Goal: Task Accomplishment & Management: Use online tool/utility

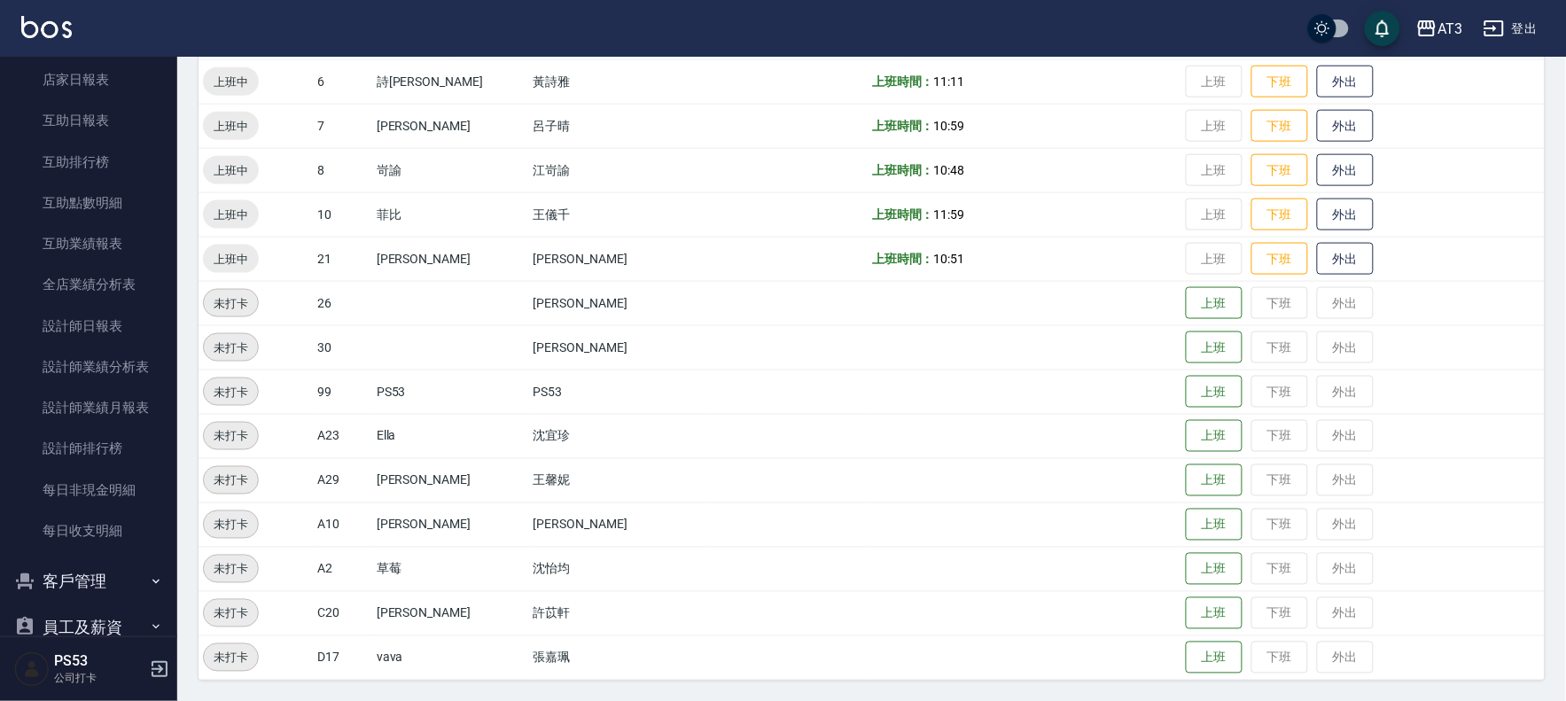
scroll to position [606, 0]
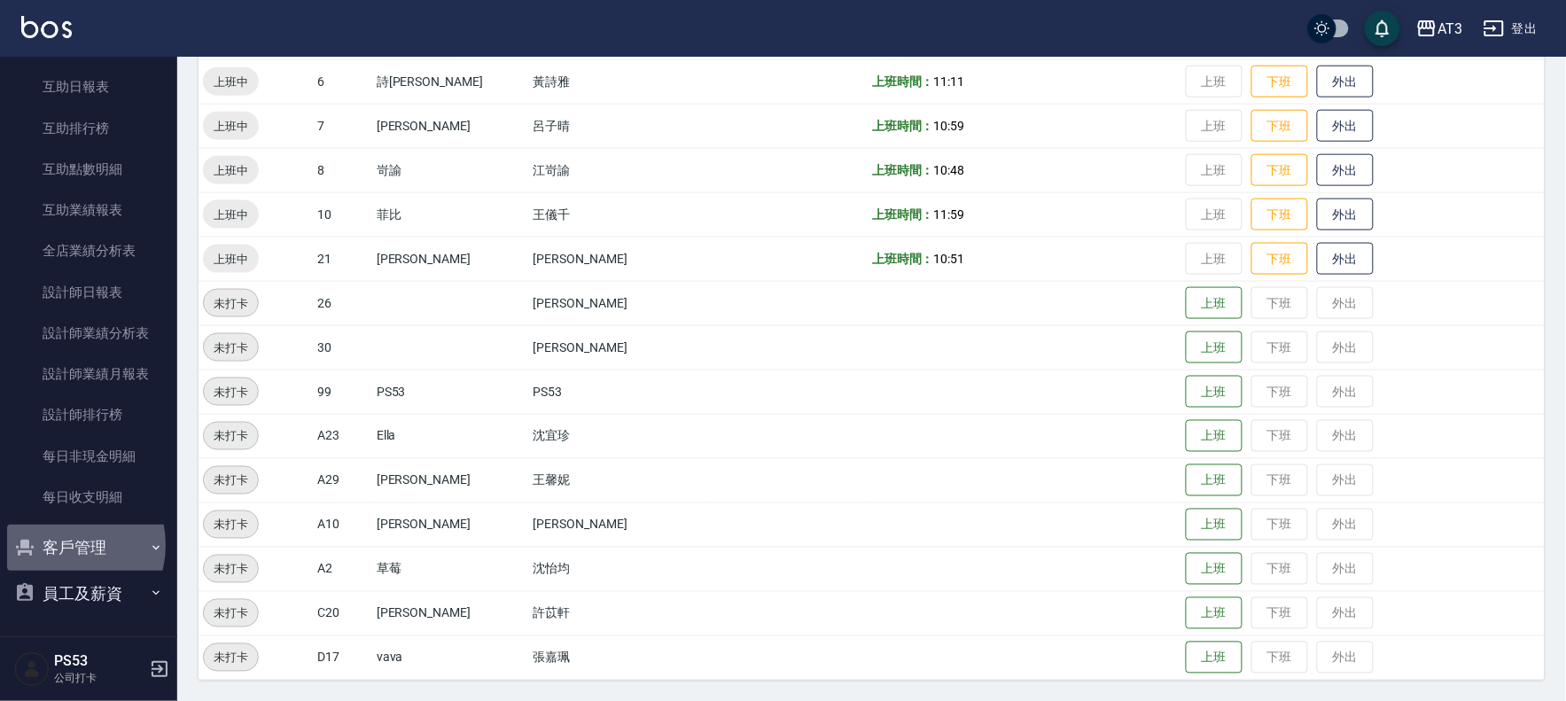
click at [60, 544] on button "客戶管理" at bounding box center [88, 548] width 163 height 46
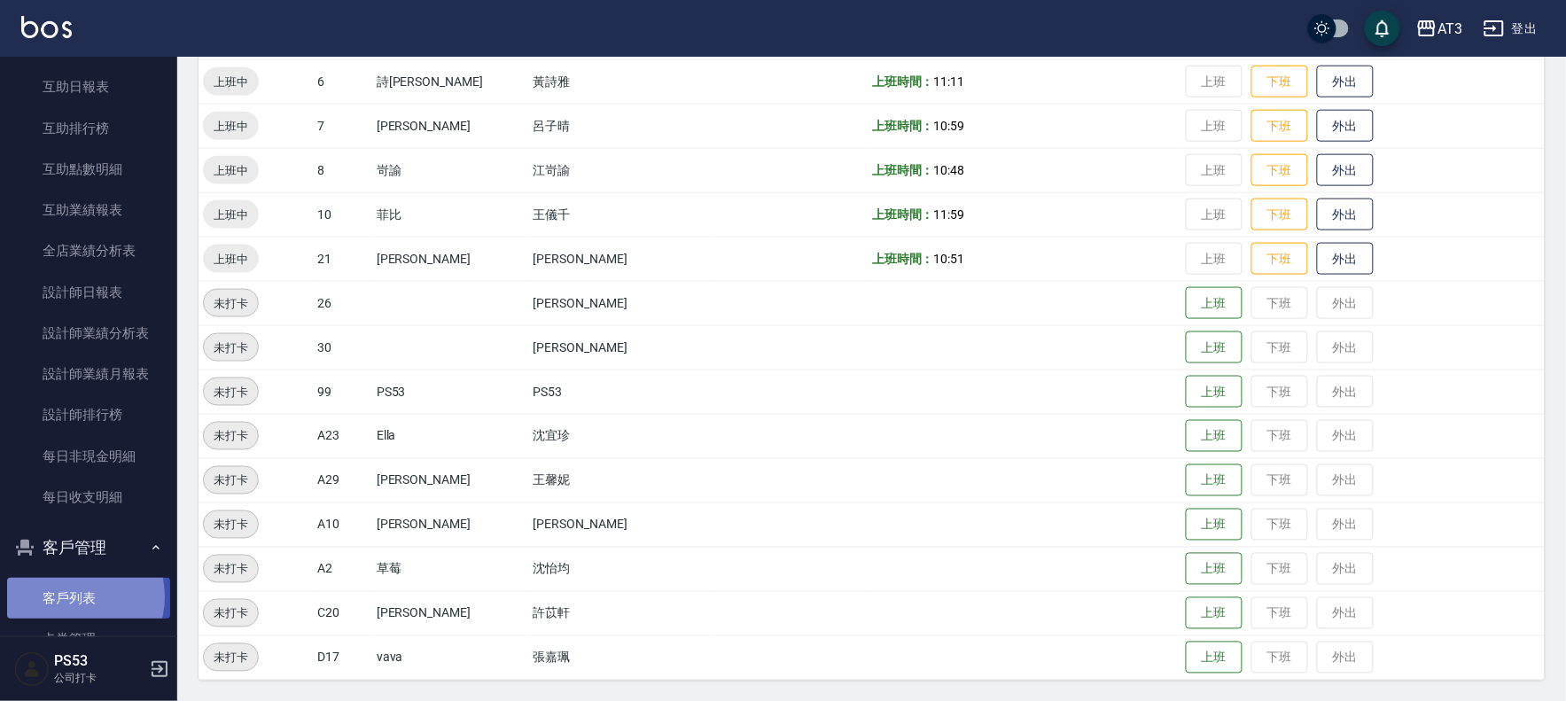
click at [67, 597] on link "客戶列表" at bounding box center [88, 598] width 163 height 41
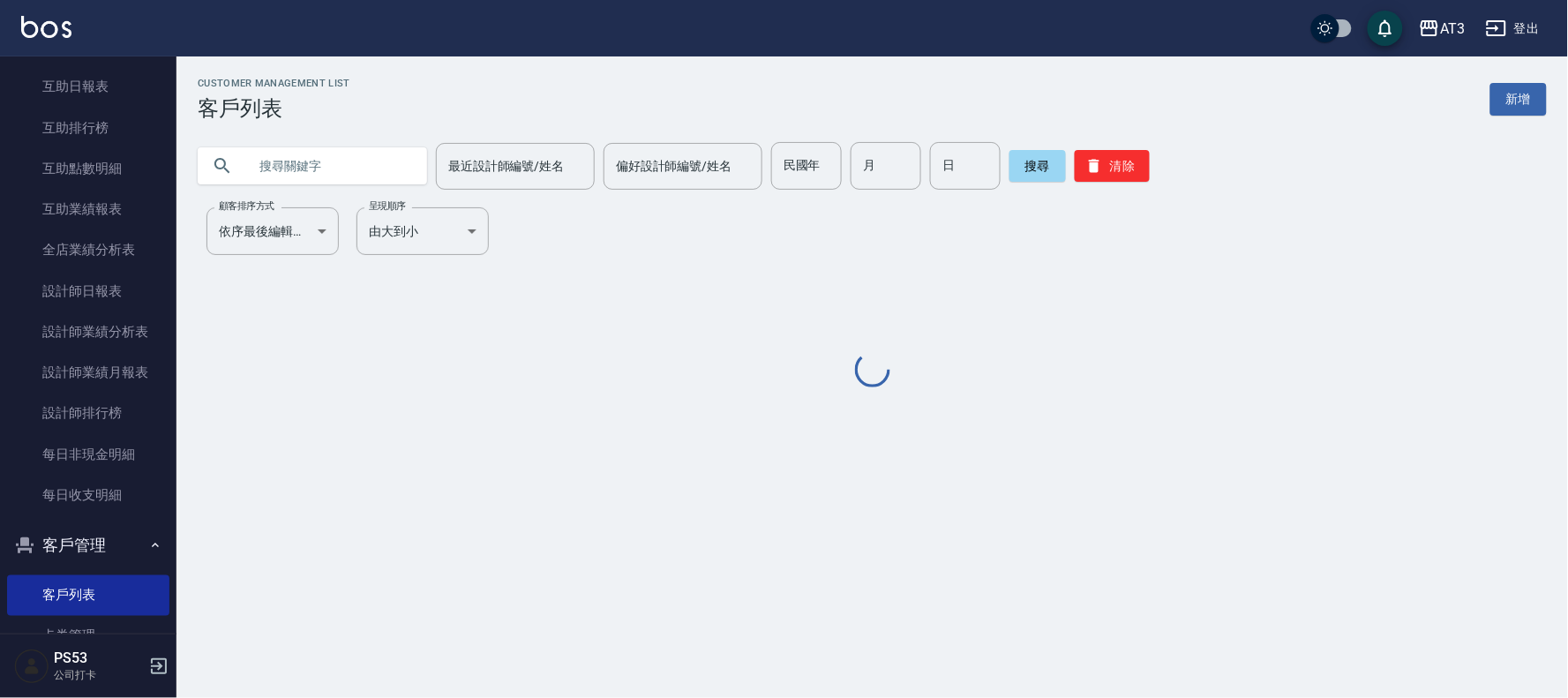
click at [364, 163] on input "text" at bounding box center [330, 166] width 166 height 48
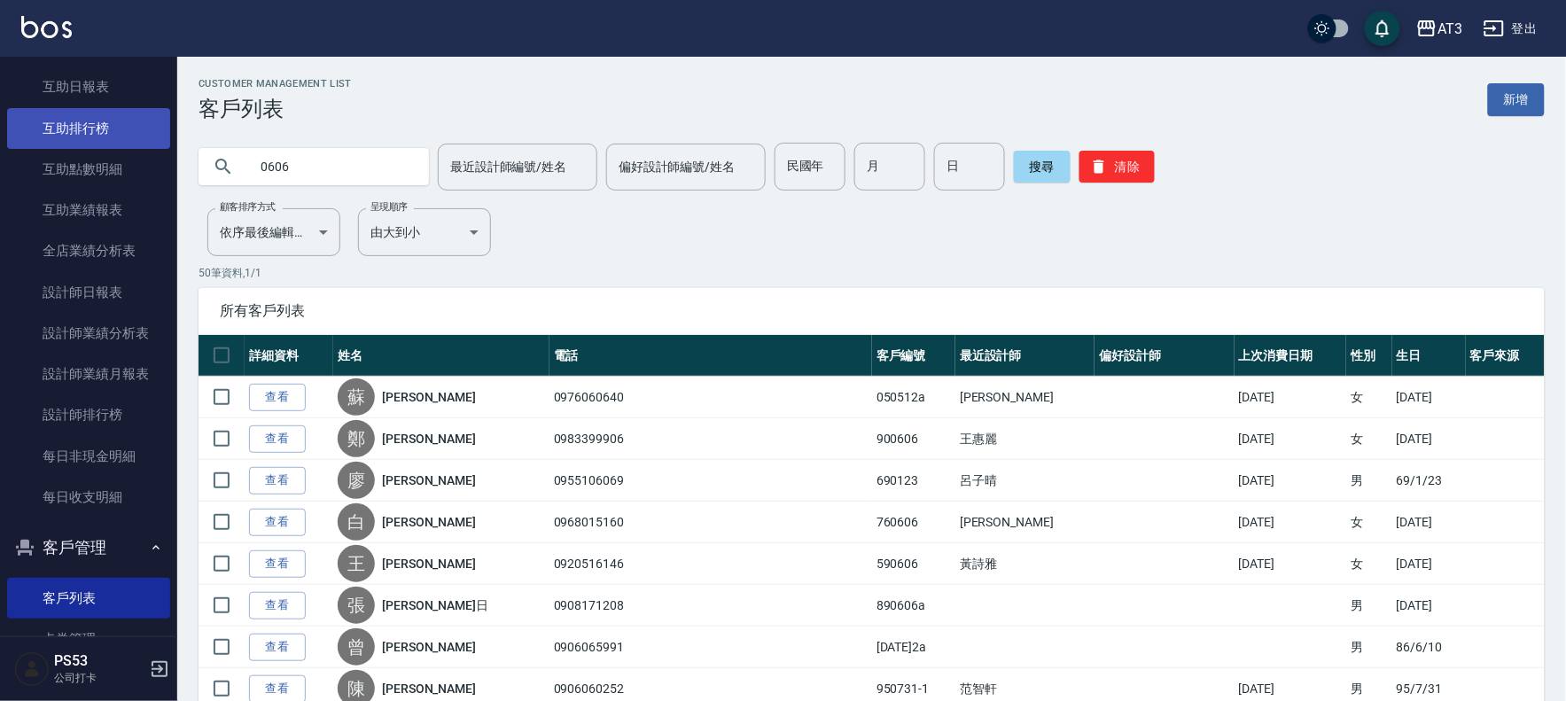
drag, startPoint x: 333, startPoint y: 170, endPoint x: 116, endPoint y: 129, distance: 221.0
type input "v"
click at [280, 172] on input "text" at bounding box center [331, 167] width 167 height 48
type input "[PERSON_NAME]"
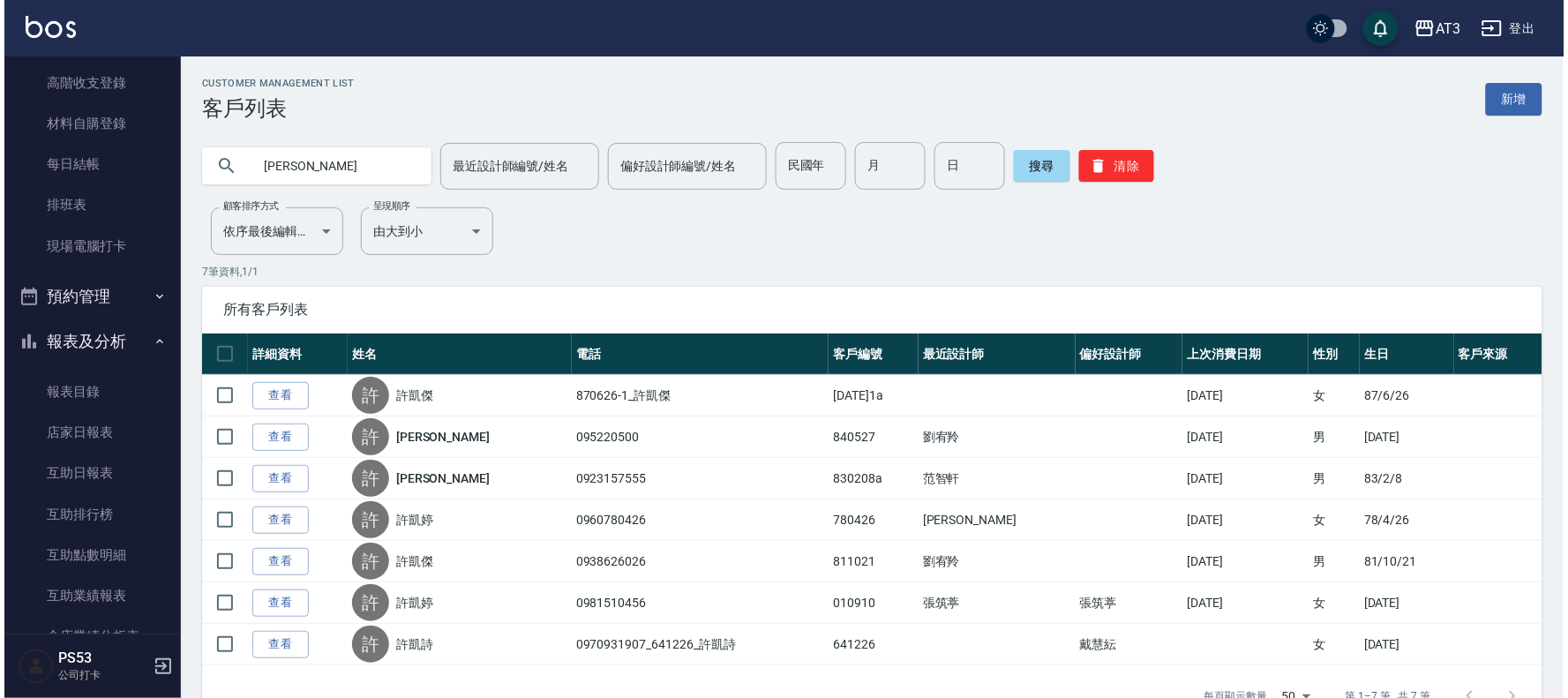
scroll to position [209, 0]
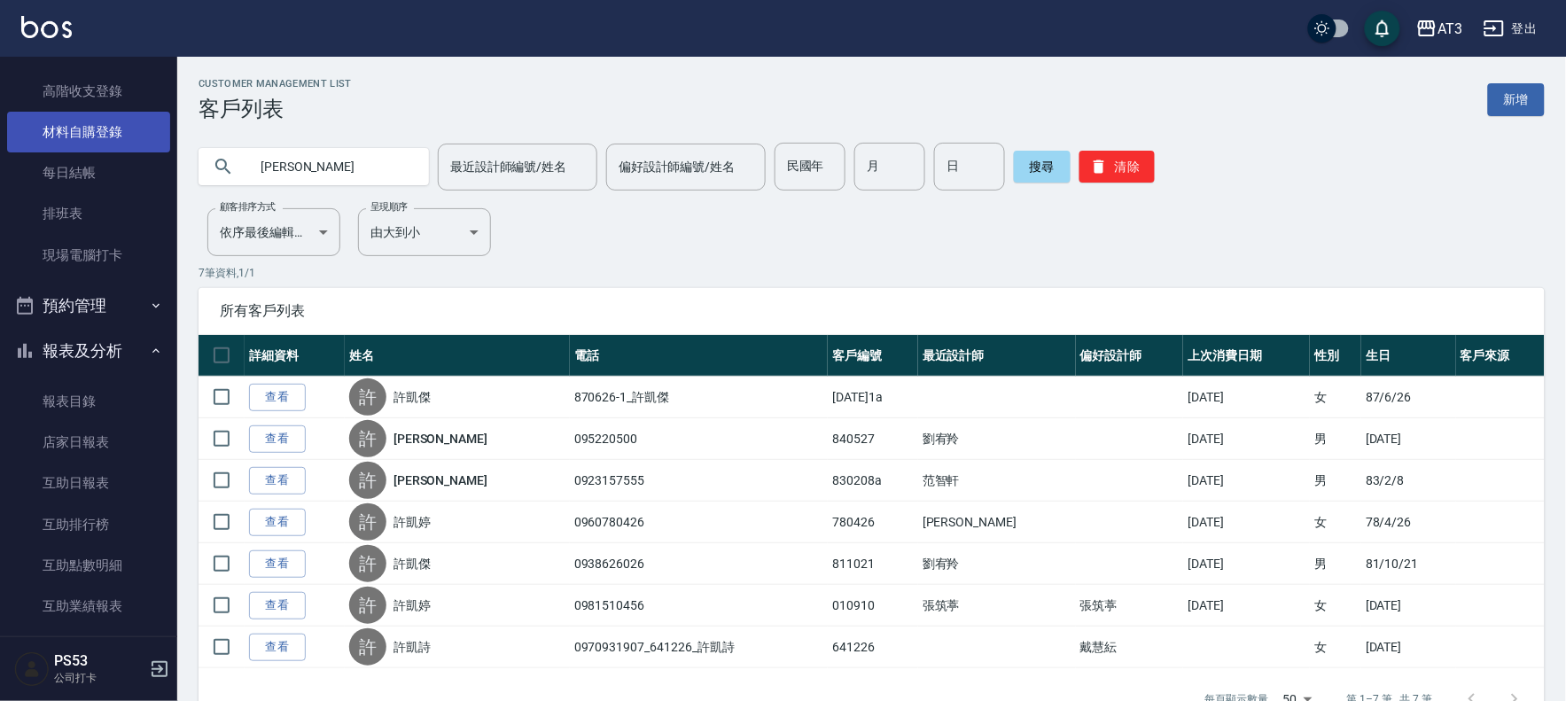
click at [117, 139] on link "材料自購登錄" at bounding box center [88, 132] width 163 height 41
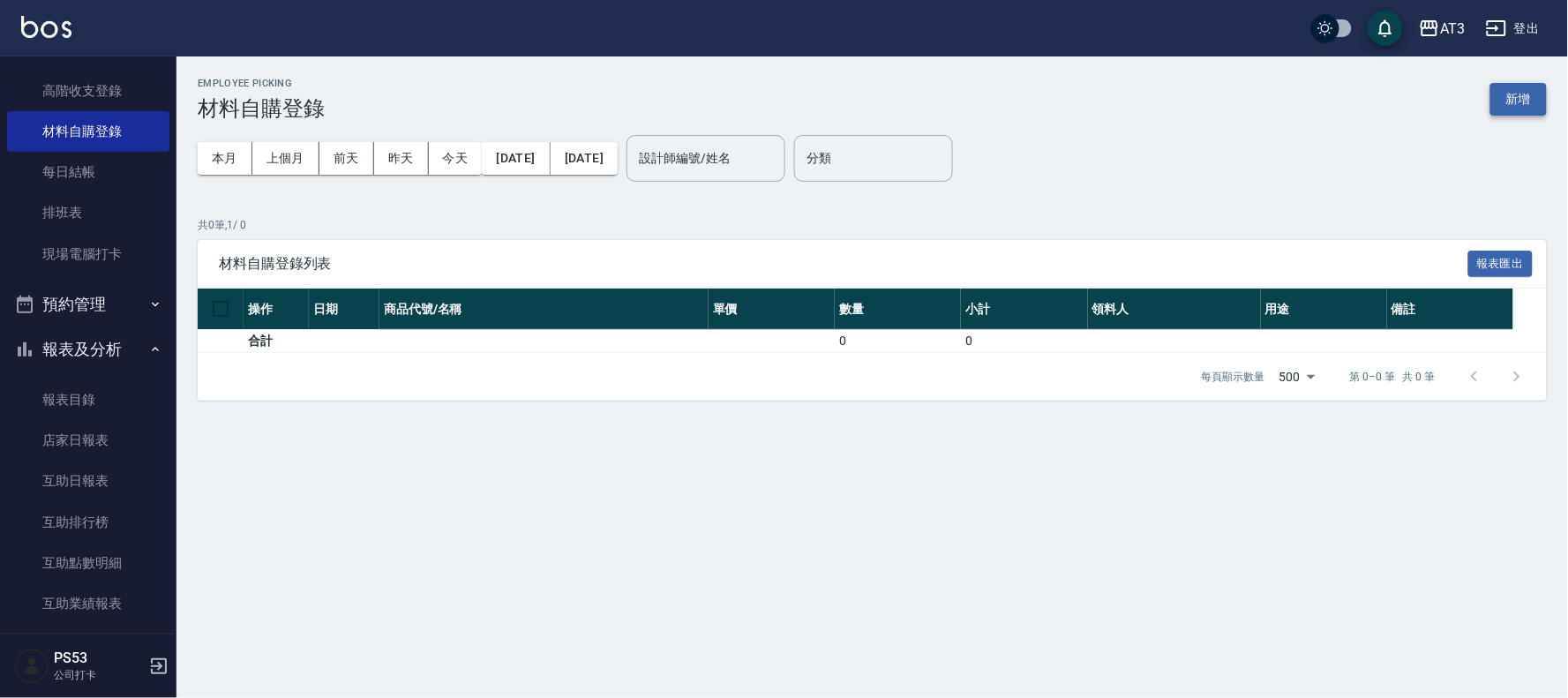
click at [1541, 104] on button "新增" at bounding box center [1518, 99] width 57 height 33
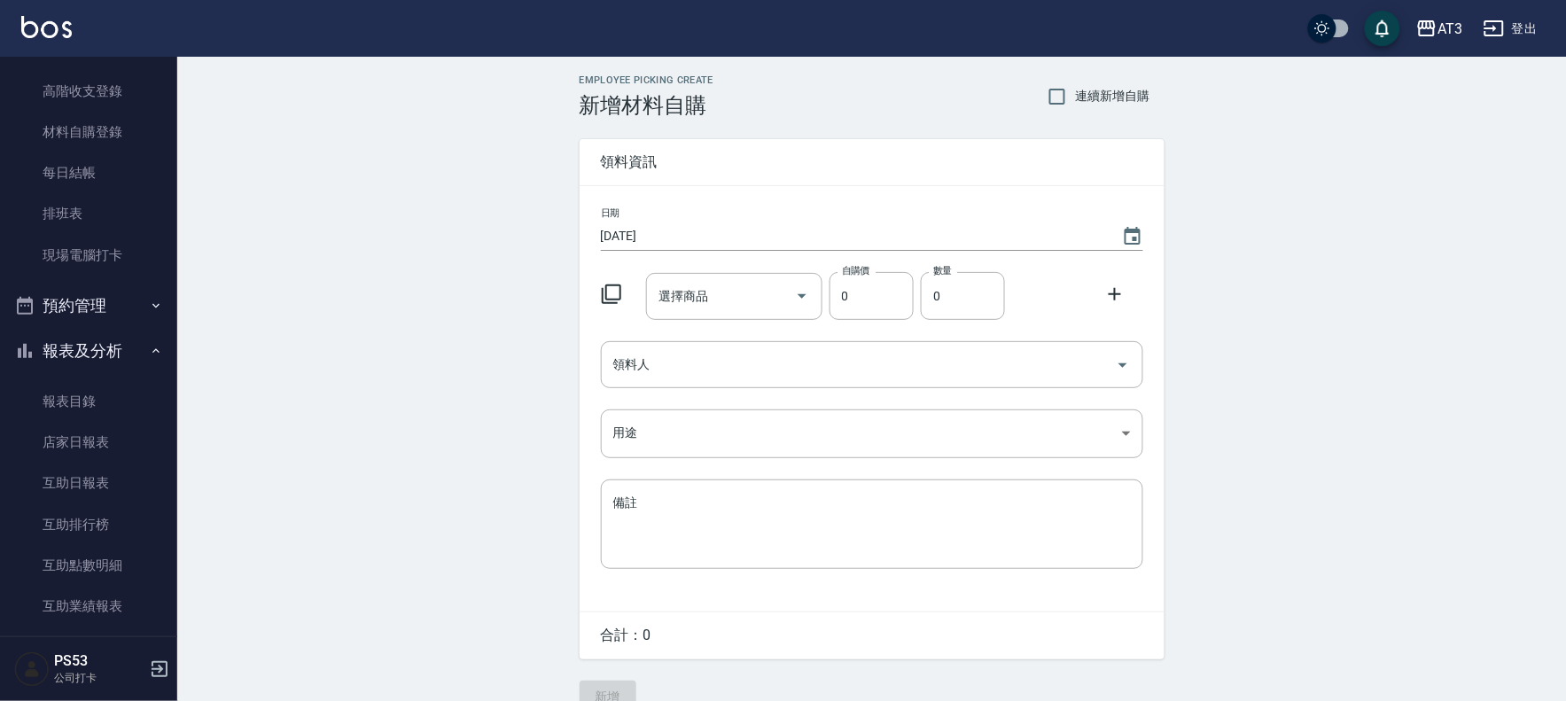
click at [609, 284] on icon at bounding box center [611, 294] width 21 height 21
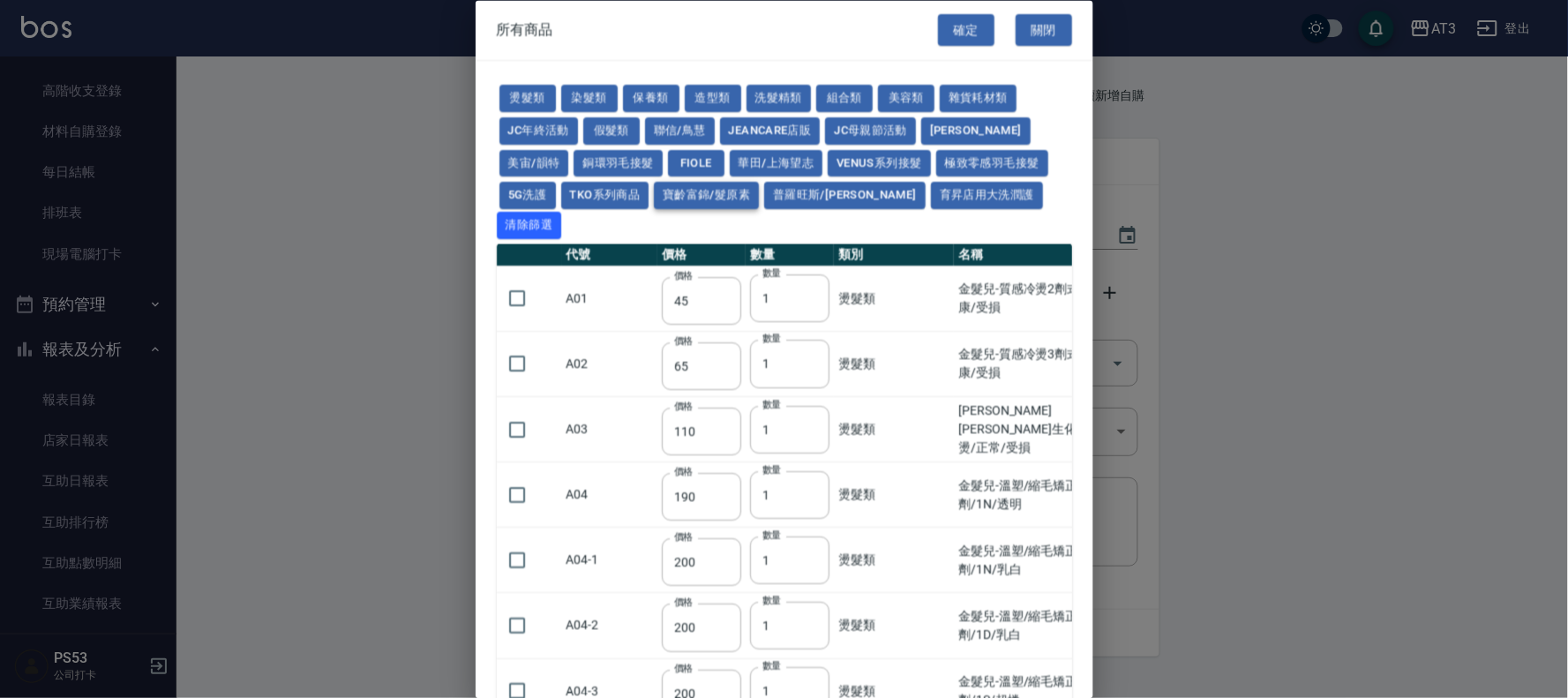
click at [707, 205] on button "寶齡富錦/髮原素" at bounding box center [706, 195] width 105 height 27
type input "319"
type input "254"
type input "1099"
type input "640"
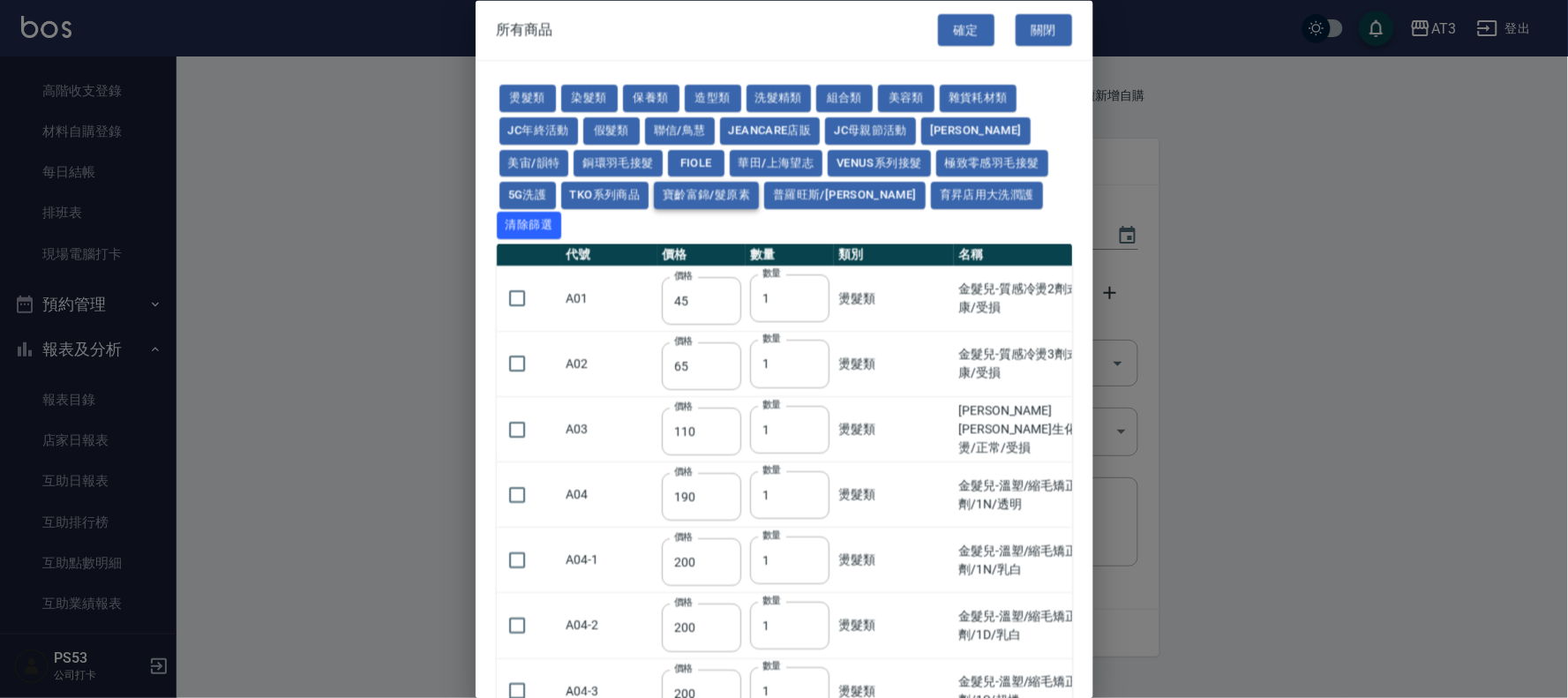
type input "640"
type input "481"
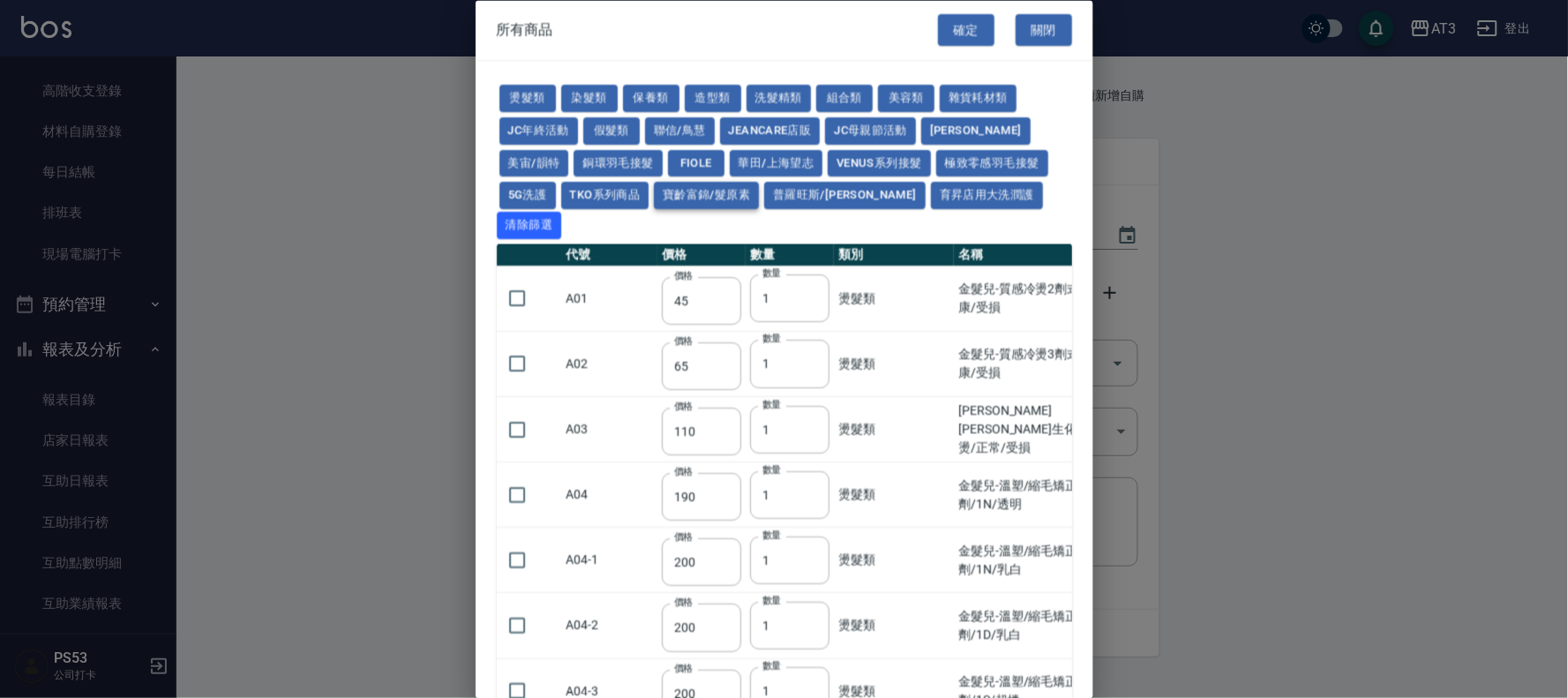
type input "481"
type input "317"
type input "308"
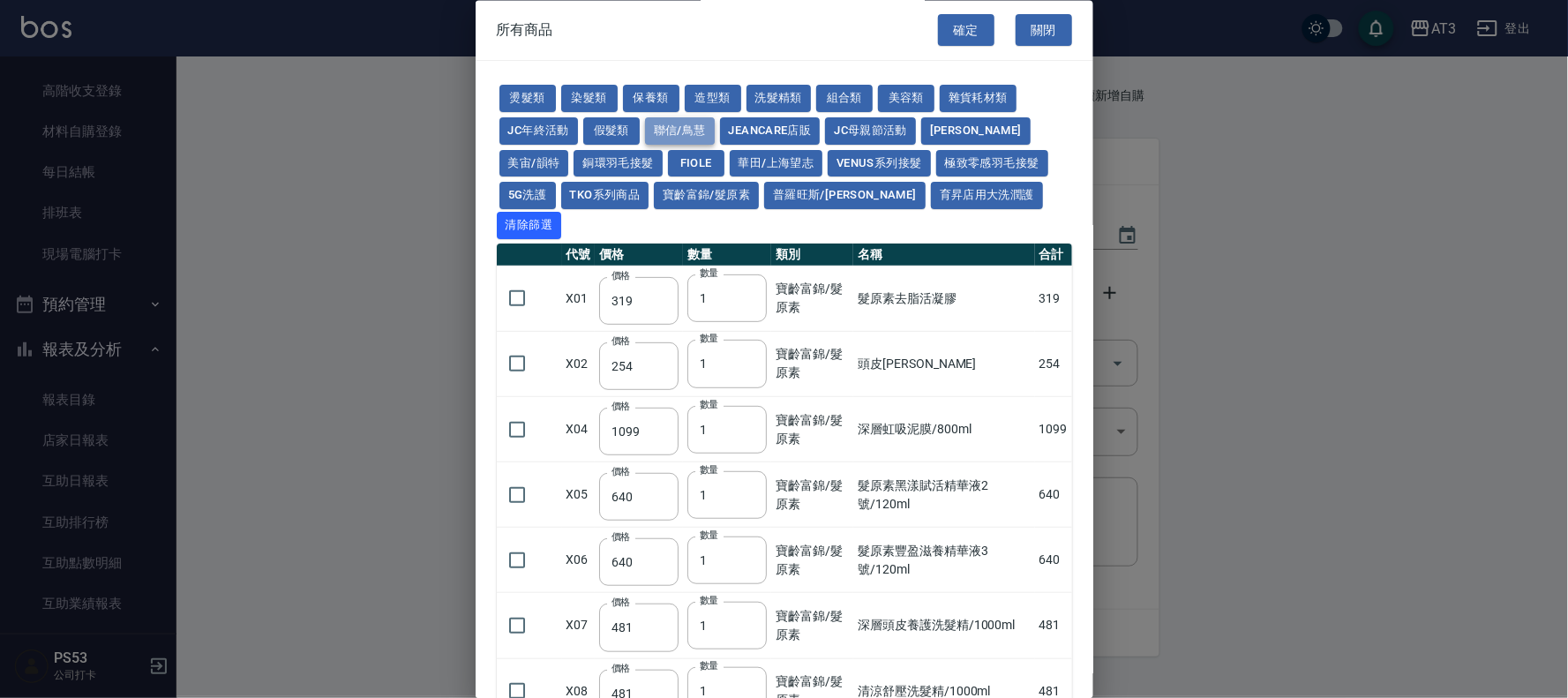
click at [668, 125] on button "聯信/鳥慧" at bounding box center [680, 130] width 70 height 27
type input "500"
type input "324"
type input "250"
type input "2520"
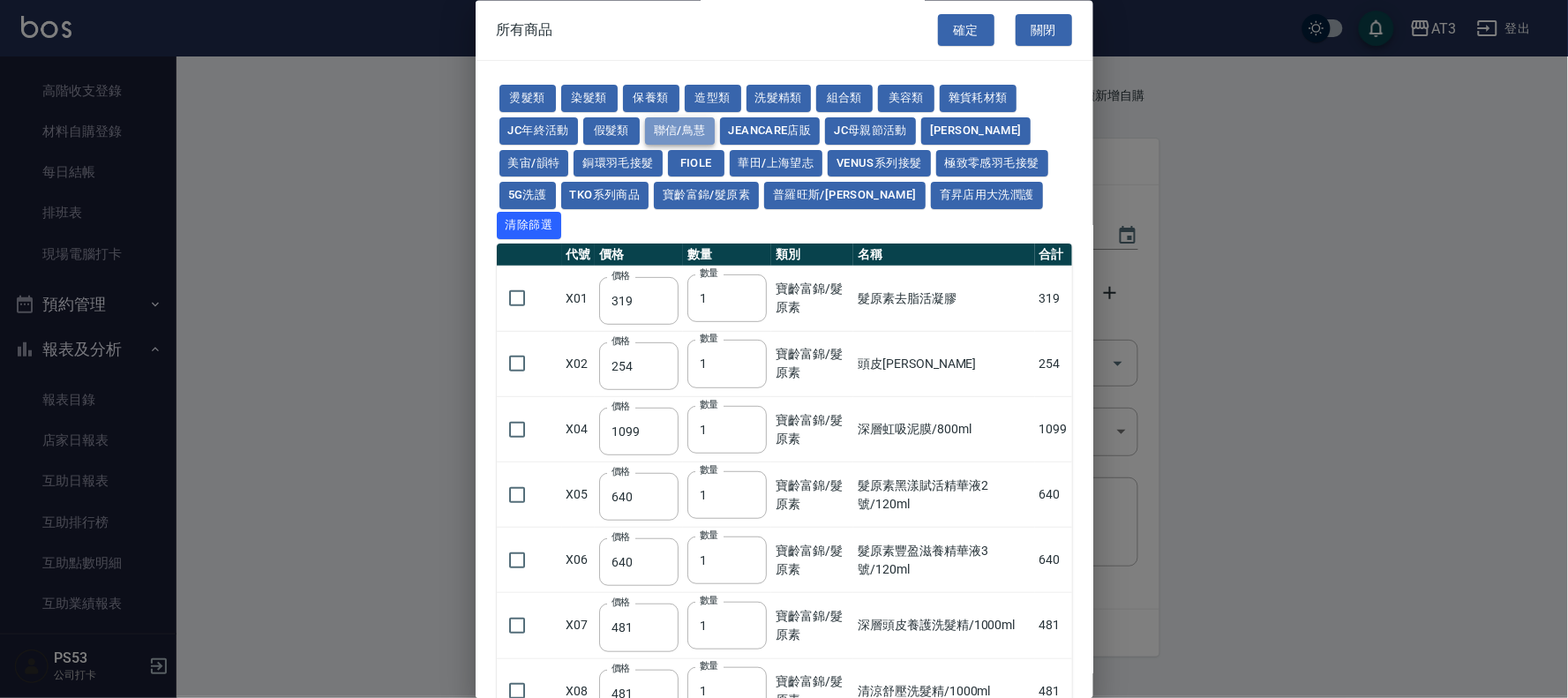
type input "700"
type input "420"
type input "280"
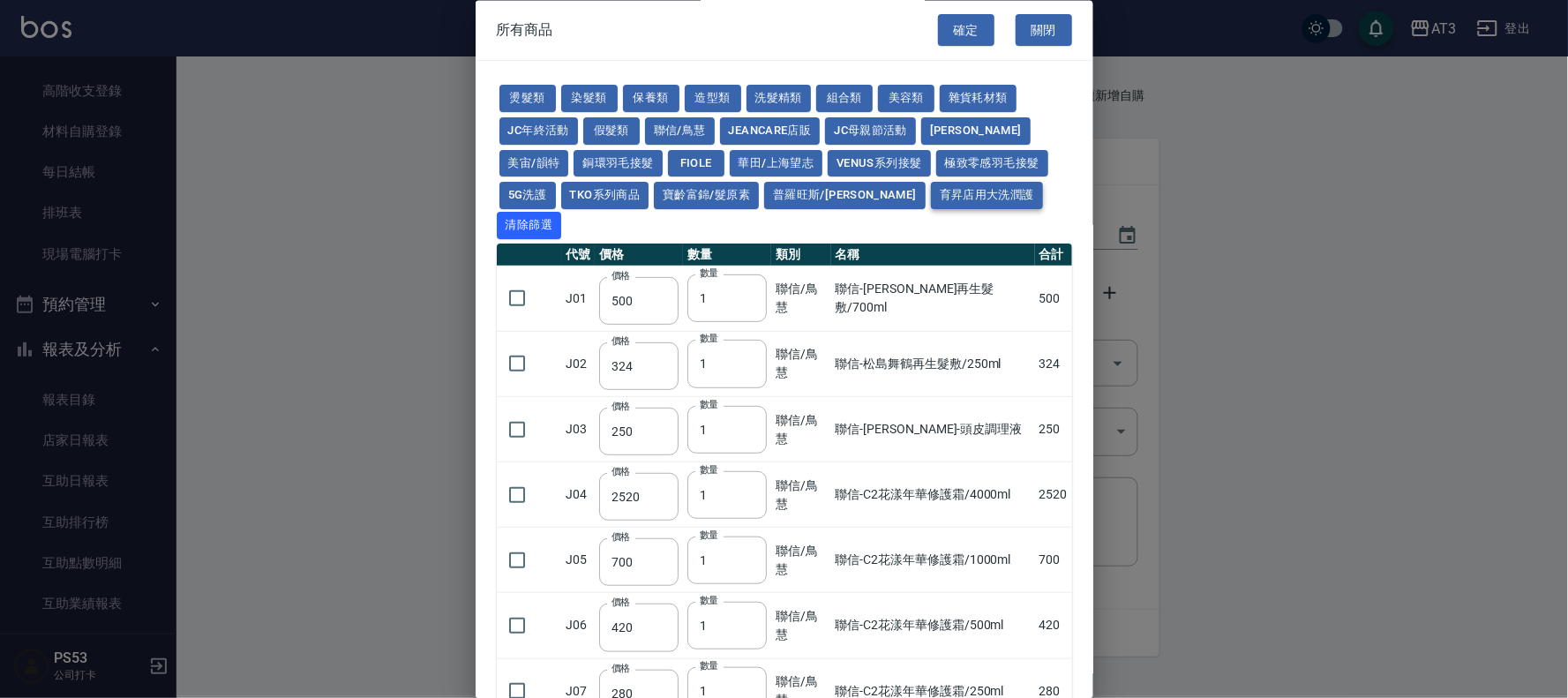
click at [931, 199] on button "育昇店用大洗潤護" at bounding box center [987, 195] width 112 height 27
type input "160"
type input "170"
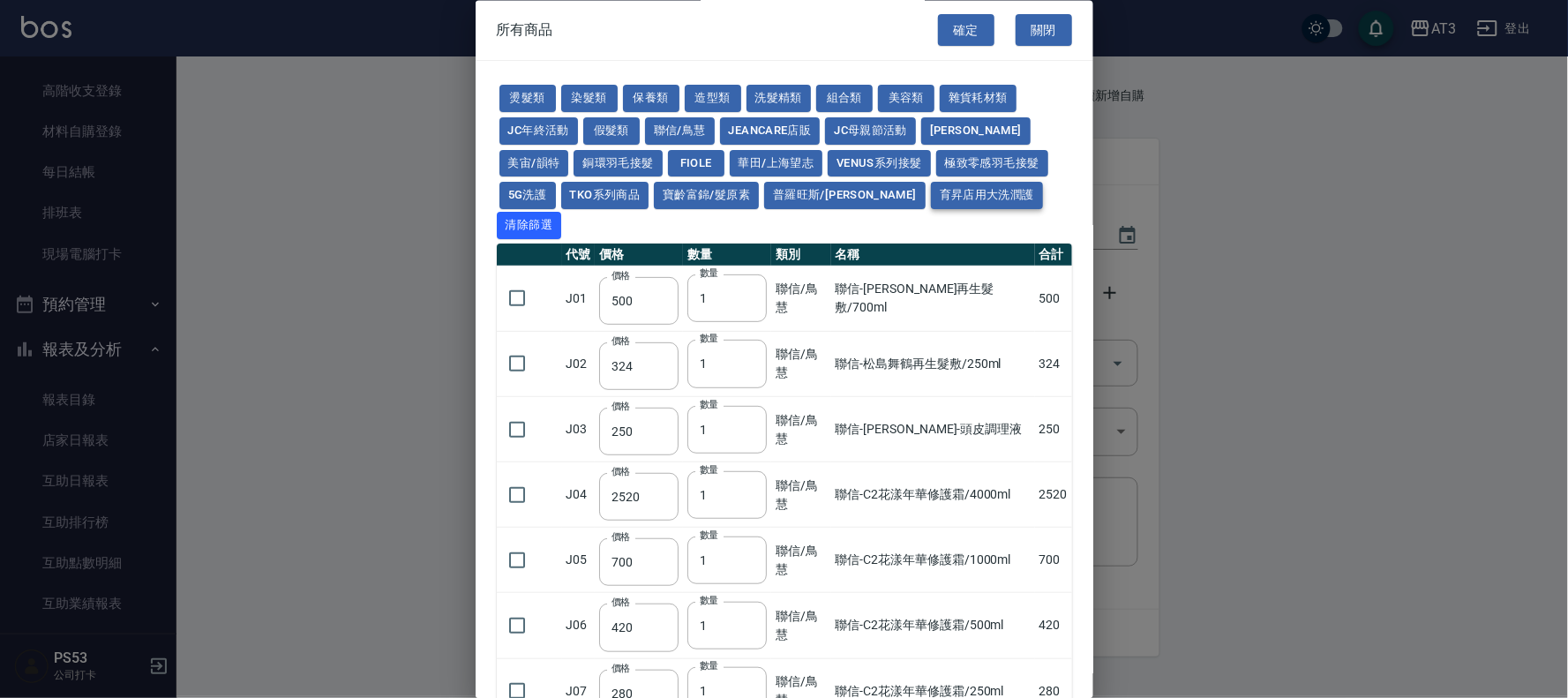
type input "170"
type input "180"
type input "165"
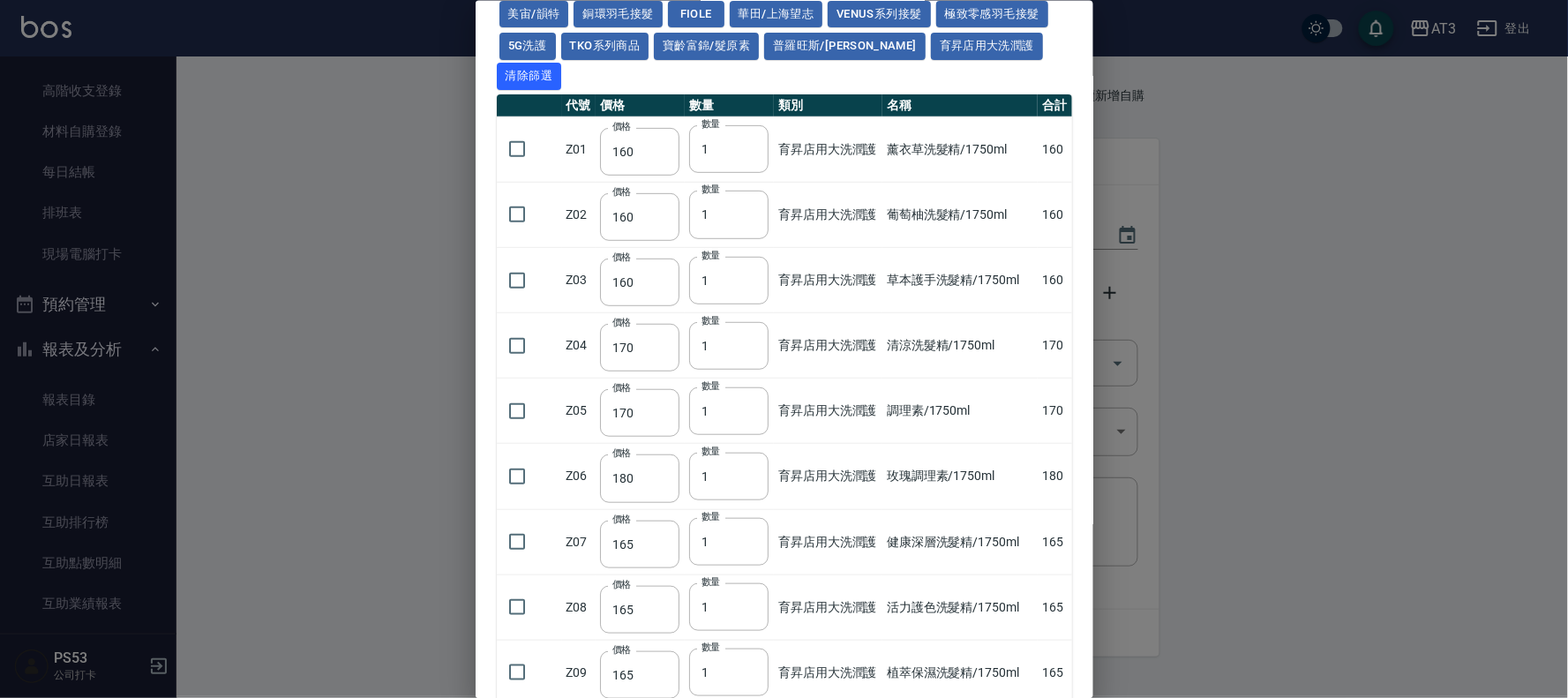
scroll to position [196, 0]
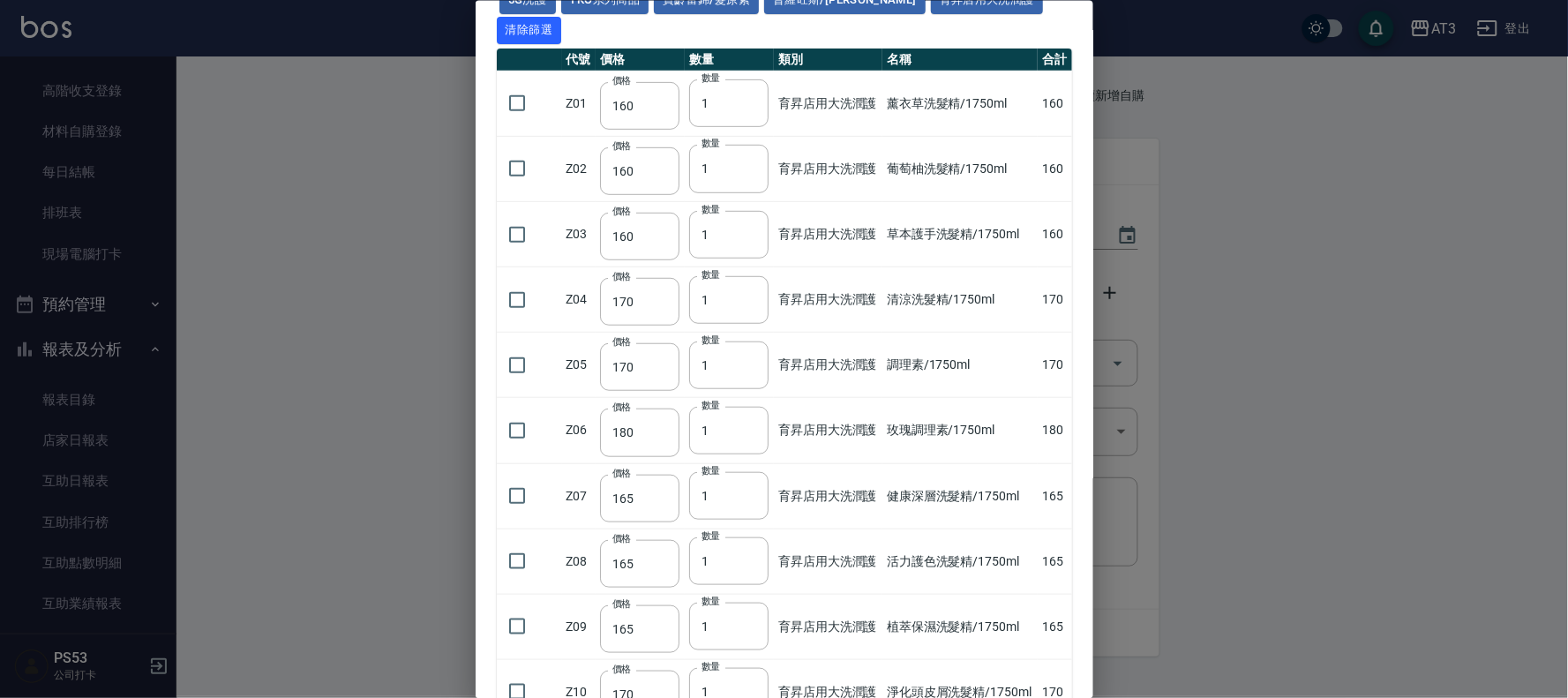
click at [1263, 364] on div at bounding box center [784, 349] width 1568 height 698
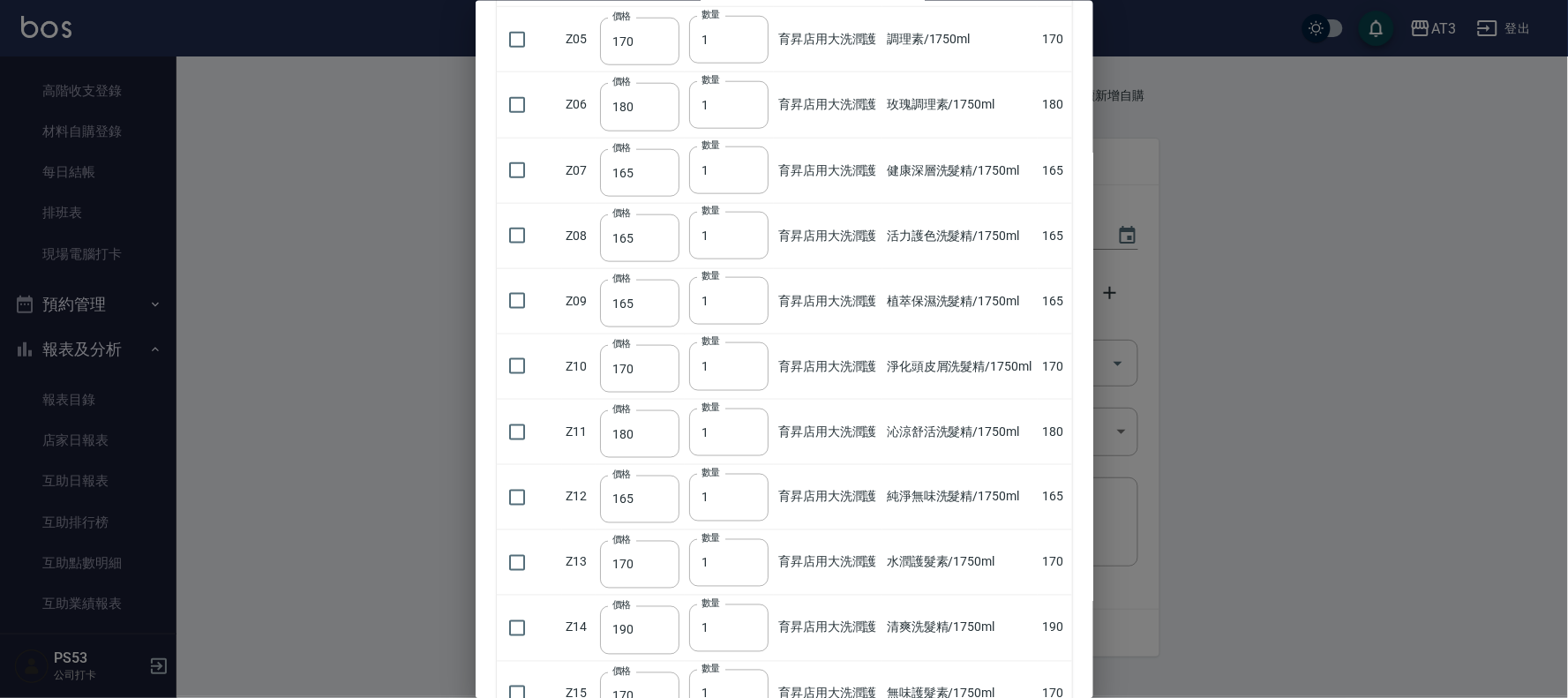
scroll to position [490, 0]
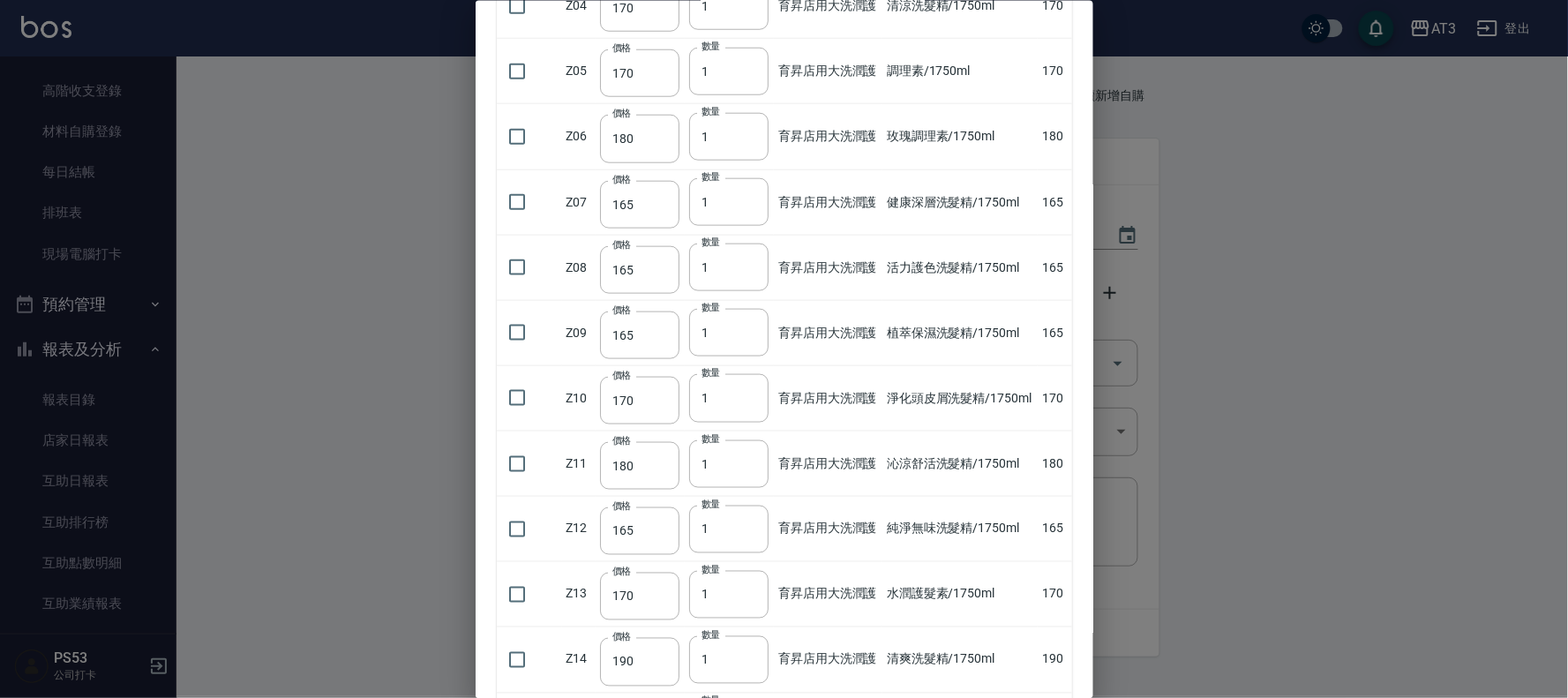
click at [1238, 420] on div at bounding box center [784, 349] width 1568 height 698
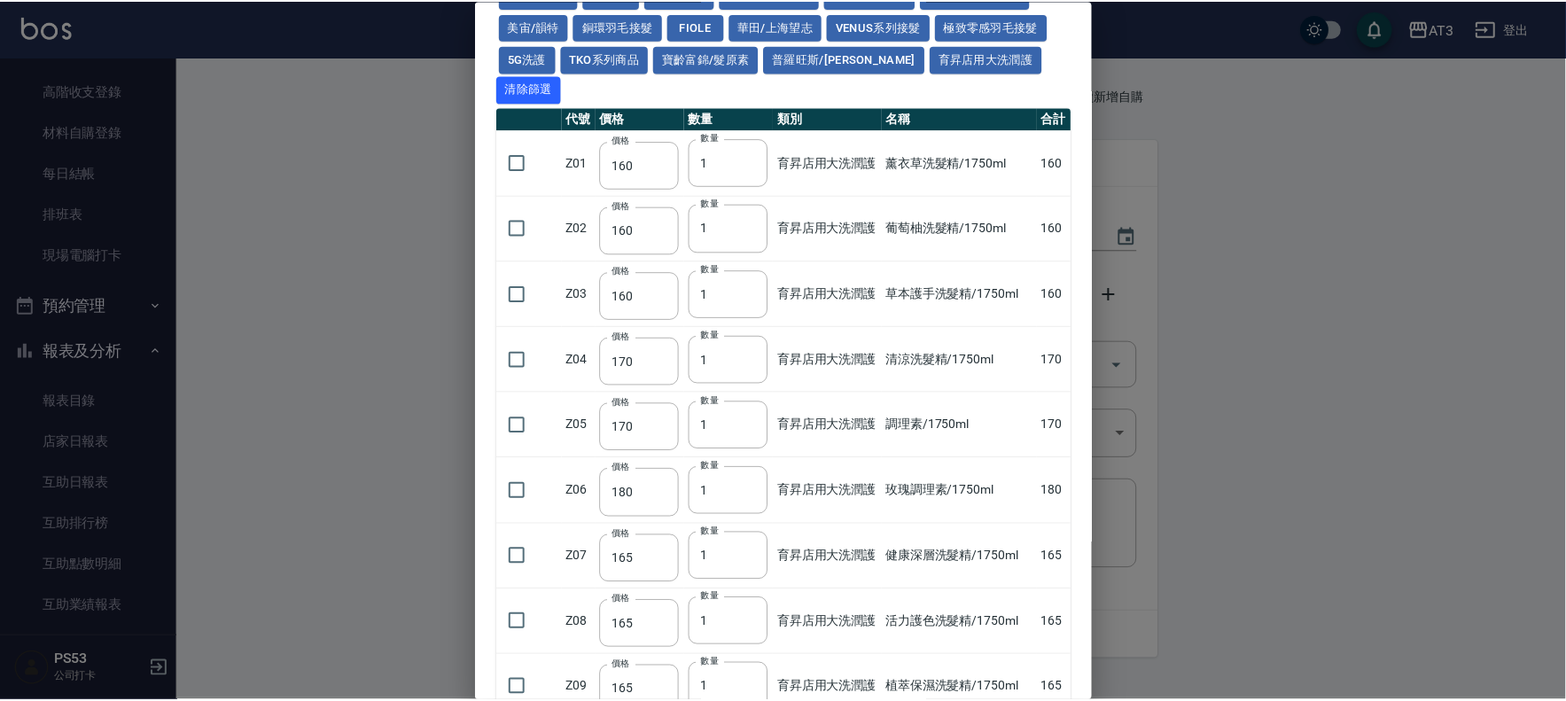
scroll to position [0, 0]
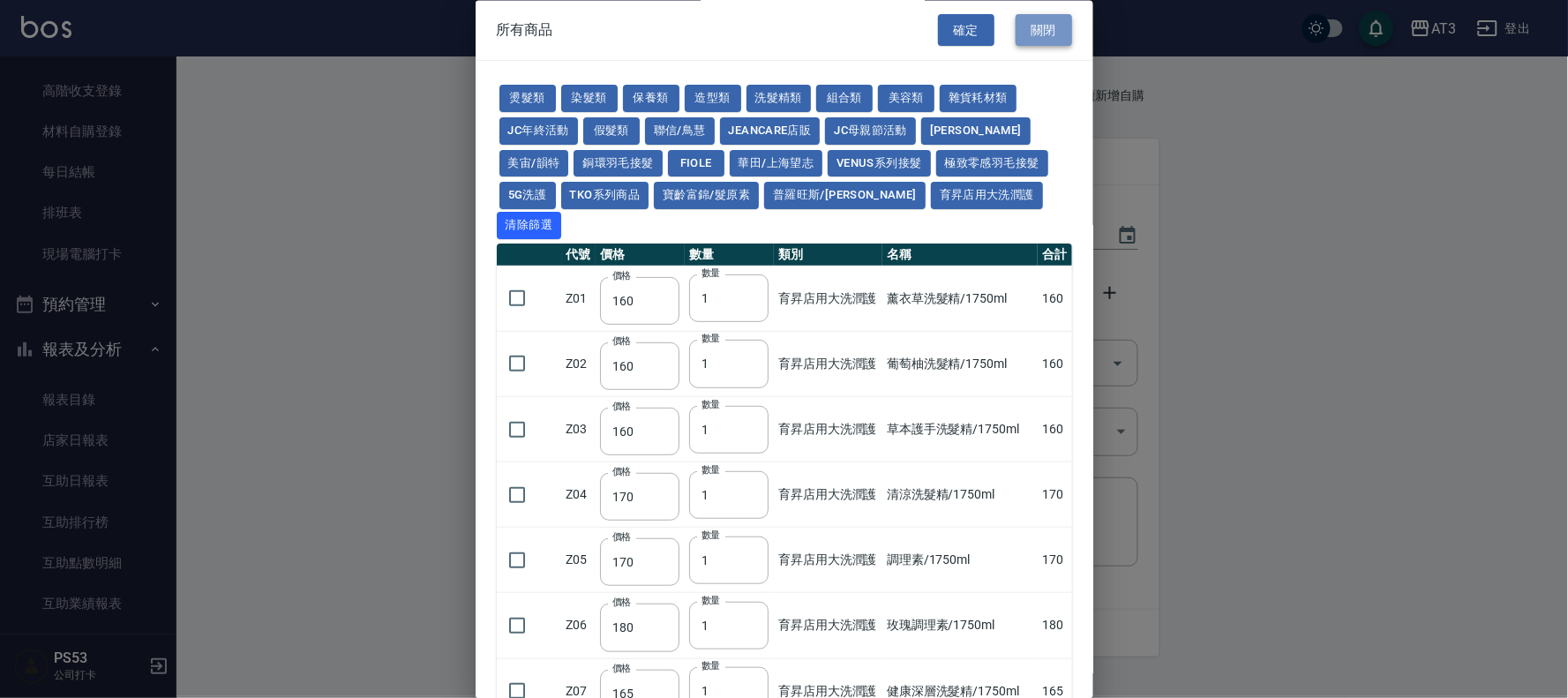
click at [1056, 27] on button "關閉" at bounding box center [1043, 30] width 57 height 33
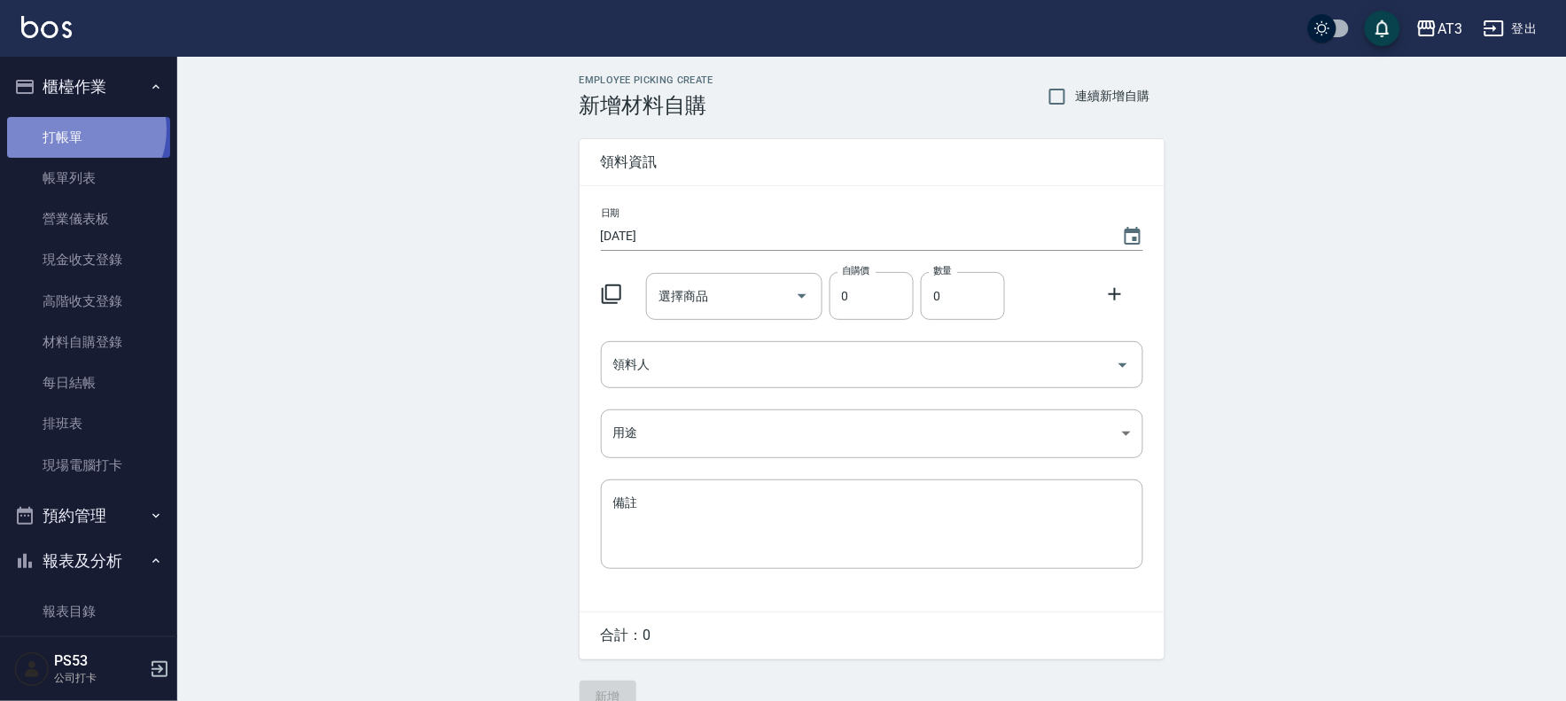
click at [82, 129] on link "打帳單" at bounding box center [88, 137] width 163 height 41
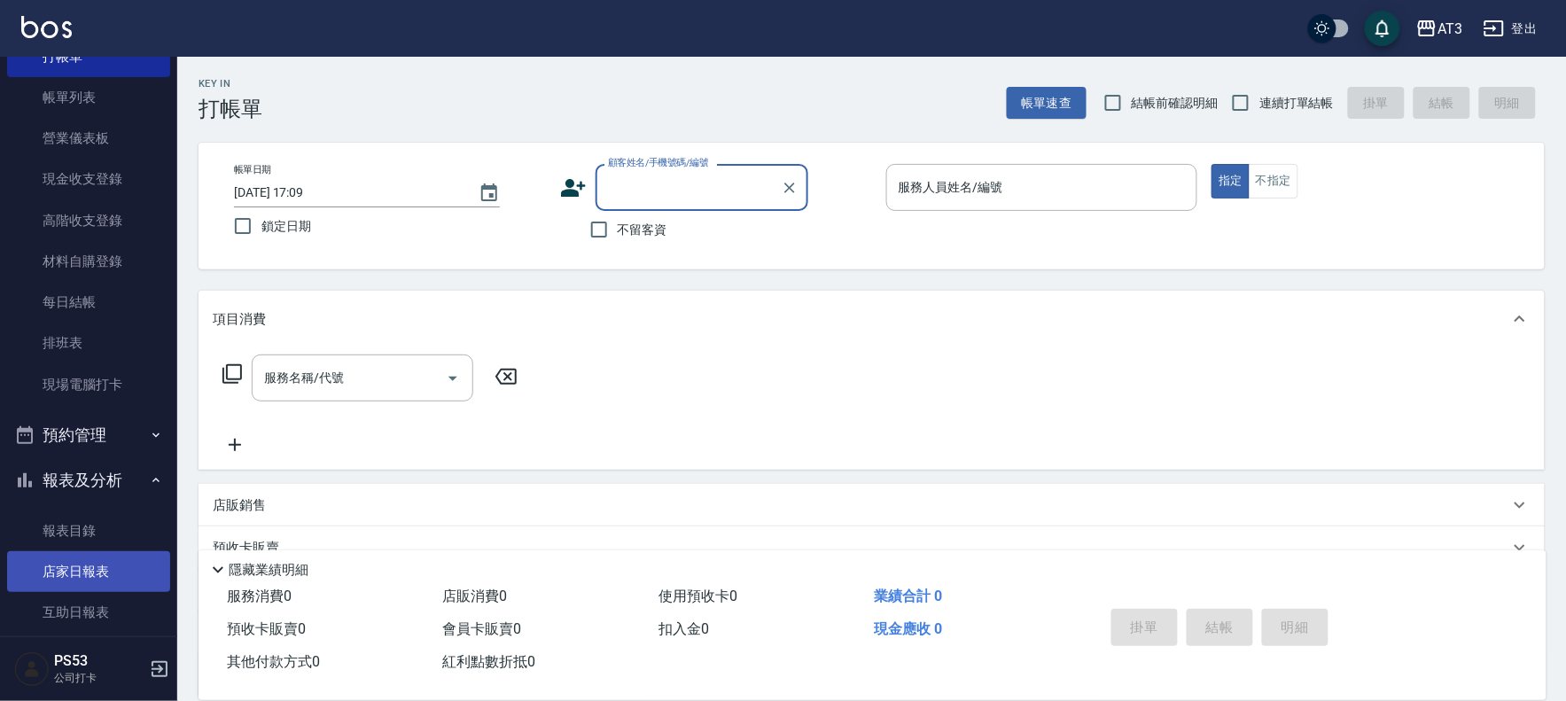
scroll to position [197, 0]
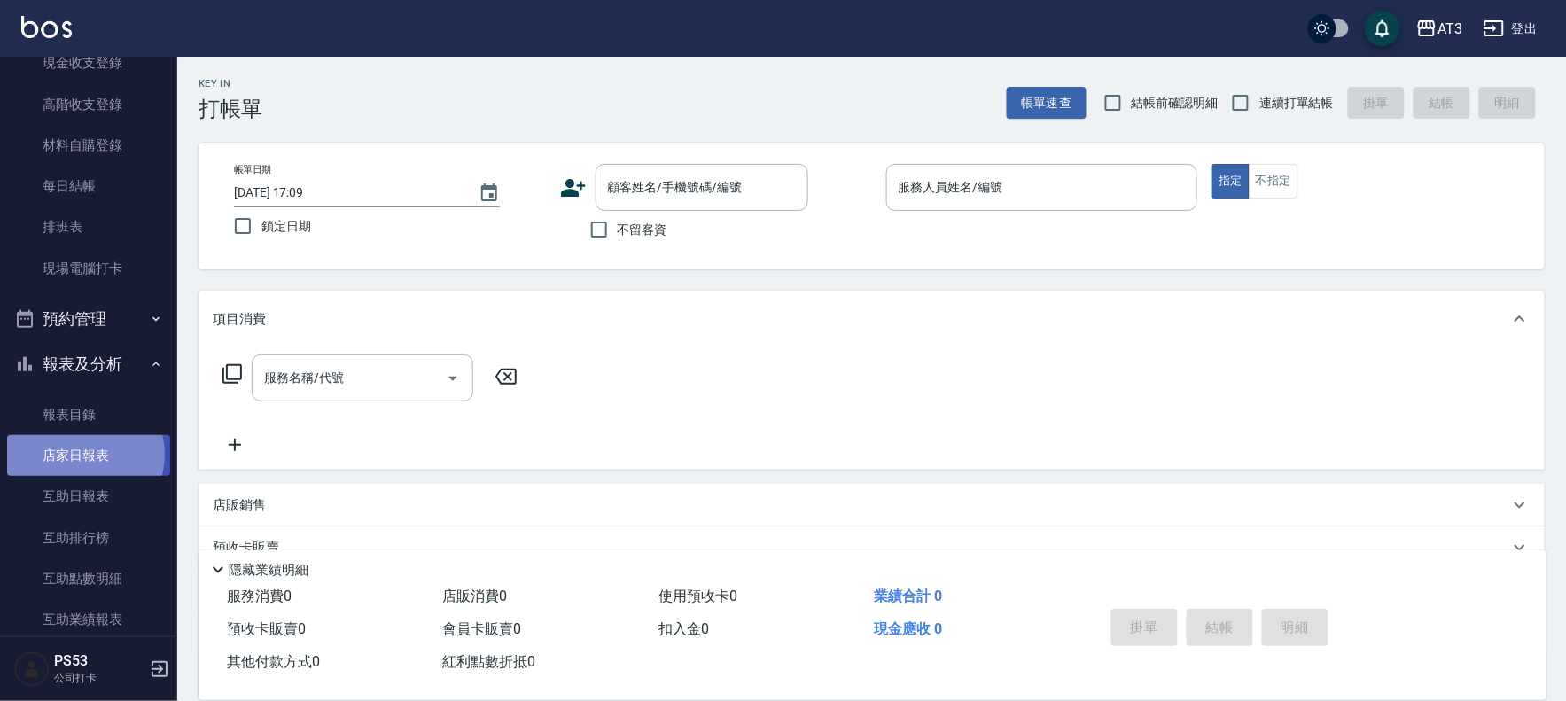
click at [84, 455] on link "店家日報表" at bounding box center [88, 455] width 163 height 41
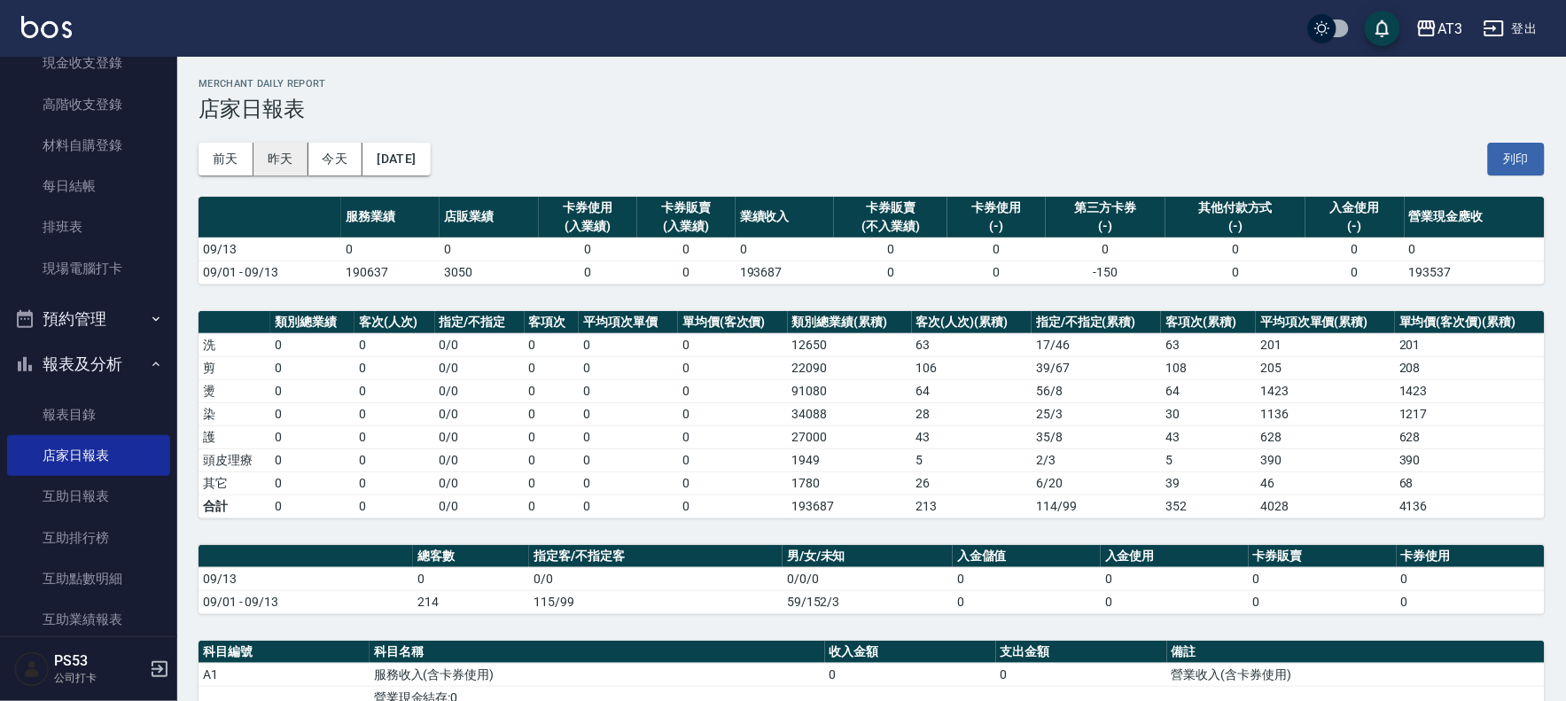
click at [273, 164] on button "昨天" at bounding box center [281, 159] width 55 height 33
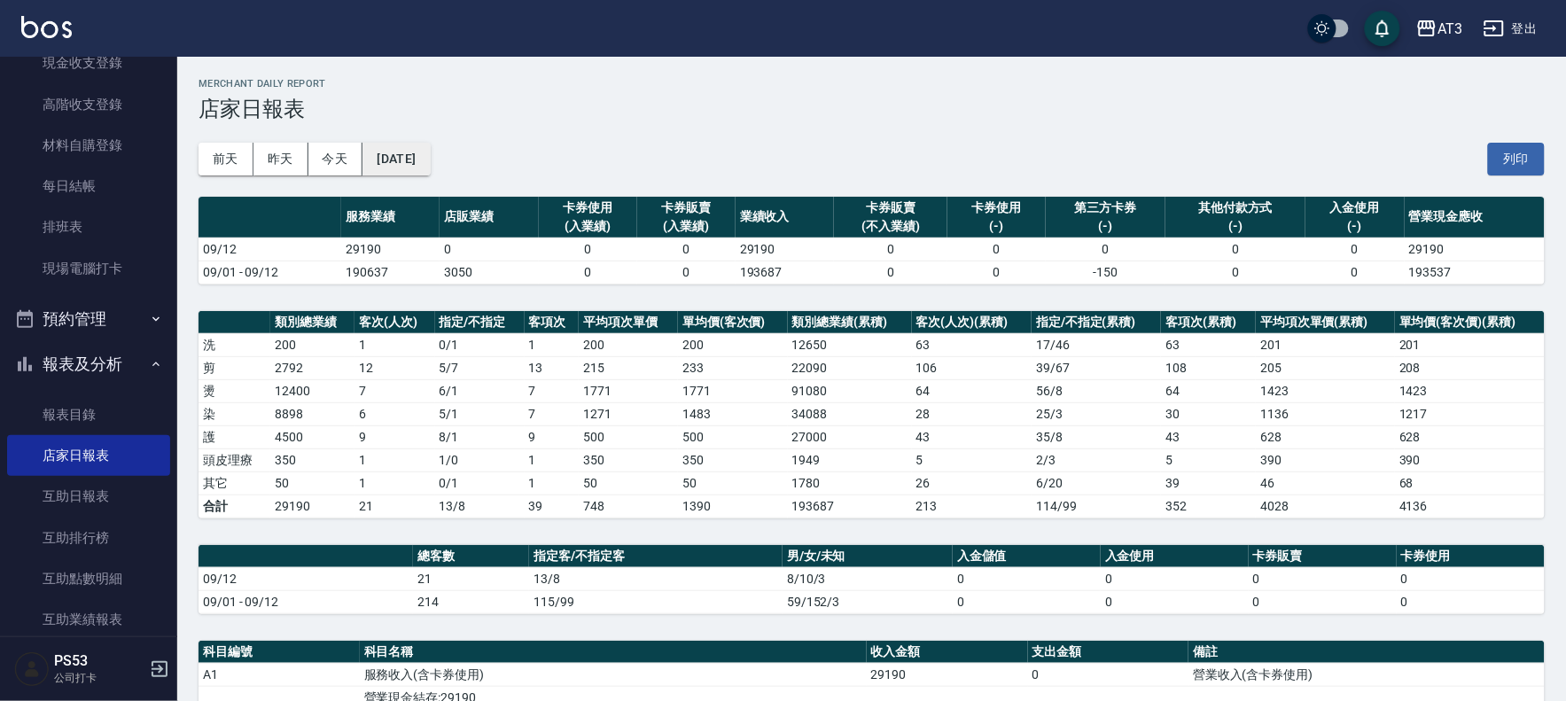
click at [405, 160] on button "[DATE]" at bounding box center [396, 159] width 67 height 33
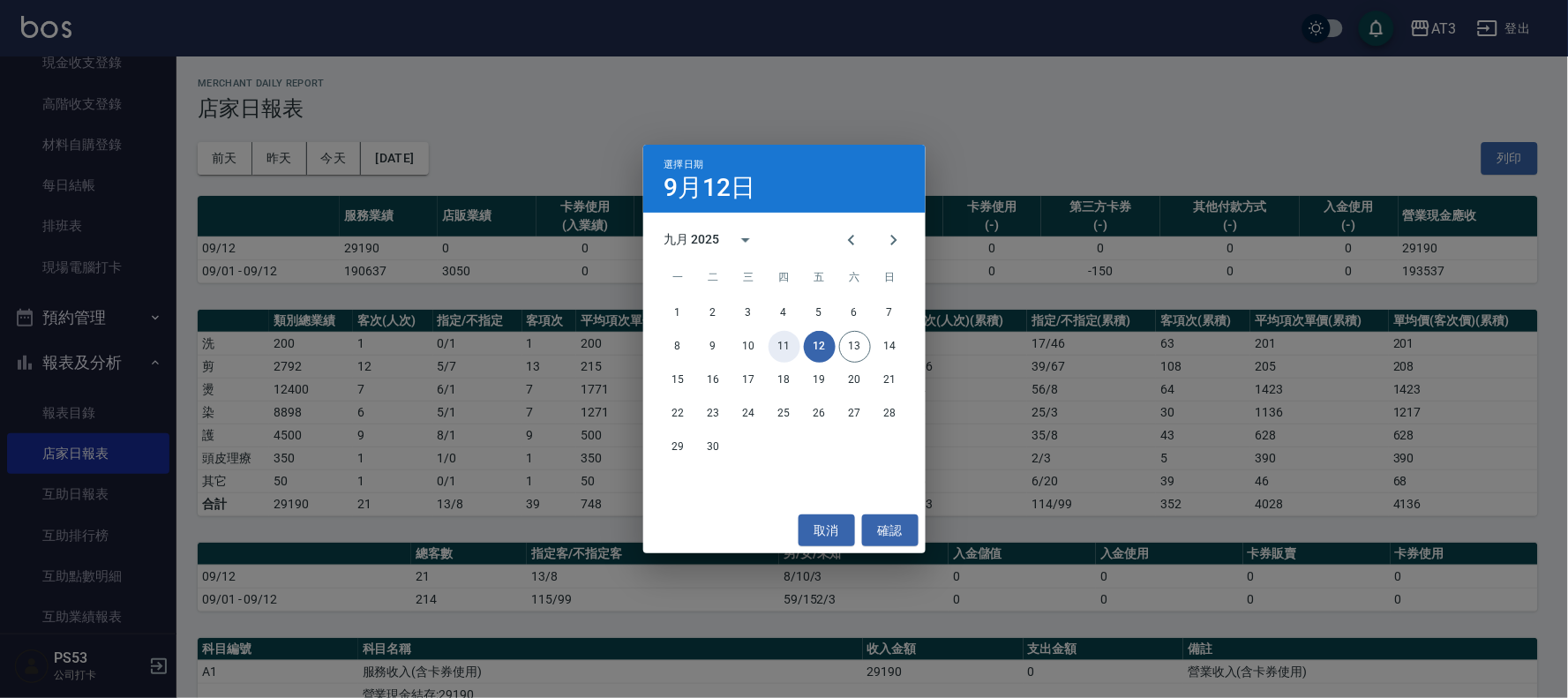
click at [775, 353] on button "11" at bounding box center [784, 347] width 32 height 32
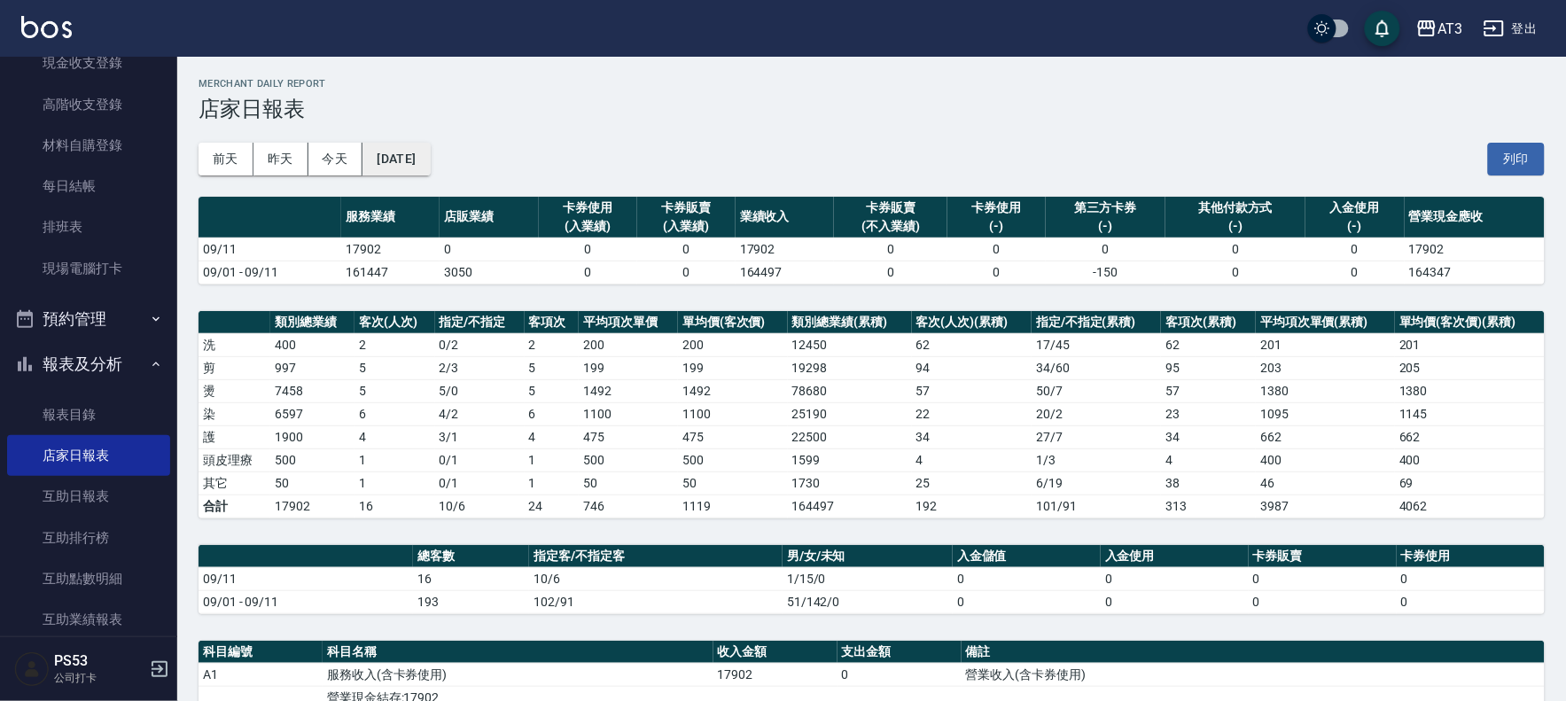
click at [417, 158] on button "[DATE]" at bounding box center [396, 159] width 67 height 33
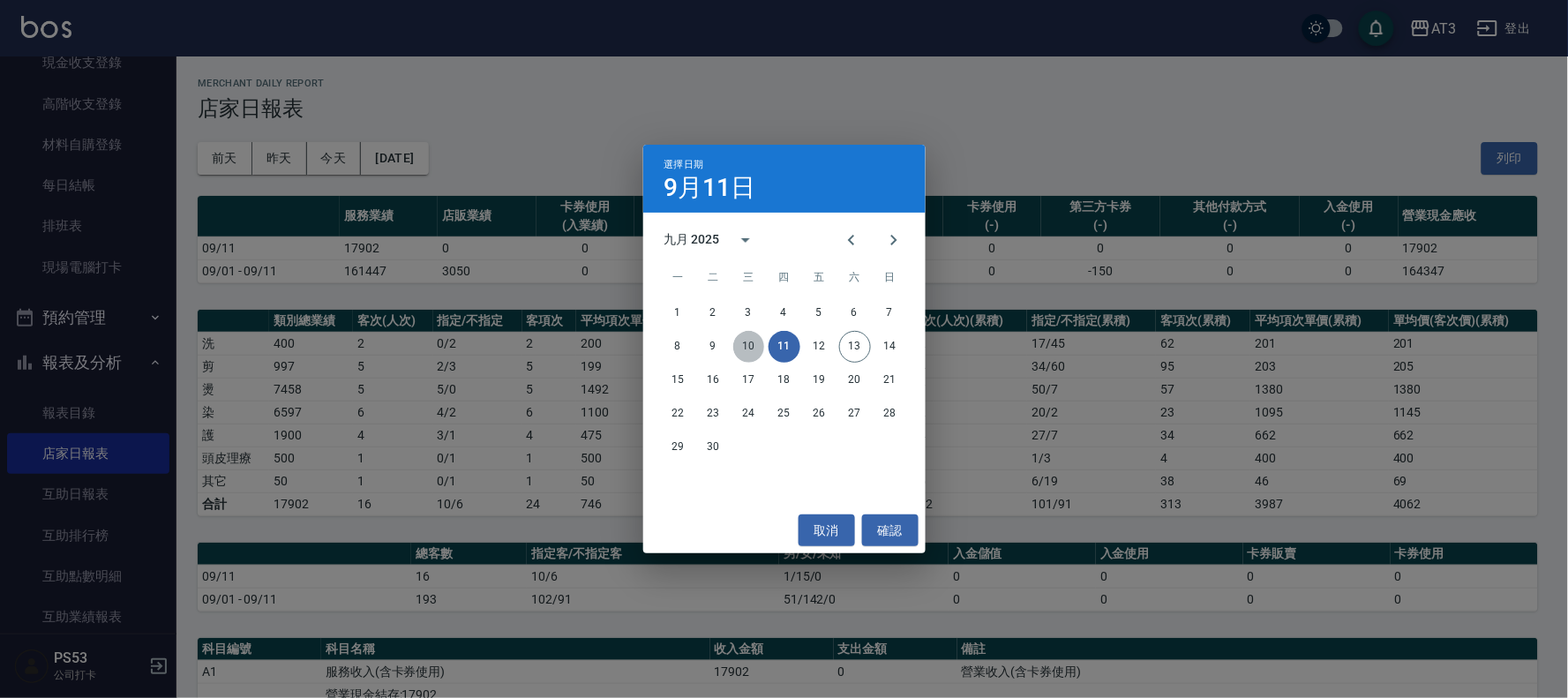
click at [748, 347] on button "10" at bounding box center [750, 347] width 32 height 32
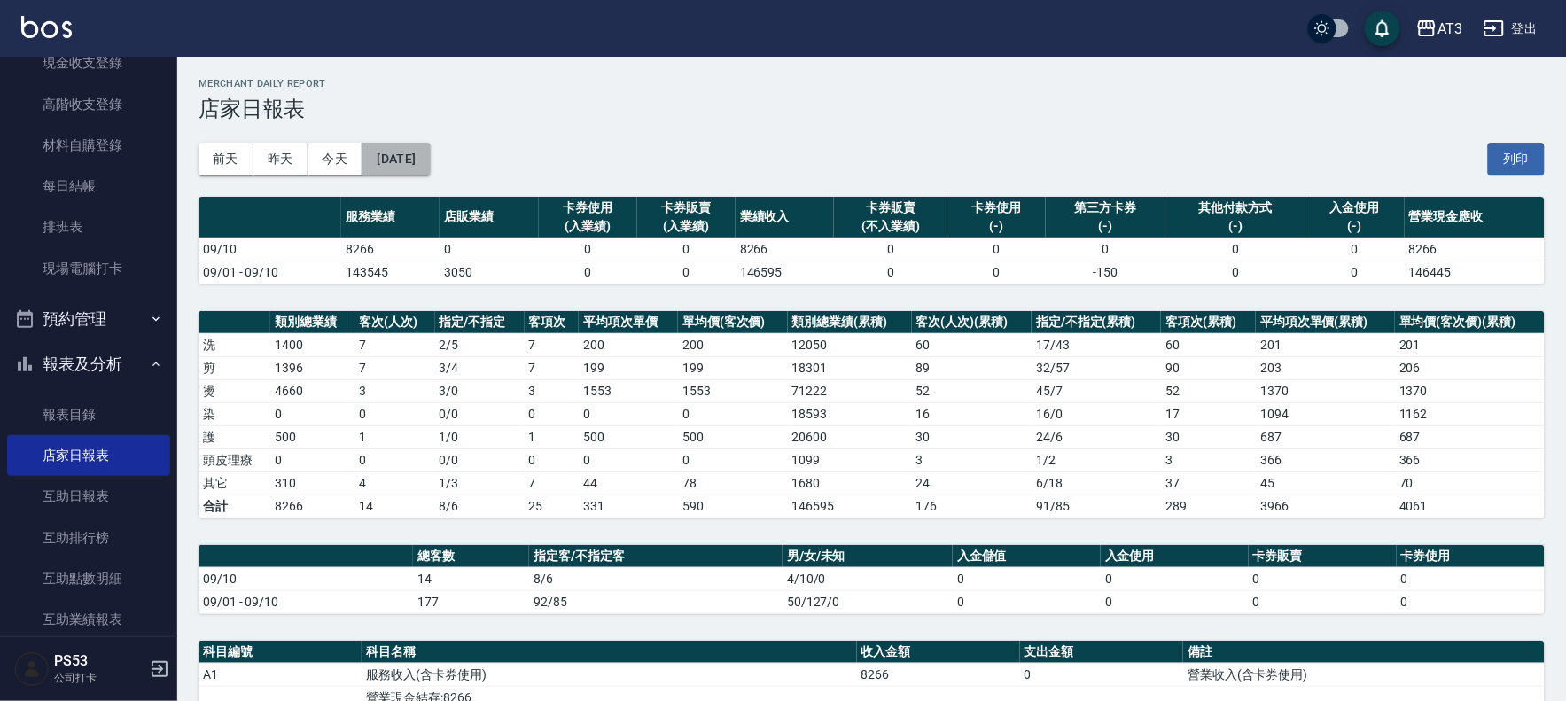
click at [430, 162] on button "[DATE]" at bounding box center [396, 159] width 67 height 33
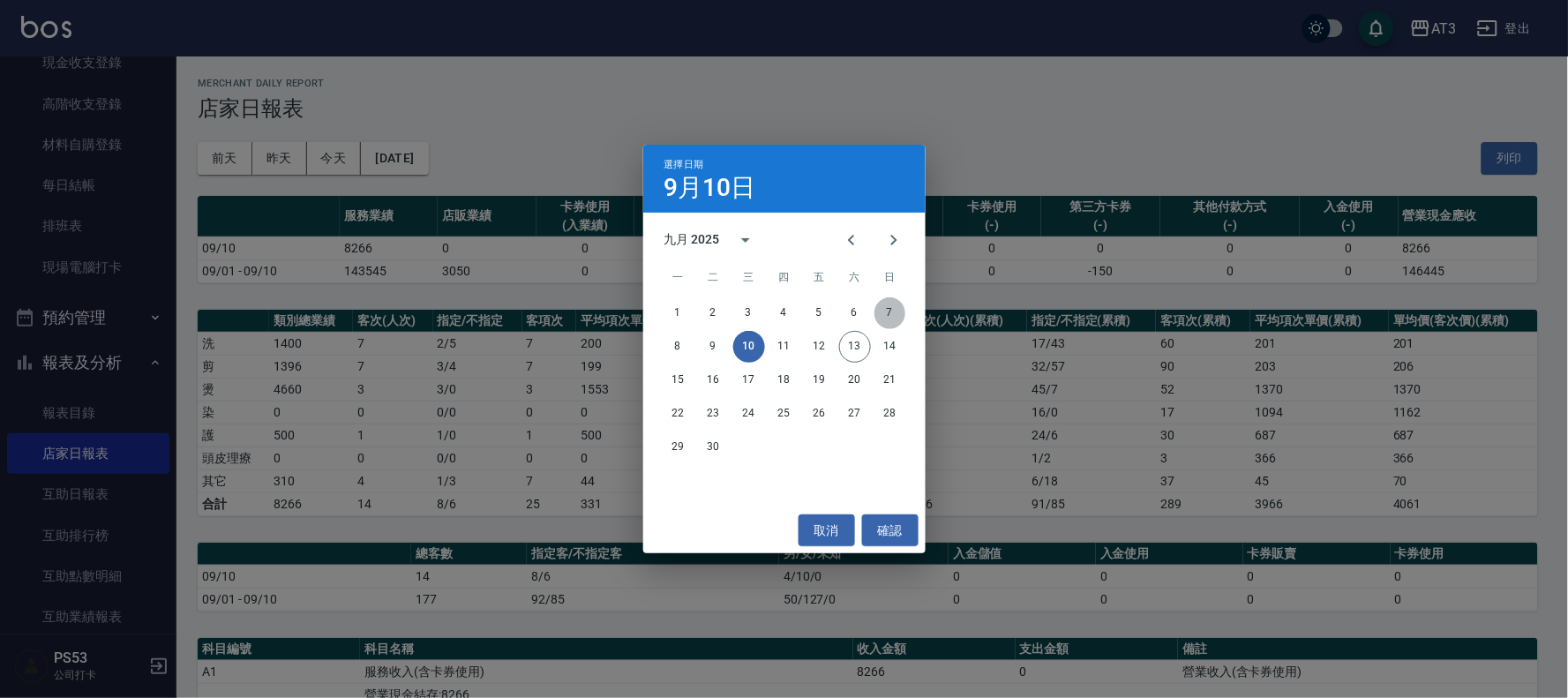
click at [894, 313] on button "7" at bounding box center [890, 314] width 32 height 32
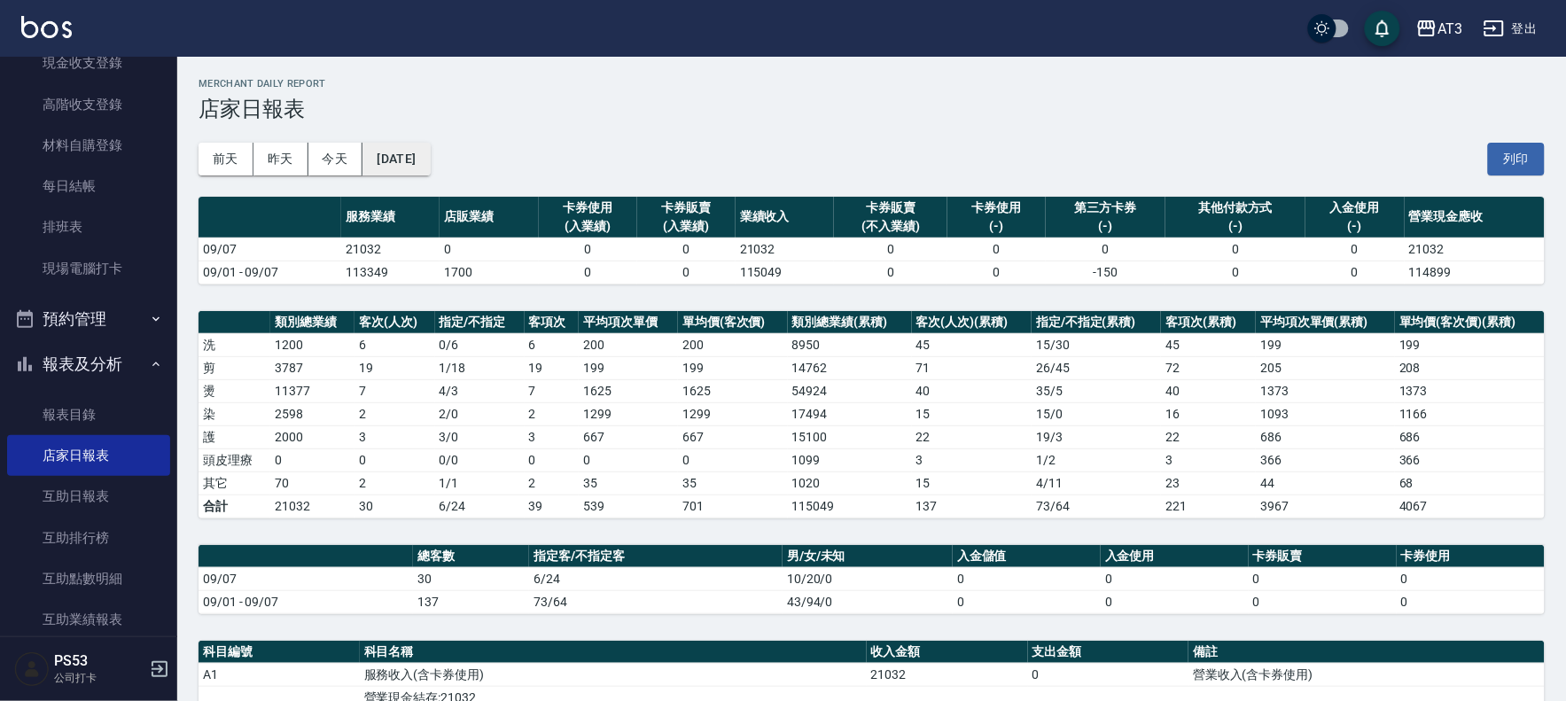
click at [426, 164] on button "[DATE]" at bounding box center [396, 159] width 67 height 33
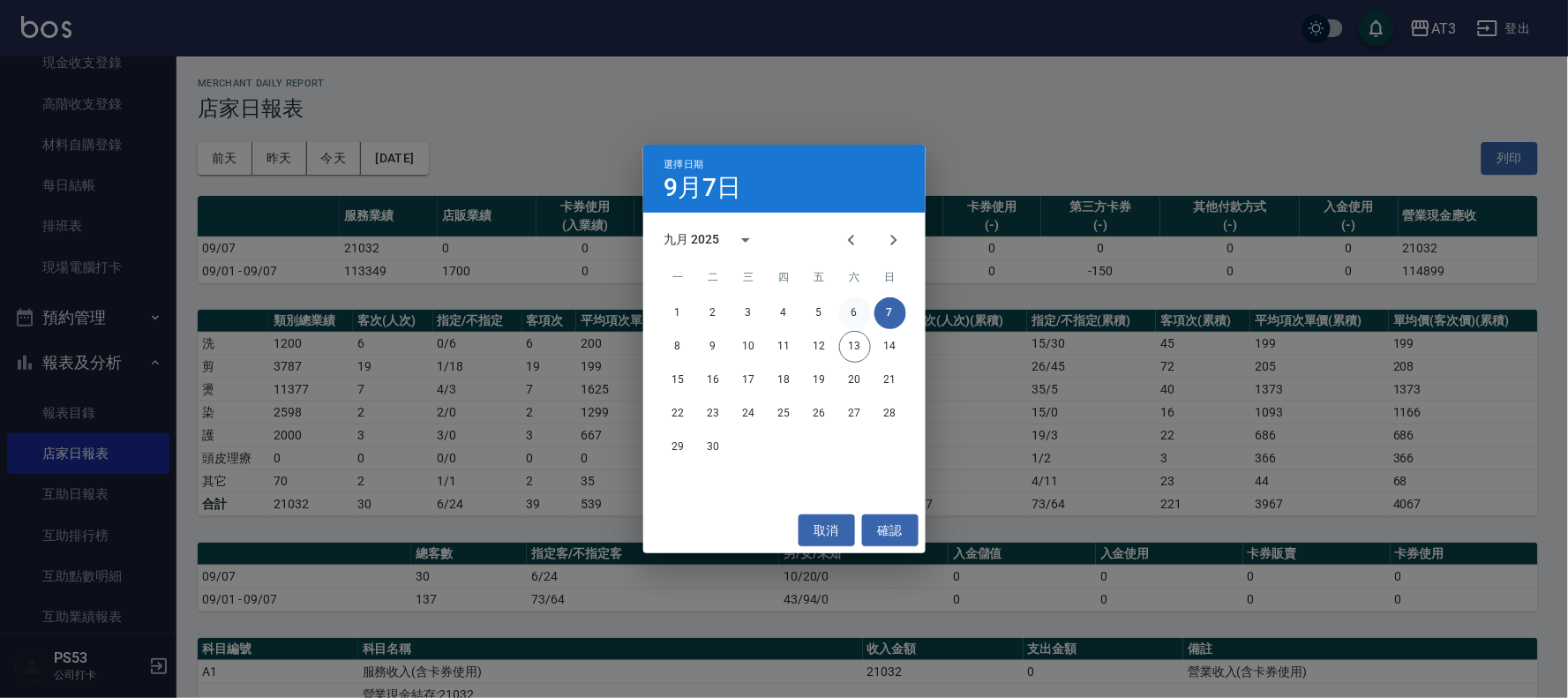
click at [850, 309] on button "6" at bounding box center [855, 314] width 32 height 32
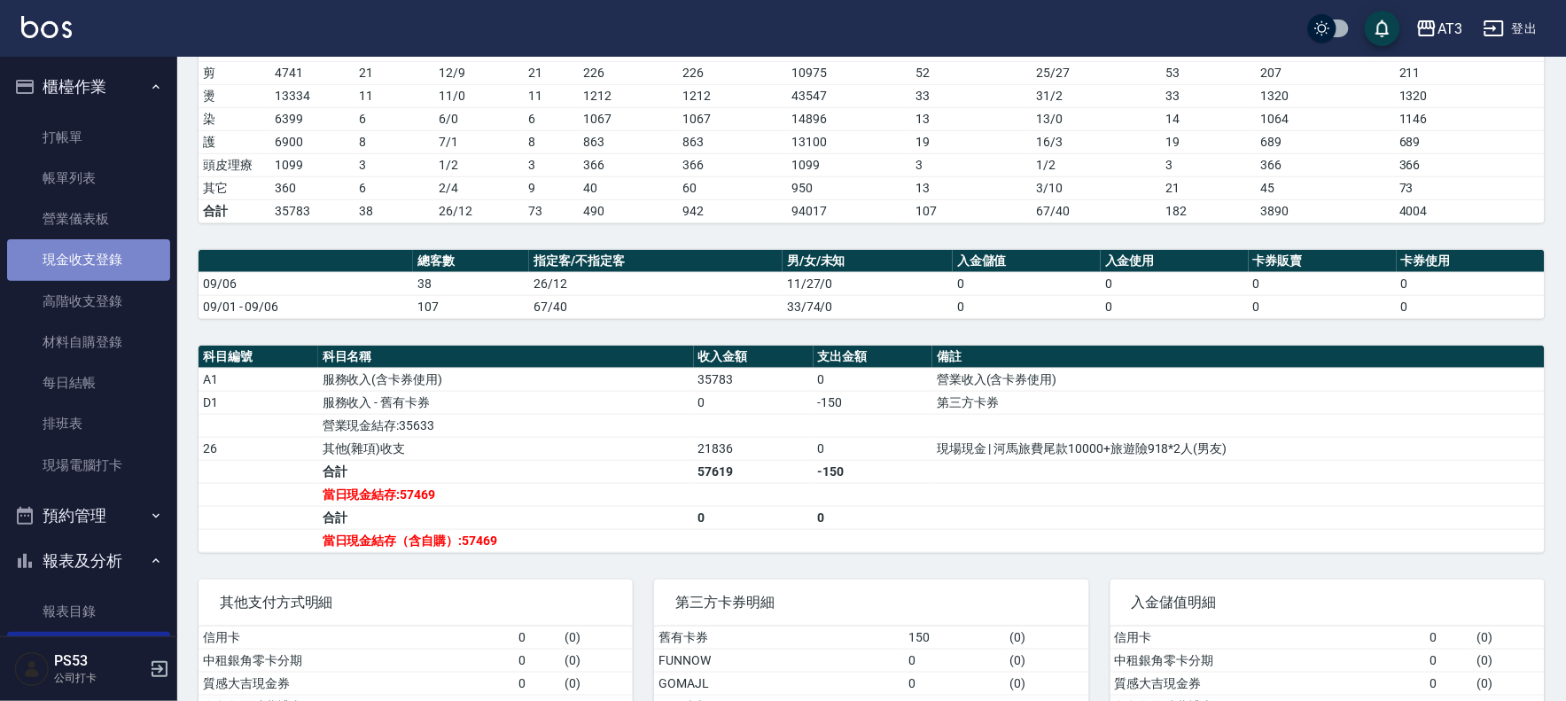
click at [99, 258] on link "現金收支登錄" at bounding box center [88, 259] width 163 height 41
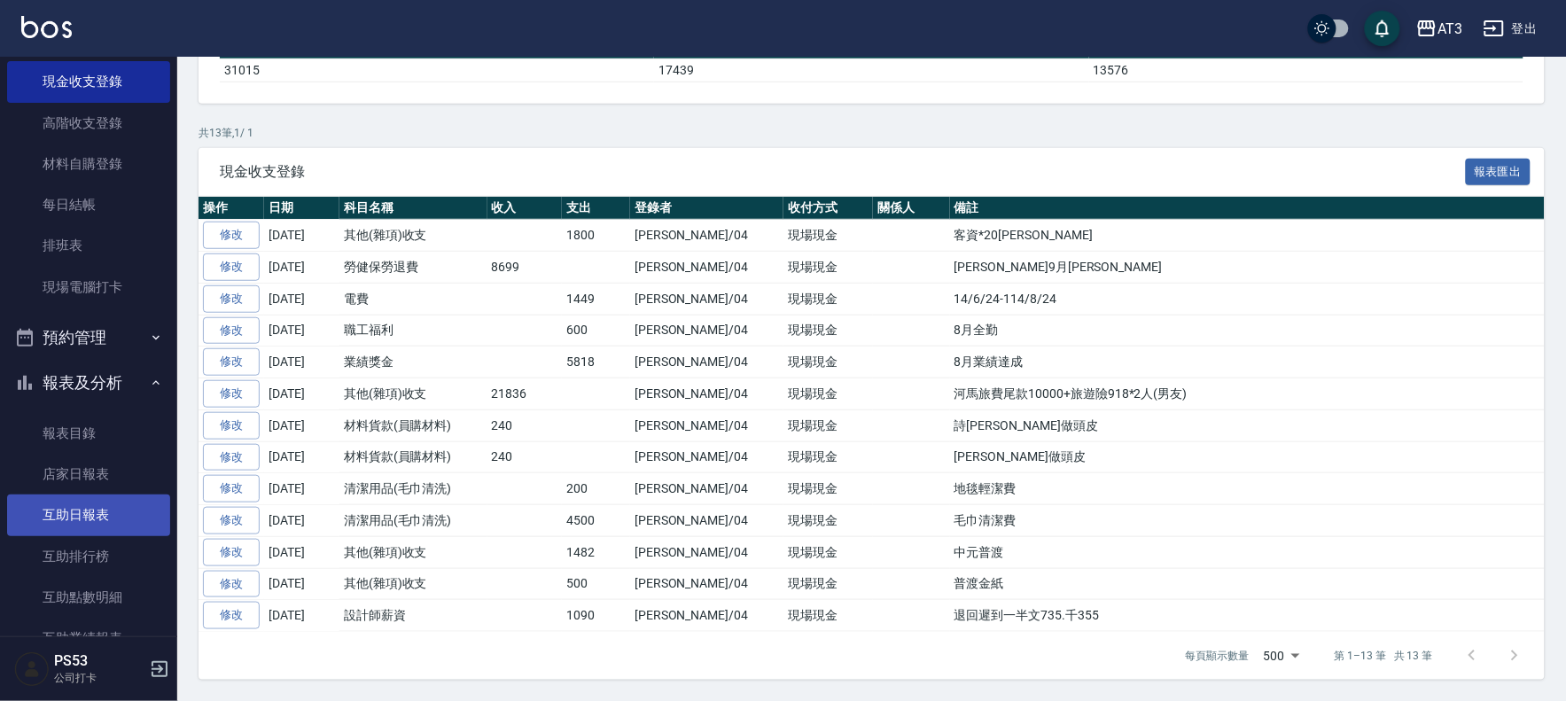
scroll to position [197, 0]
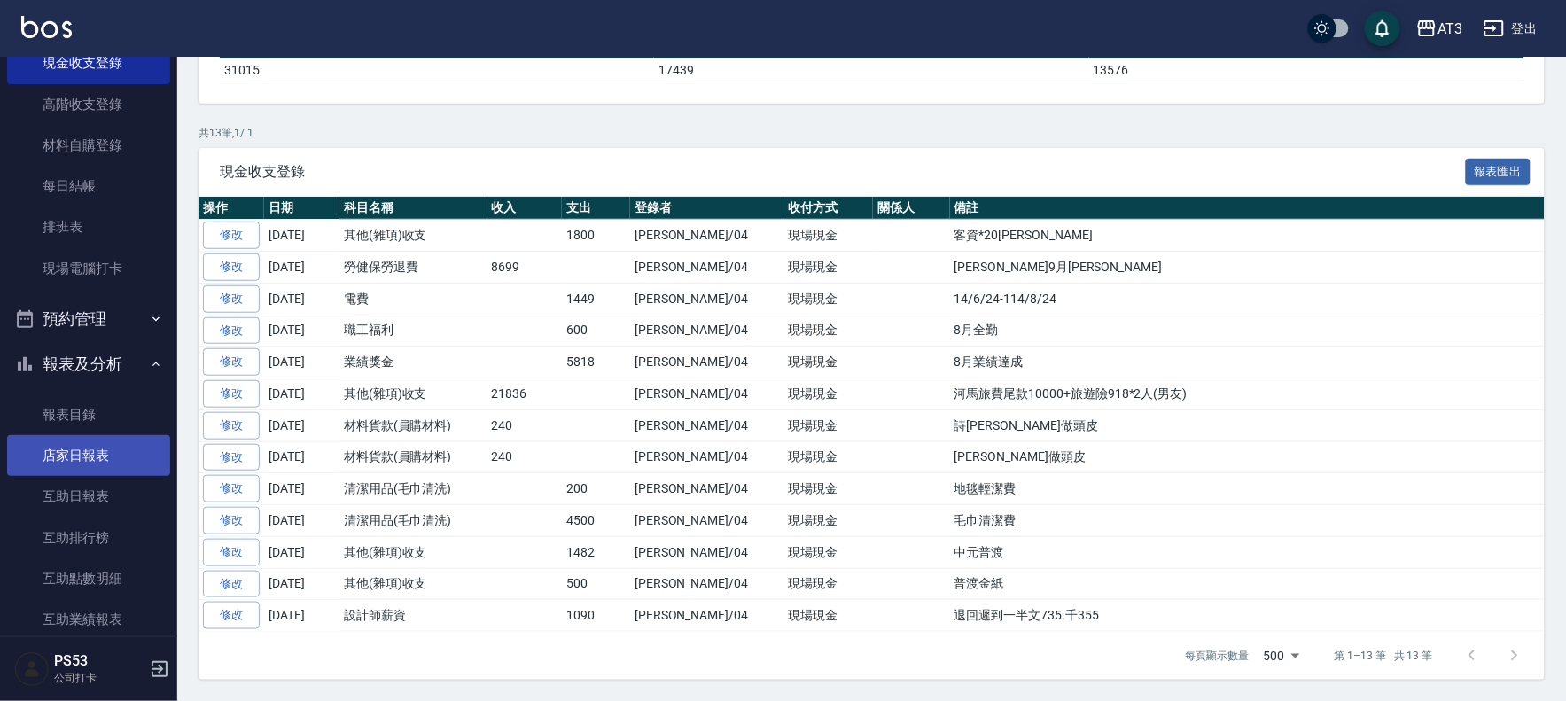
click at [74, 456] on link "店家日報表" at bounding box center [88, 455] width 163 height 41
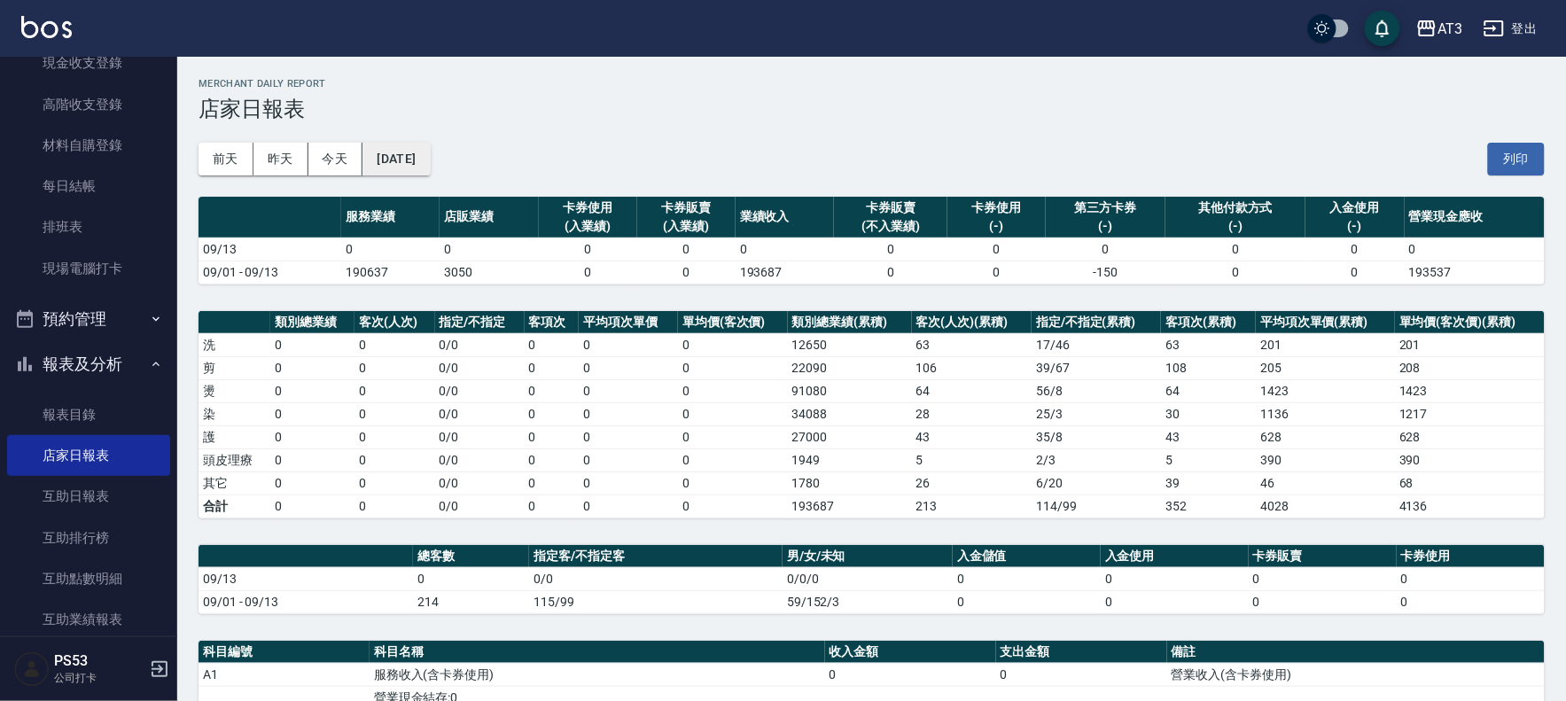
click at [394, 155] on button "[DATE]" at bounding box center [396, 159] width 67 height 33
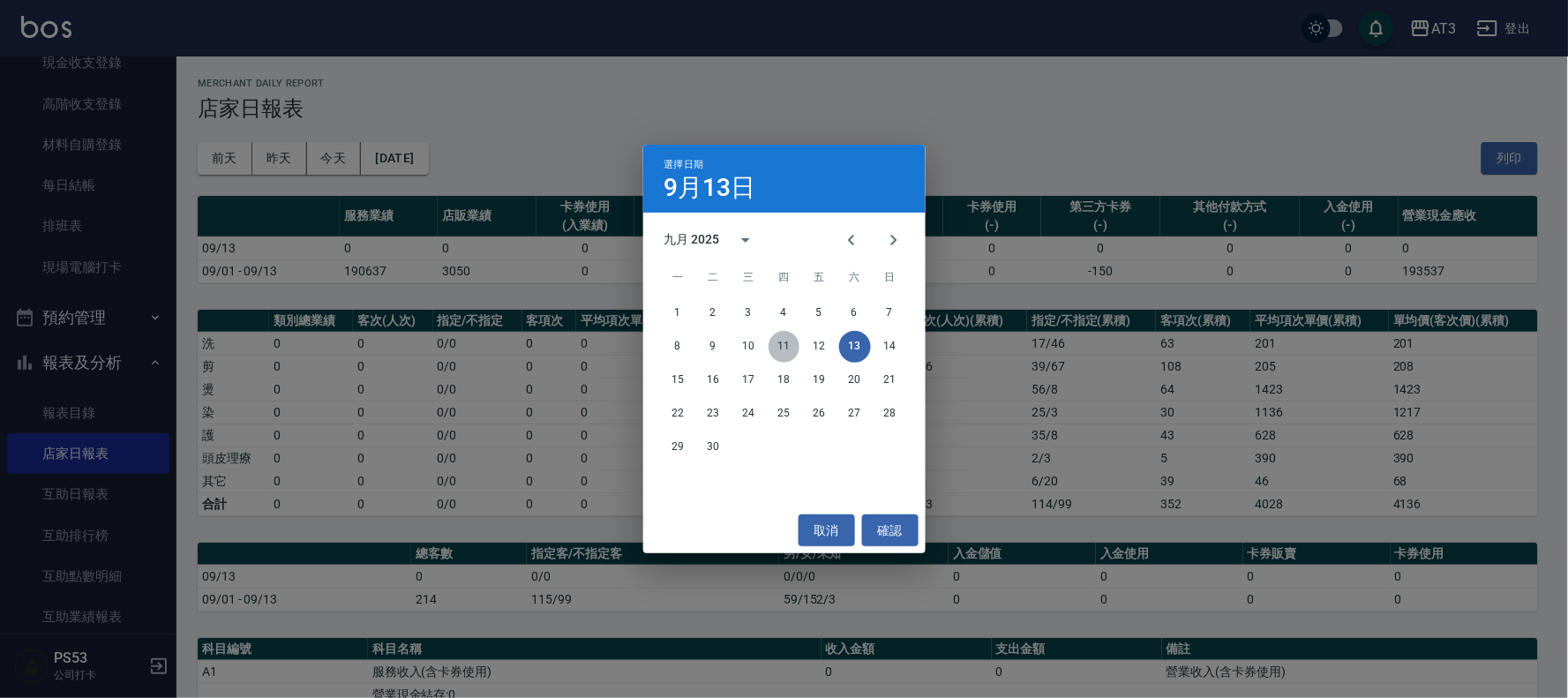
click at [783, 349] on button "11" at bounding box center [784, 347] width 32 height 32
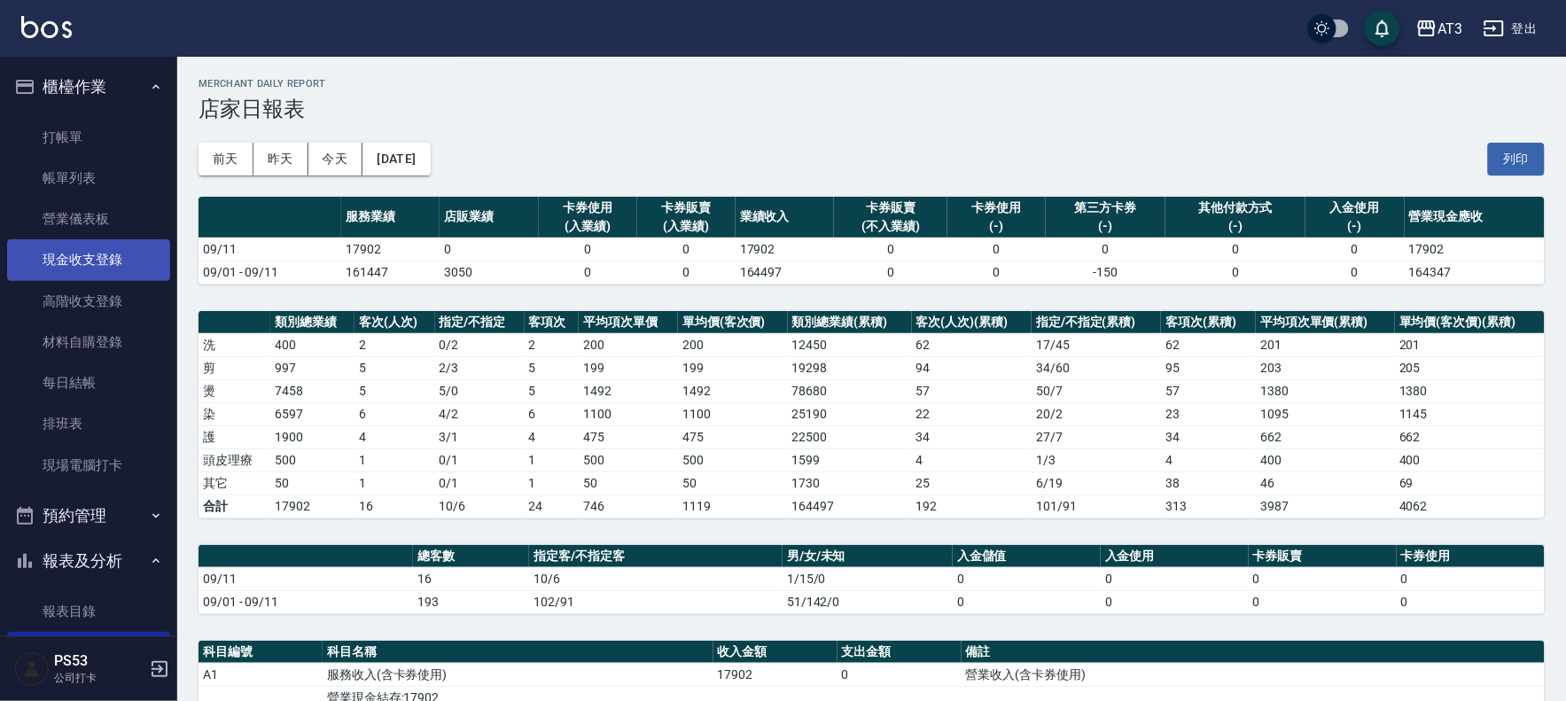
click at [42, 260] on link "現金收支登錄" at bounding box center [88, 259] width 163 height 41
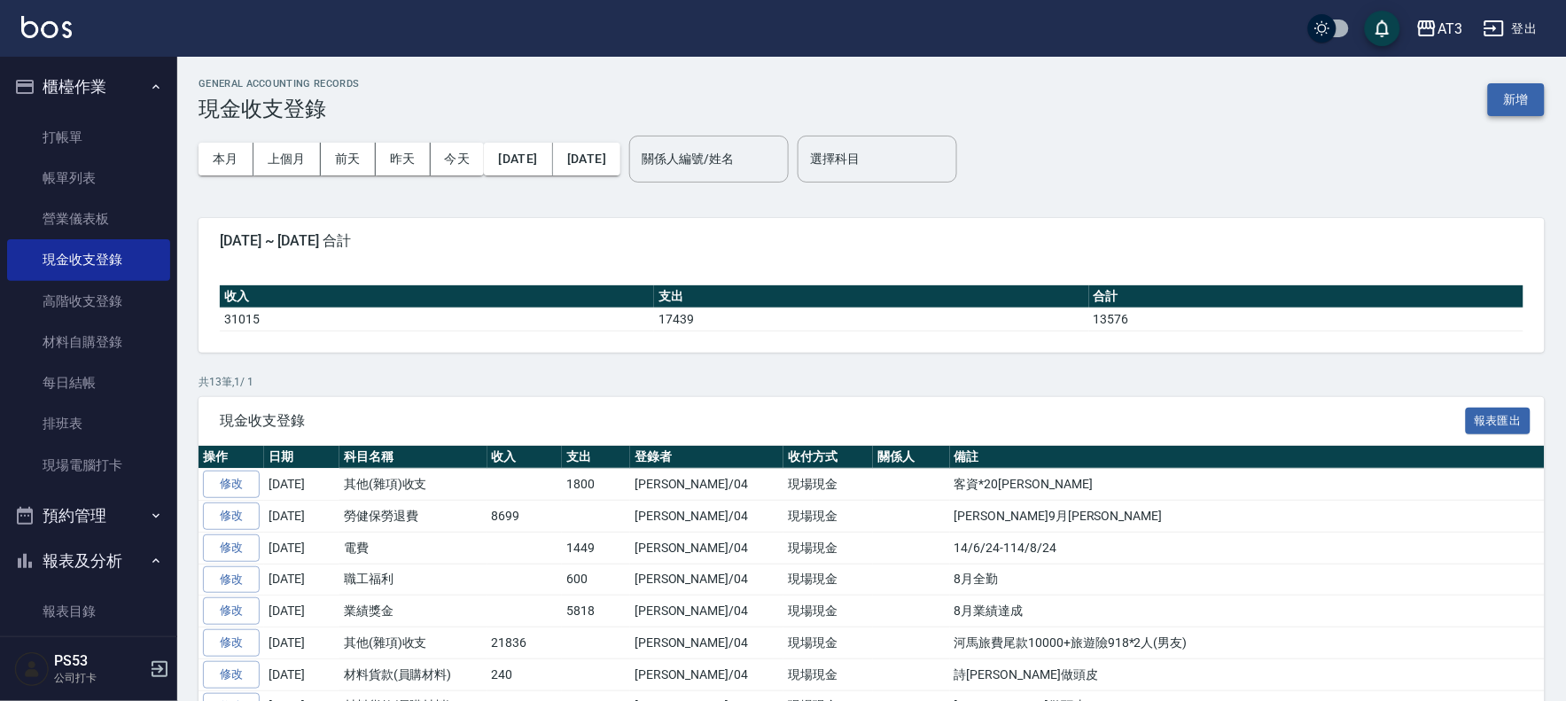
click at [1500, 98] on button "新增" at bounding box center [1516, 99] width 57 height 33
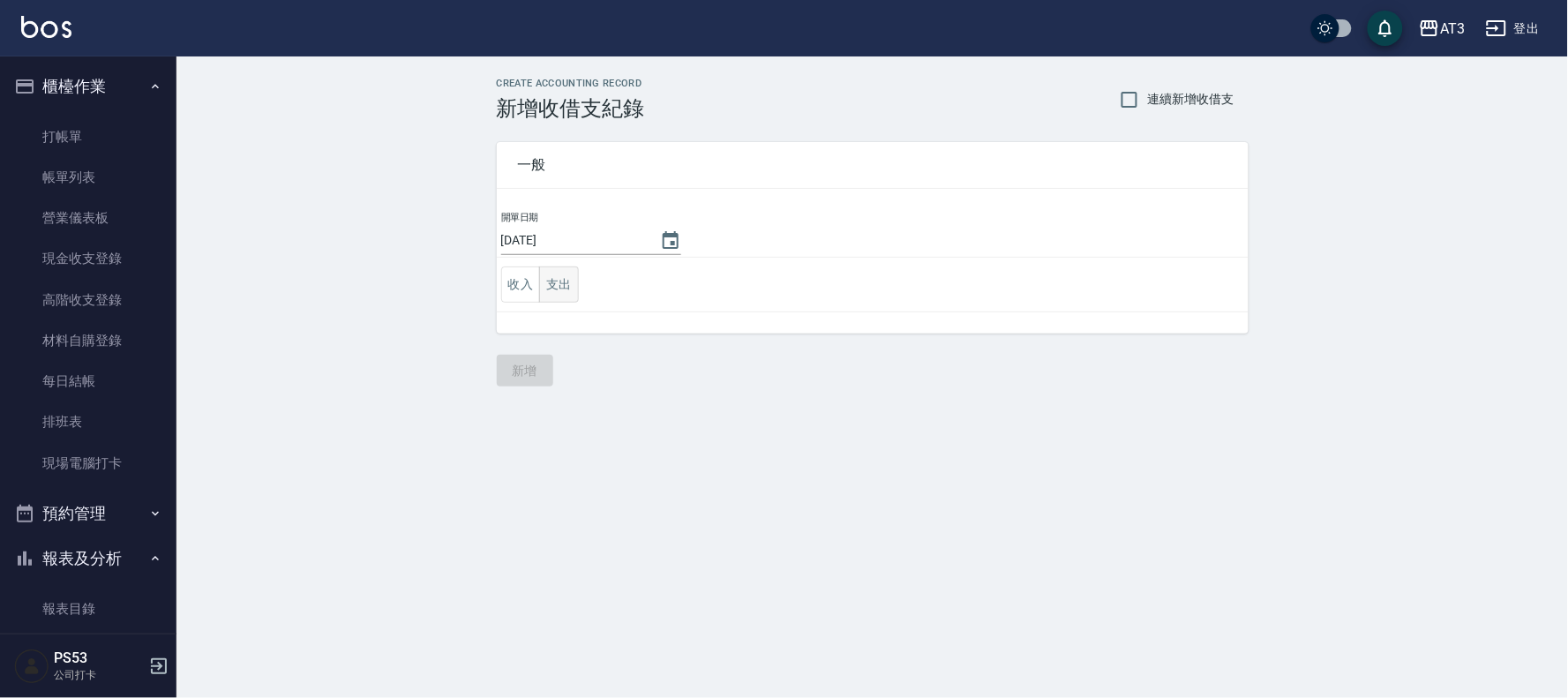
click at [564, 280] on button "支出" at bounding box center [560, 285] width 40 height 36
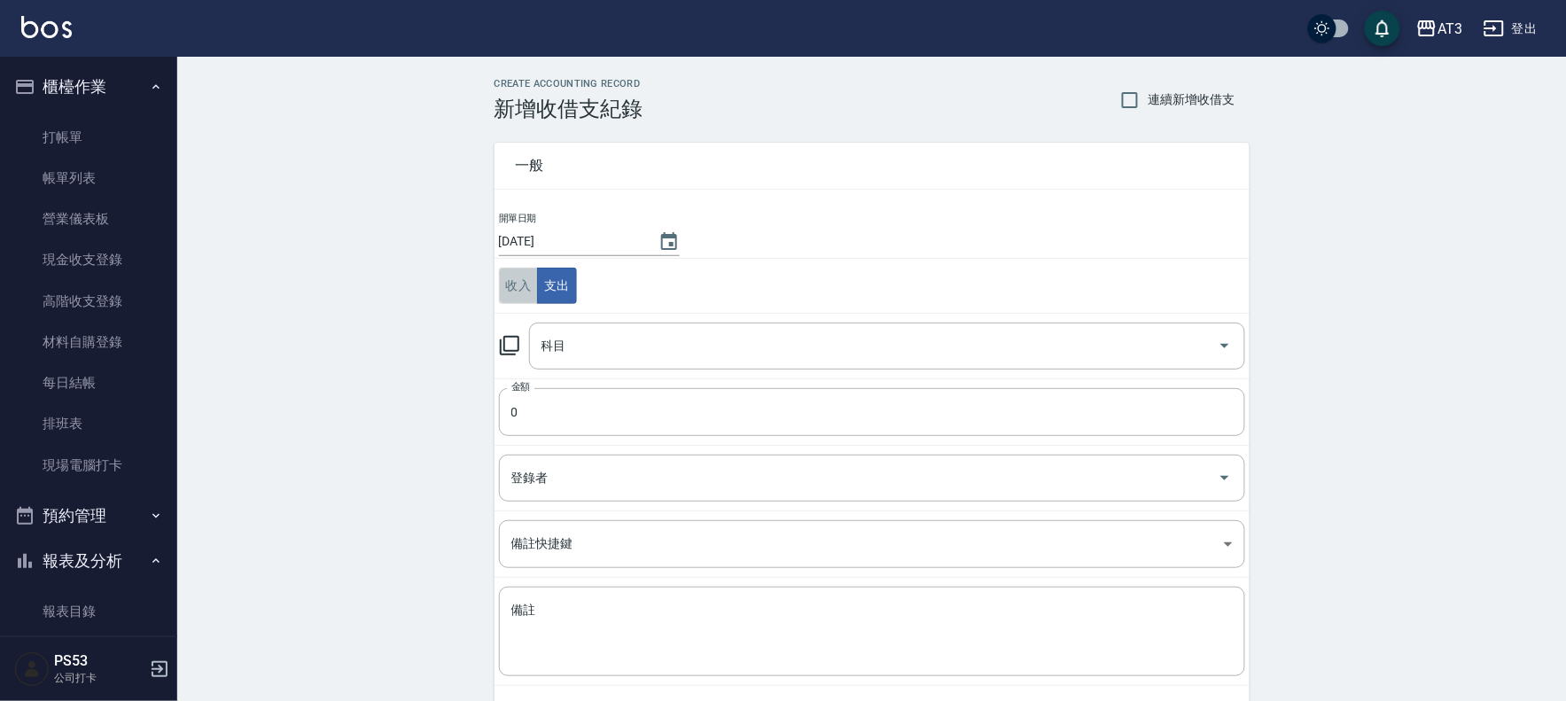
click at [505, 282] on button "收入" at bounding box center [519, 286] width 40 height 36
click at [554, 350] on div "科目 科目" at bounding box center [887, 346] width 716 height 47
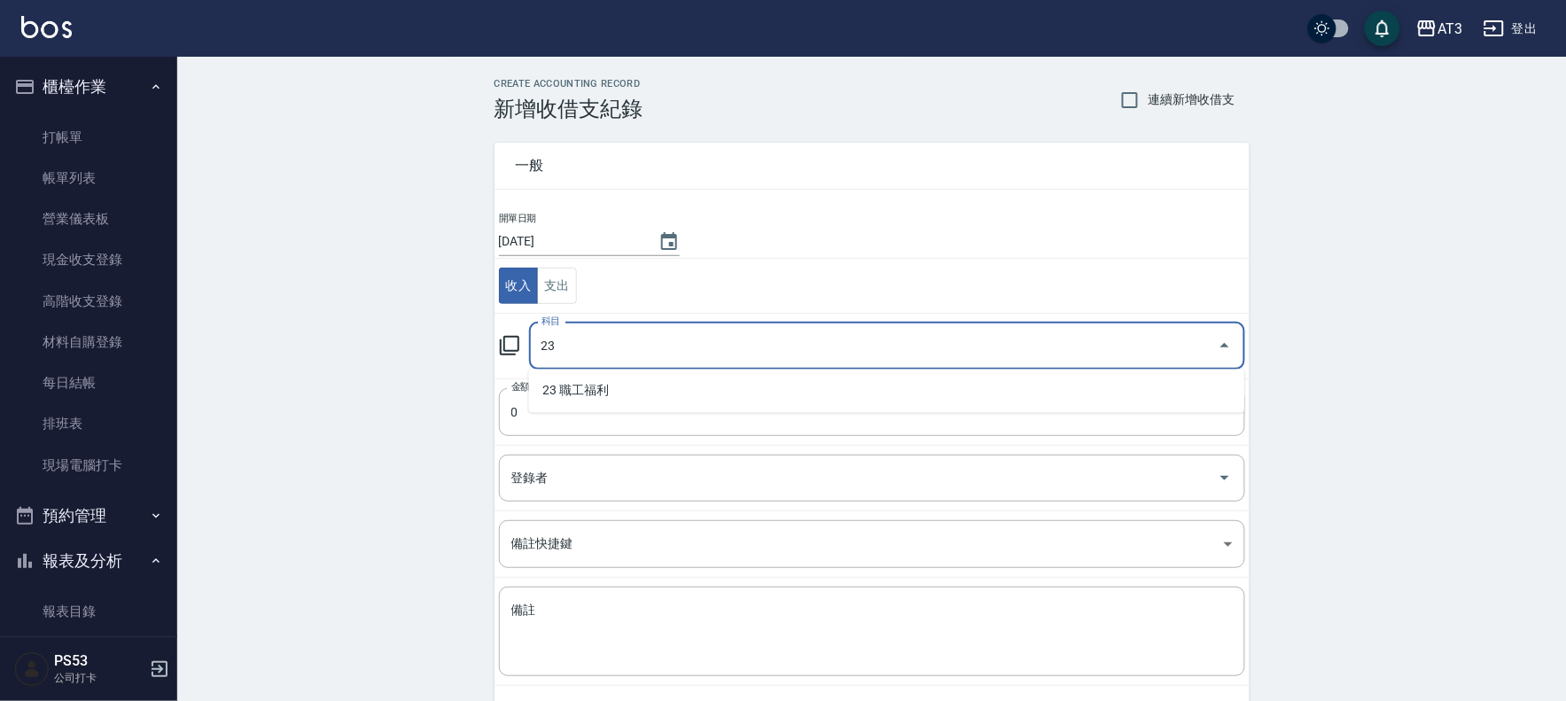
type input "2"
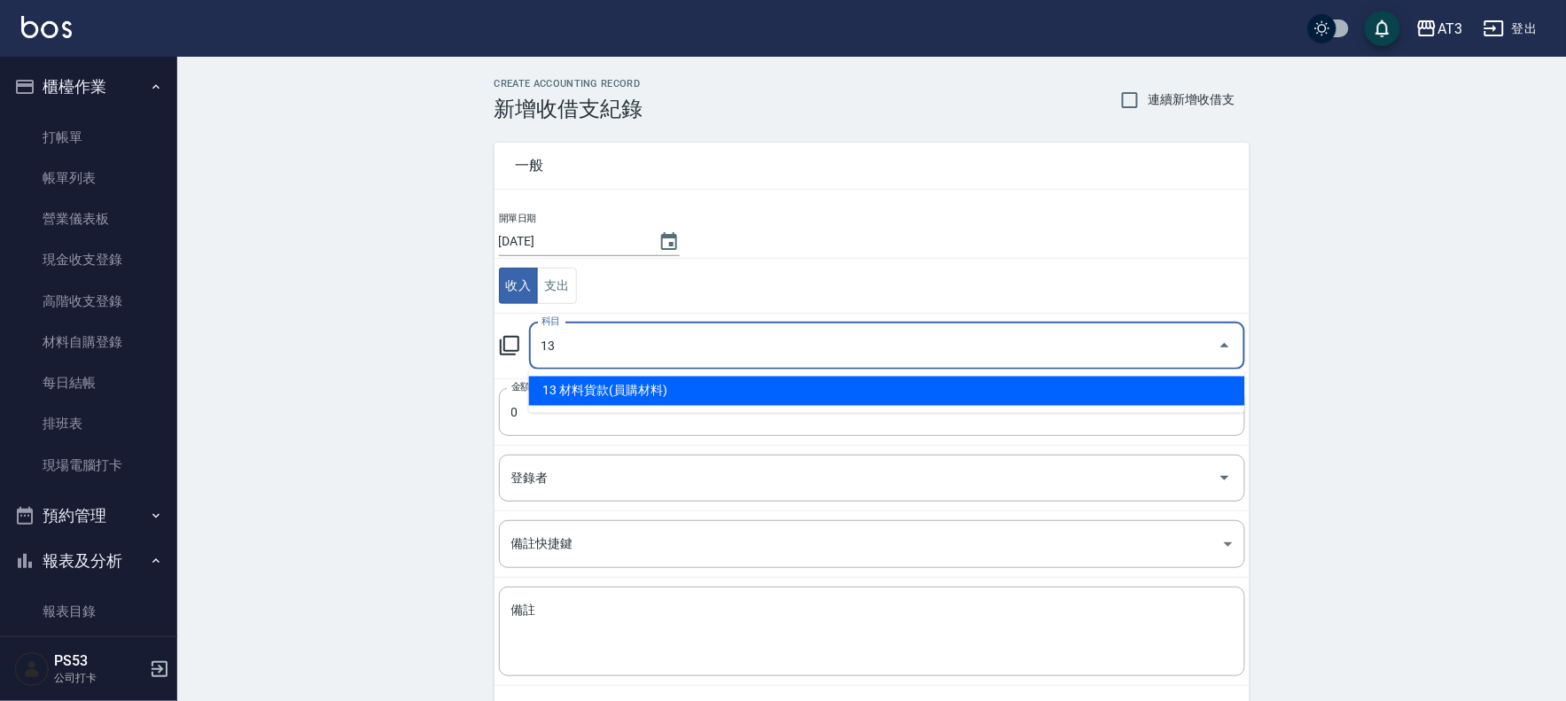
type input "13 材料貨款(員購材料)"
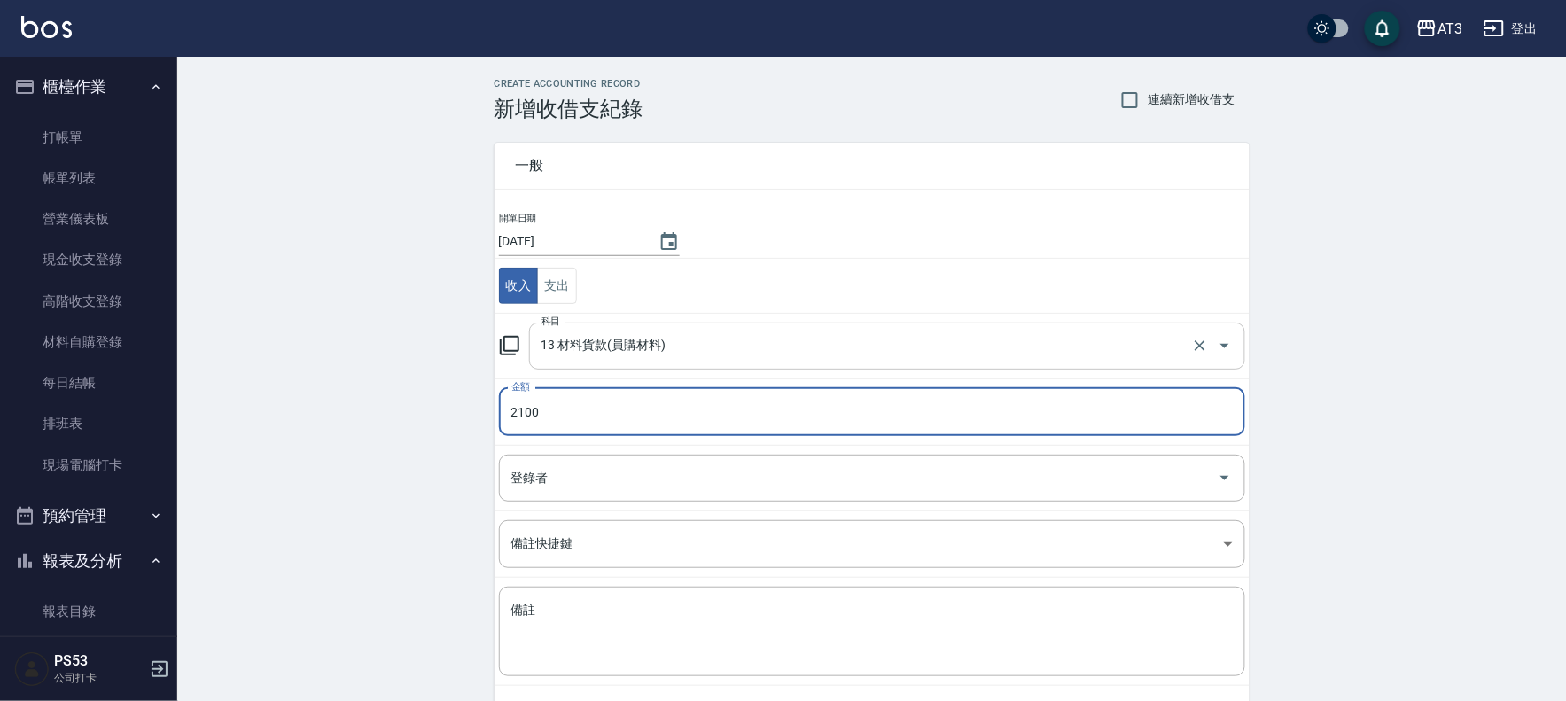
type input "2100"
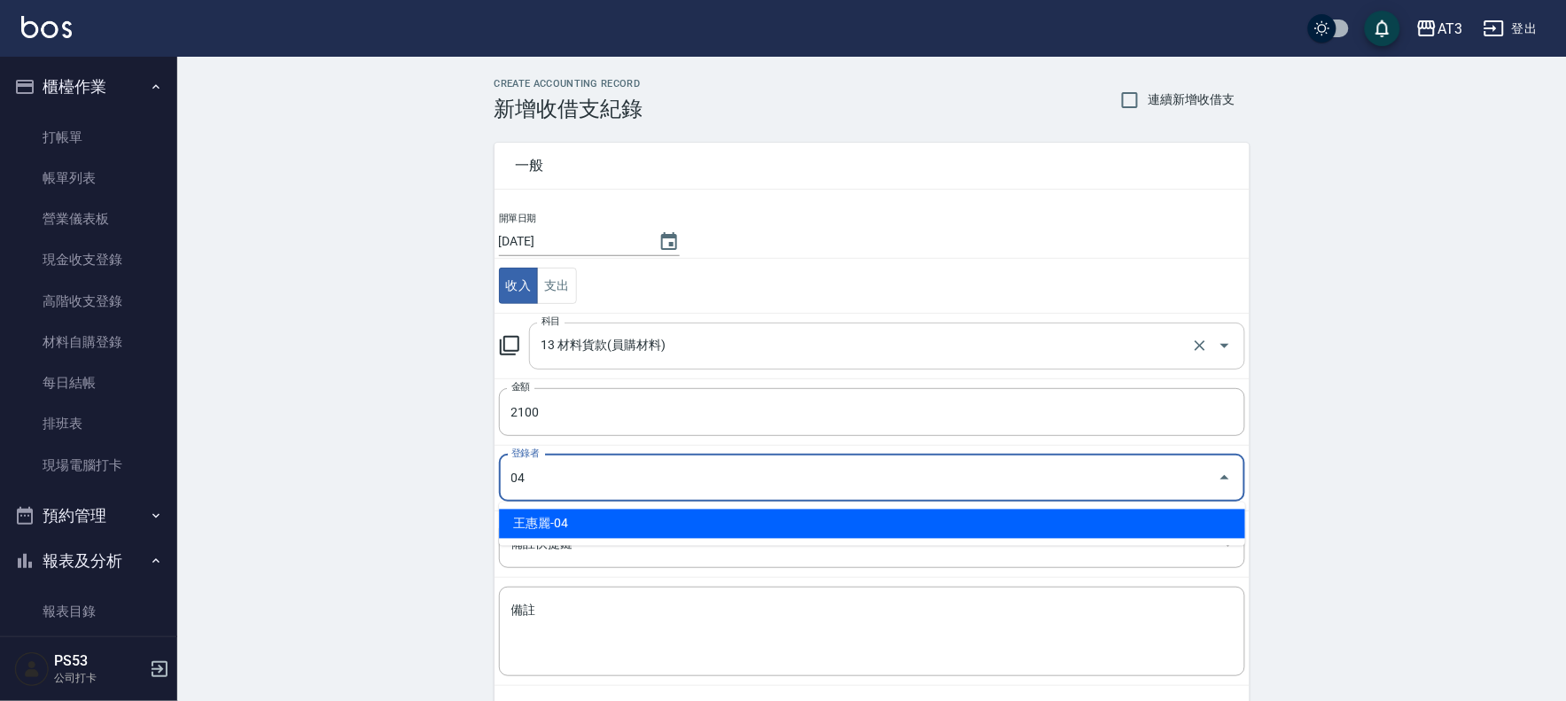
type input "王惠麗-04"
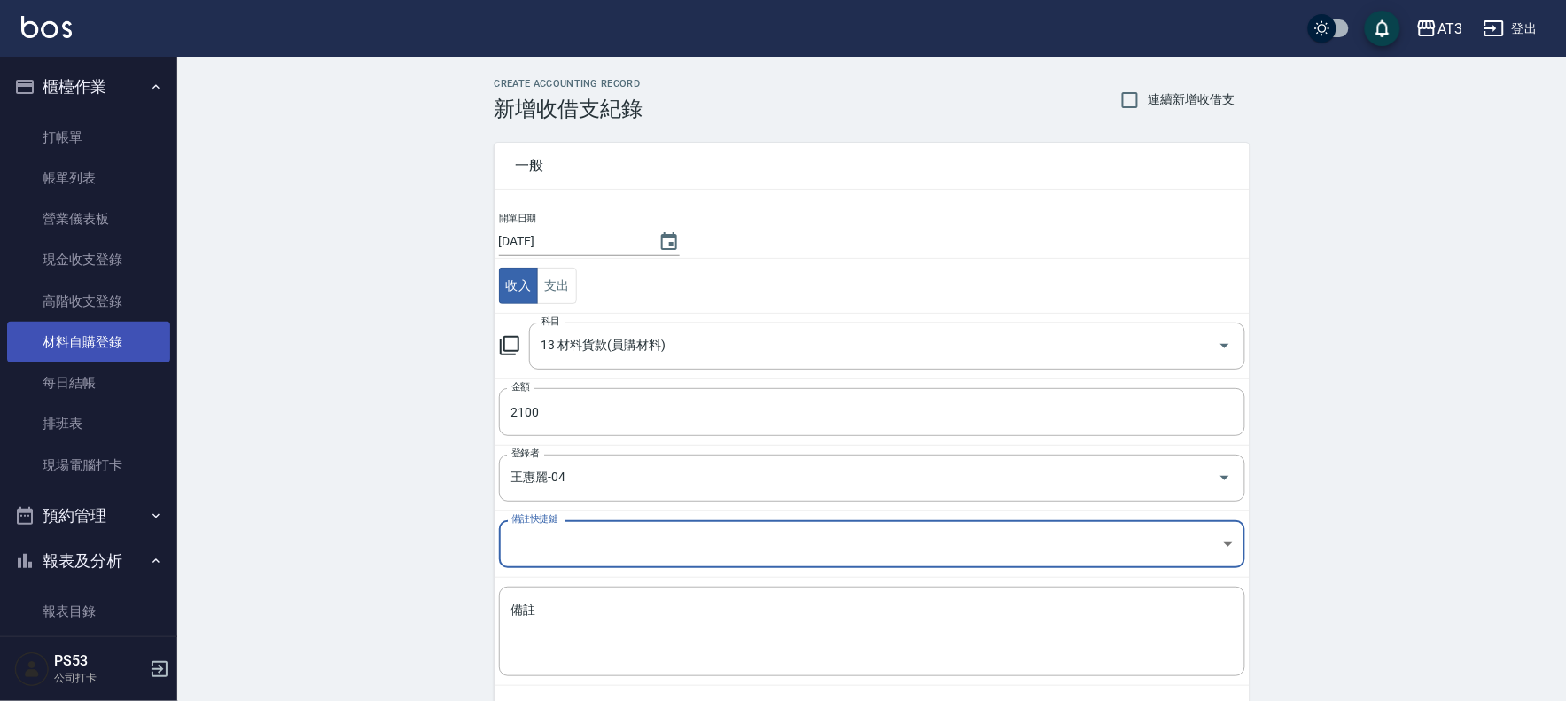
drag, startPoint x: 122, startPoint y: 346, endPoint x: 109, endPoint y: 337, distance: 16.0
click at [124, 347] on link "材料自購登錄" at bounding box center [88, 342] width 163 height 41
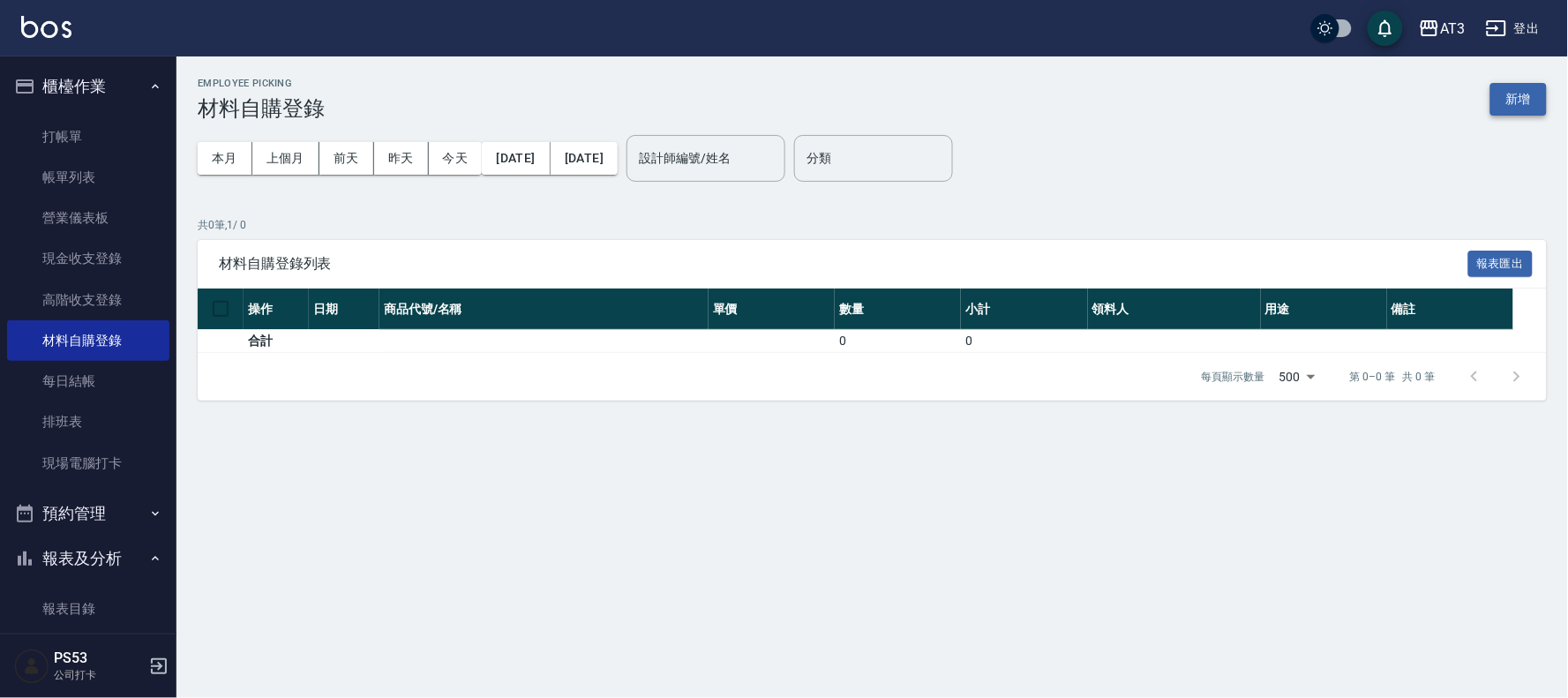
click at [1520, 104] on button "新增" at bounding box center [1518, 99] width 57 height 33
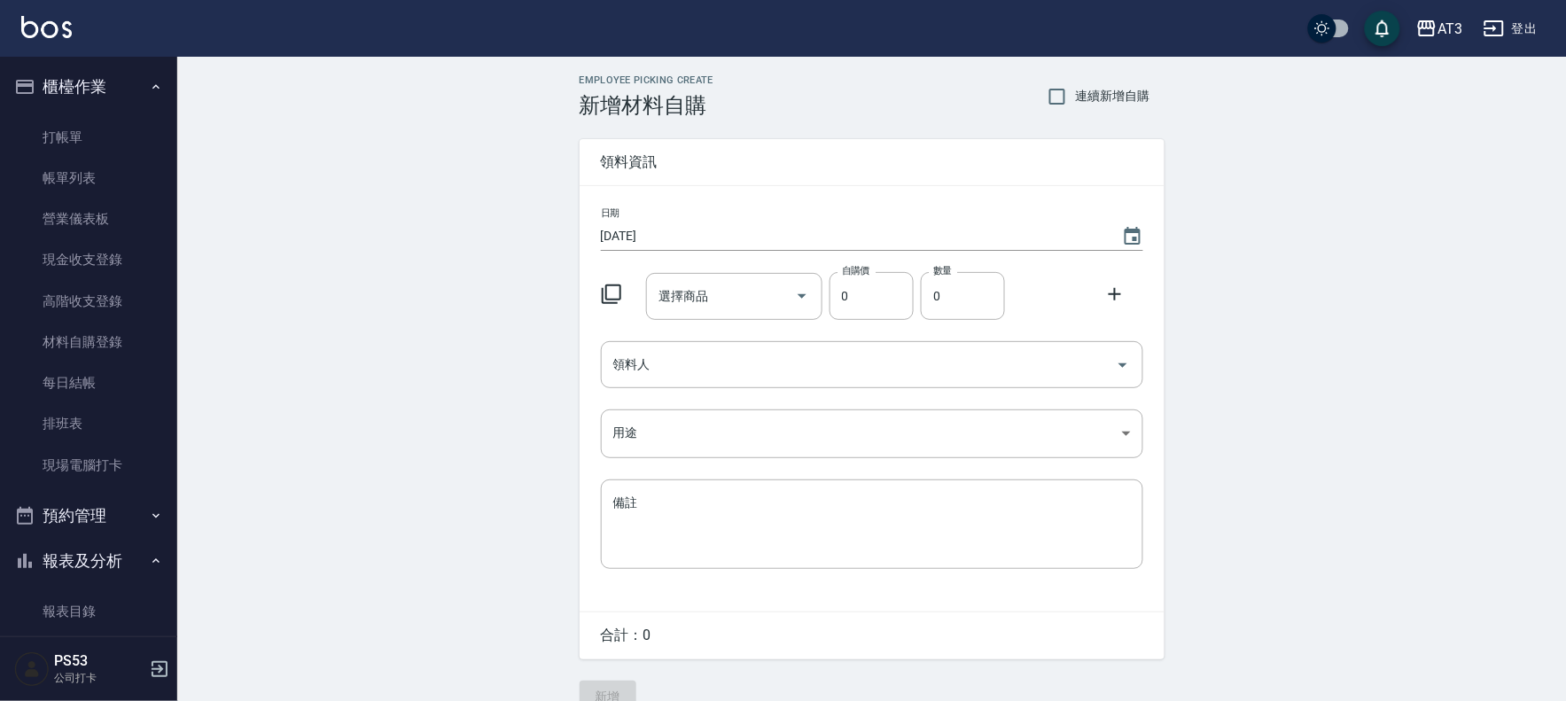
click at [610, 294] on icon at bounding box center [611, 294] width 21 height 21
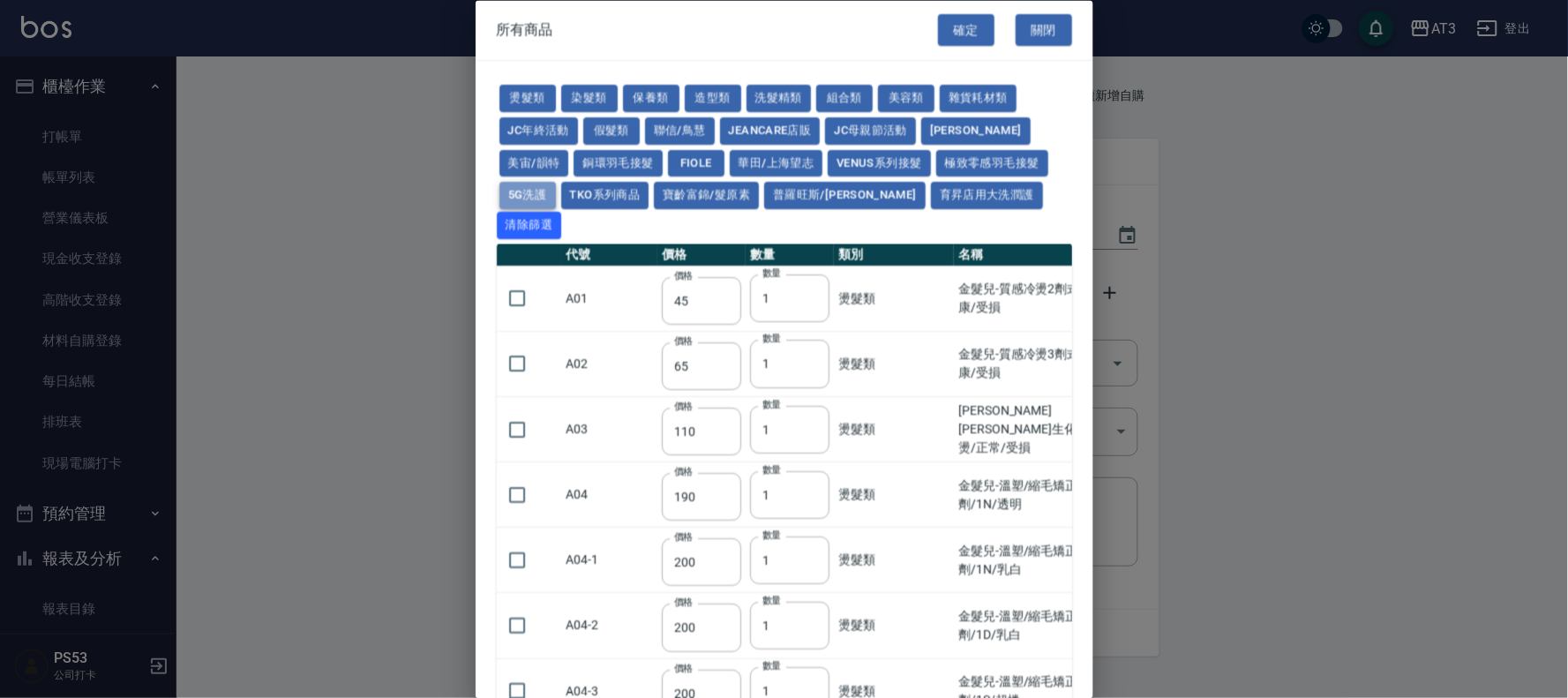
click at [531, 191] on button "5G洗護" at bounding box center [528, 195] width 57 height 27
type input "1120"
type input "630"
type input "1050"
type input "560"
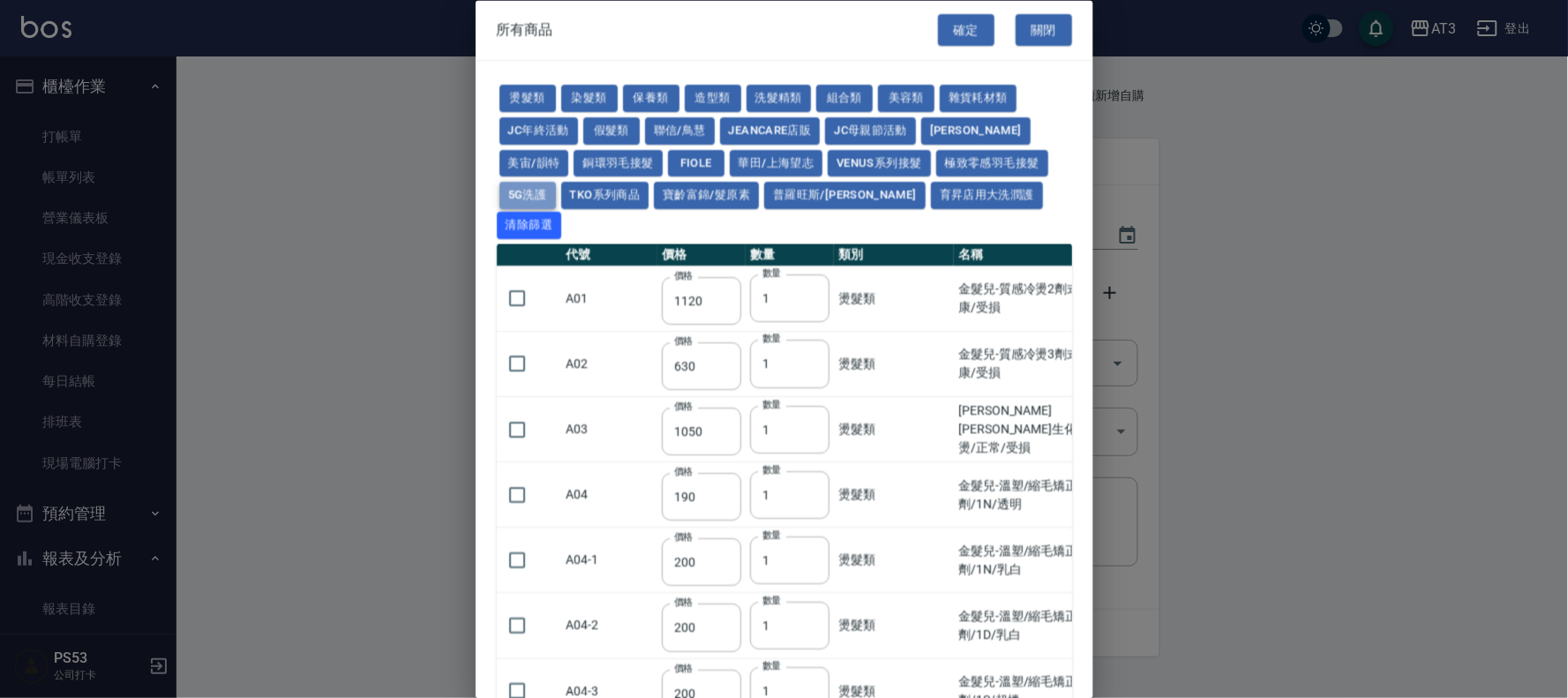
type input "210"
type input "1120"
type input "630"
type input "350"
type input "245"
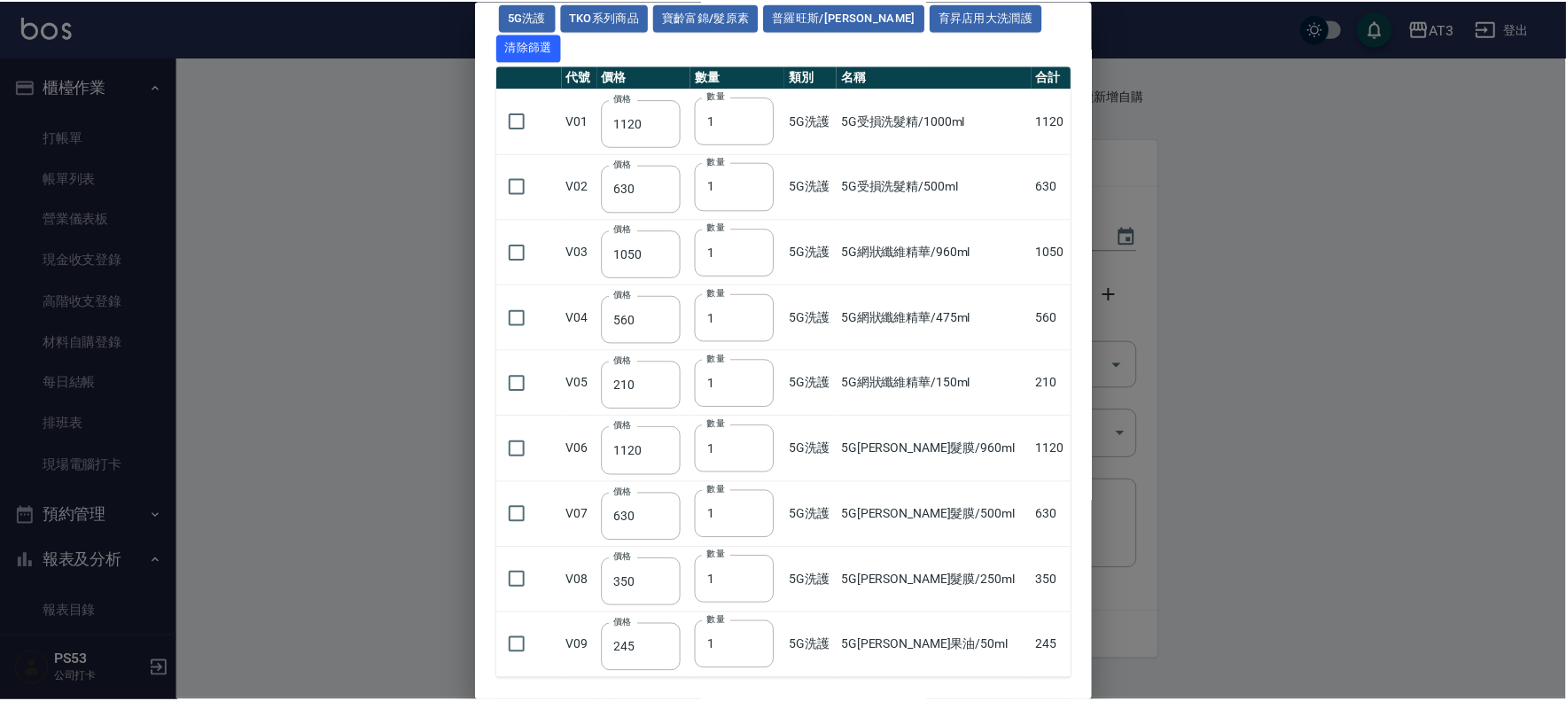
scroll to position [197, 0]
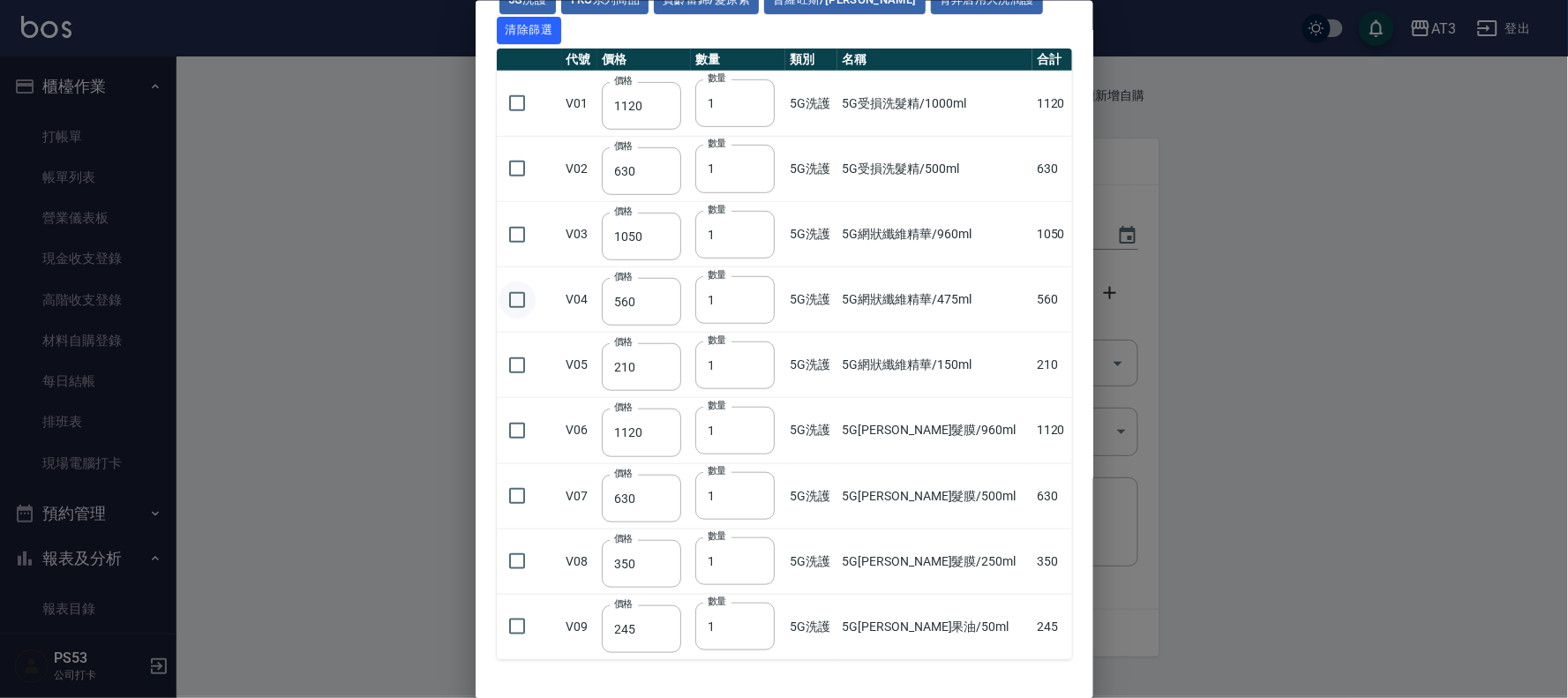
click at [524, 281] on input "checkbox" at bounding box center [517, 299] width 37 height 37
checkbox input "true"
click at [512, 478] on input "checkbox" at bounding box center [517, 496] width 37 height 37
checkbox input "true"
type input "2"
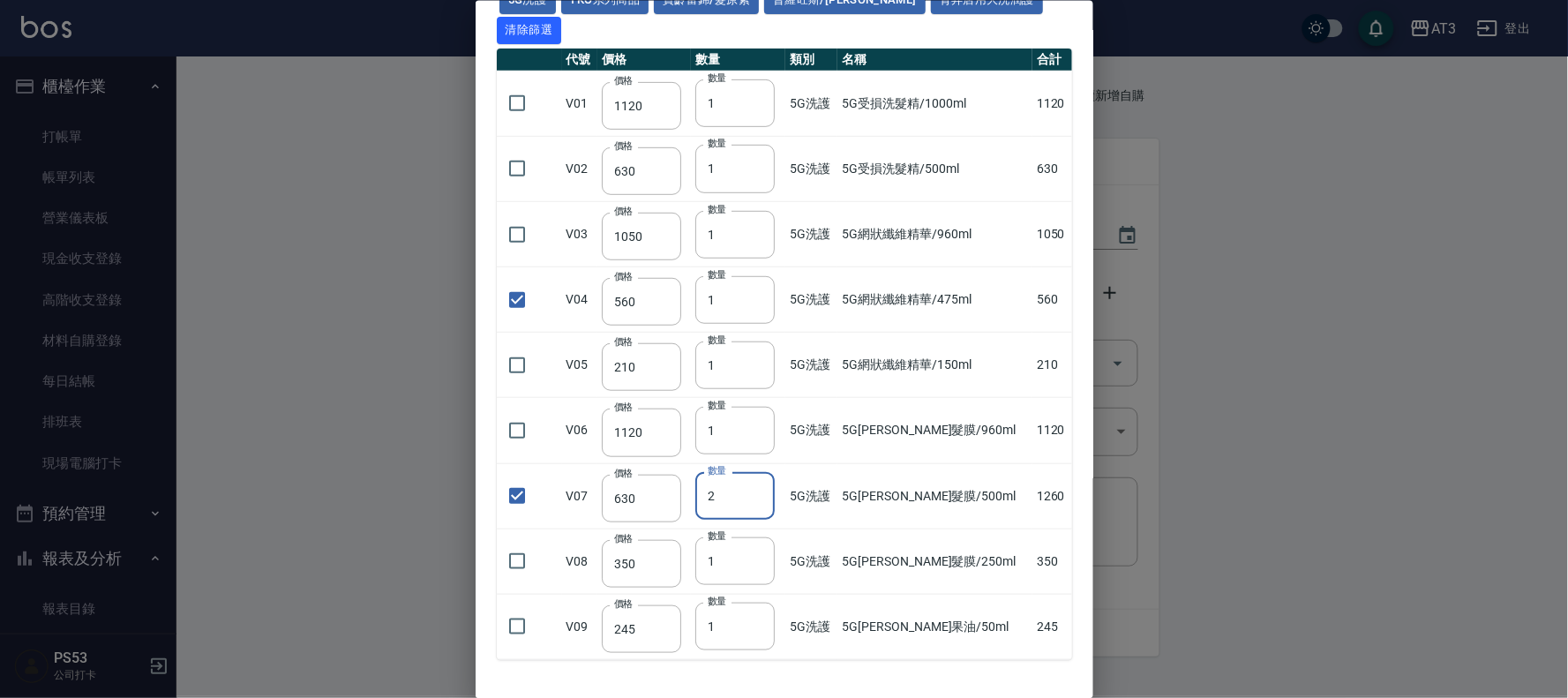
click at [771, 472] on input "2" at bounding box center [736, 496] width 80 height 48
type input "5G網狀纖維精華/475ml"
type input "560"
type input "1"
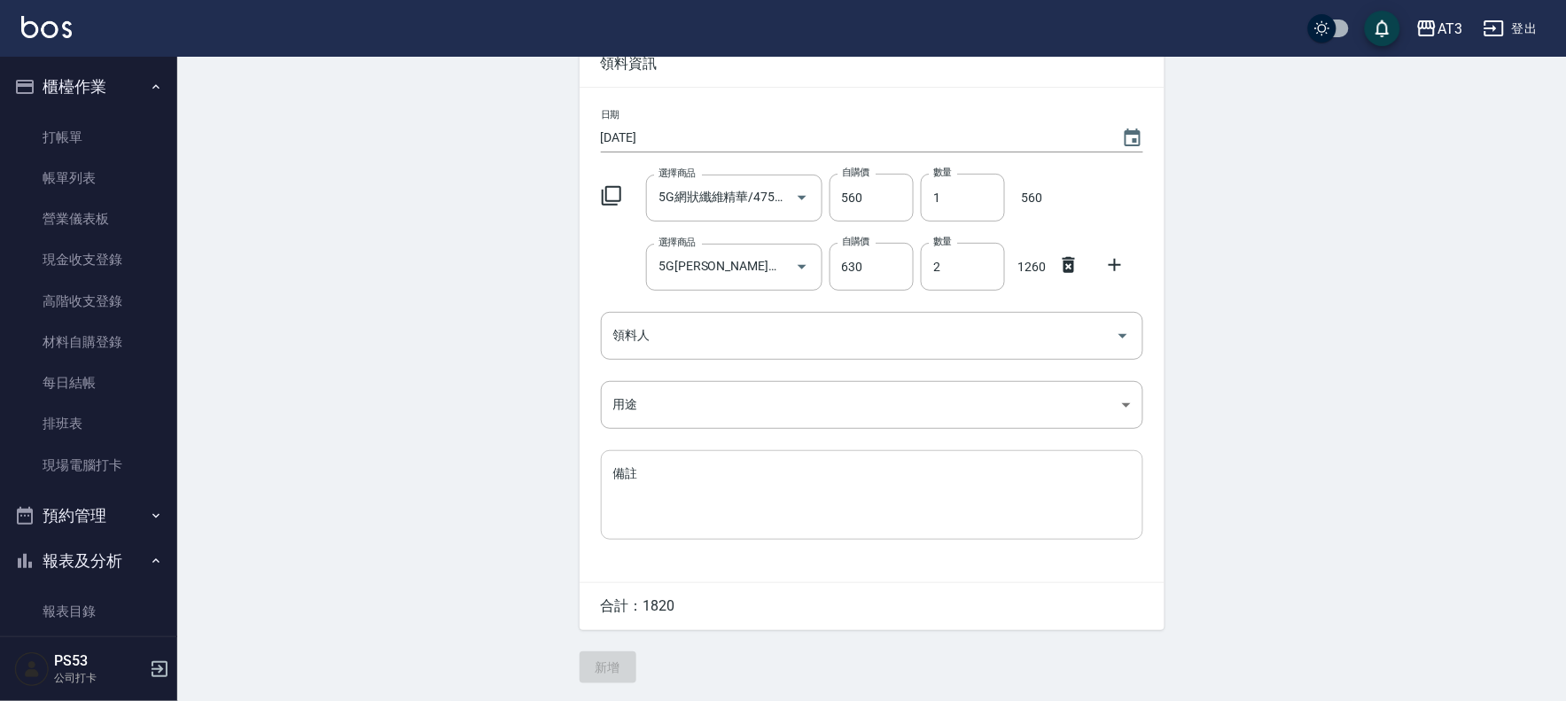
scroll to position [100, 0]
click at [793, 197] on icon "Open" at bounding box center [802, 197] width 21 height 21
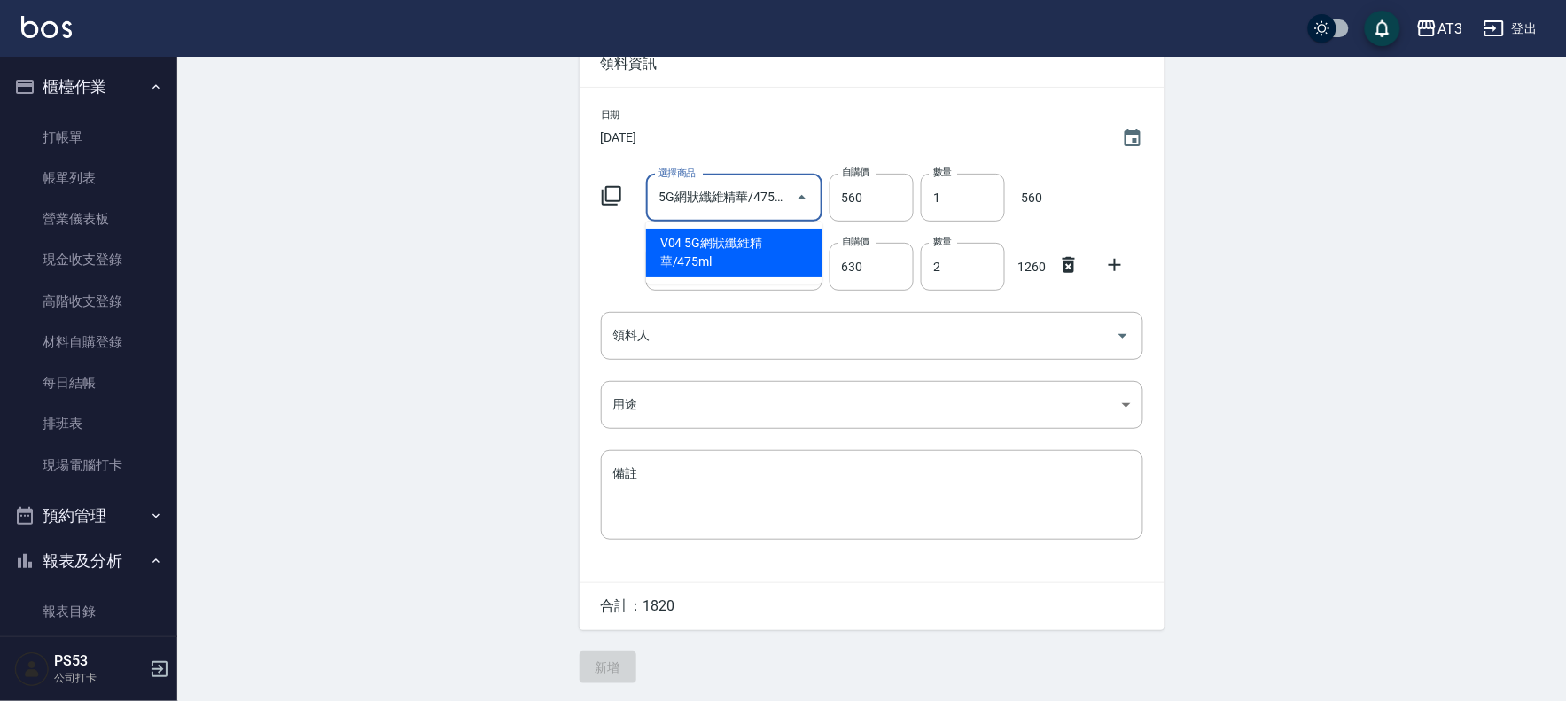
scroll to position [0, 5]
click at [793, 197] on icon "Close" at bounding box center [802, 197] width 21 height 21
click at [795, 195] on icon "Open" at bounding box center [802, 197] width 21 height 21
click at [795, 195] on icon "Close" at bounding box center [802, 197] width 21 height 21
click at [613, 188] on icon at bounding box center [611, 195] width 21 height 21
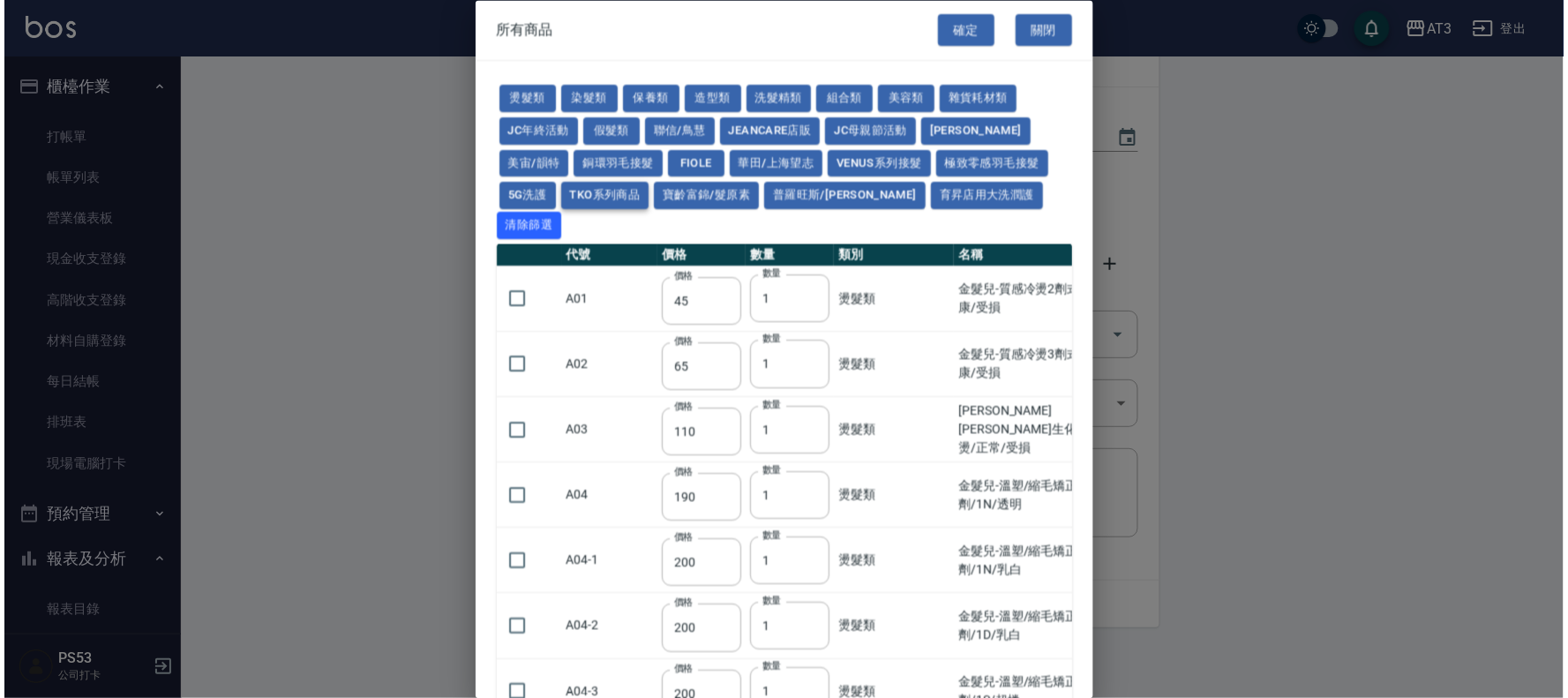
scroll to position [0, 0]
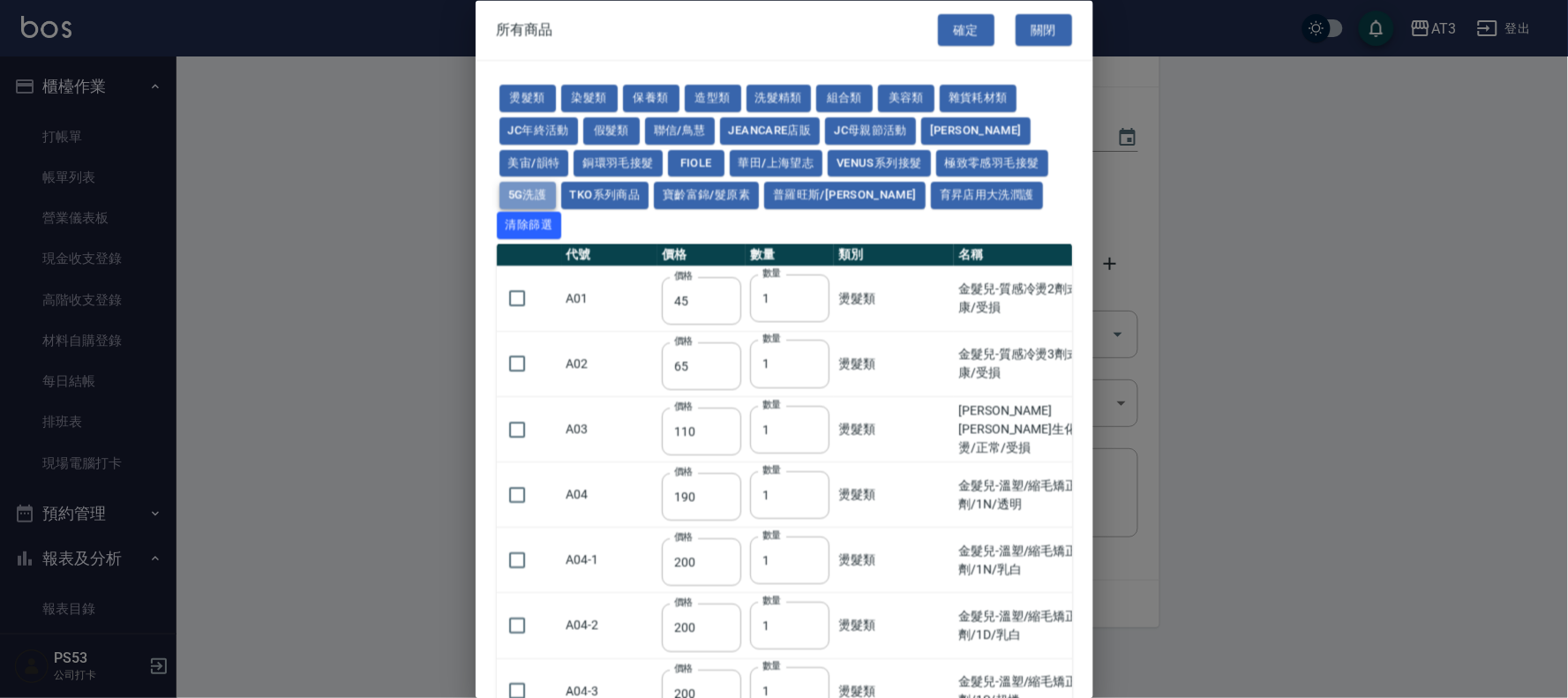
click at [535, 196] on button "5G洗護" at bounding box center [528, 195] width 57 height 27
type input "1120"
type input "630"
type input "1050"
type input "560"
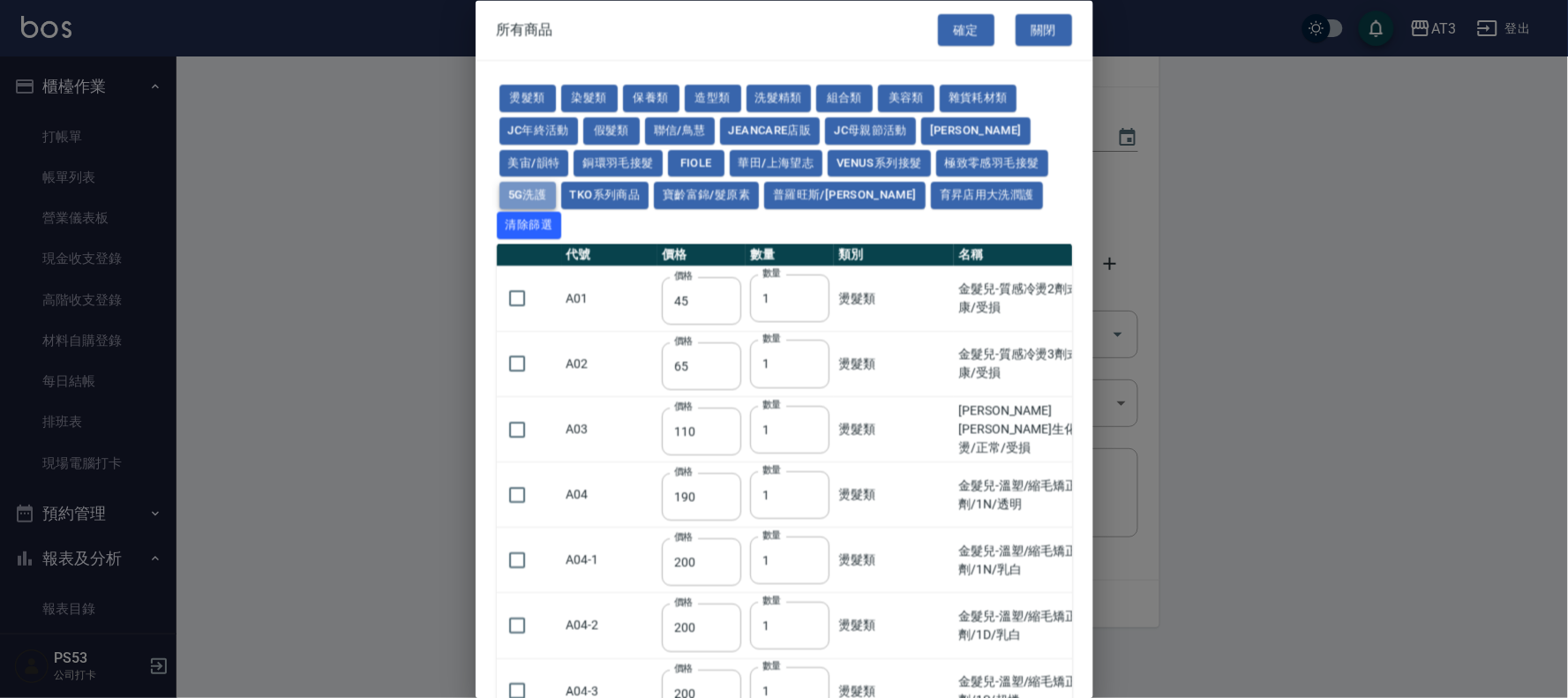
type input "210"
type input "1120"
type input "630"
type input "350"
type input "245"
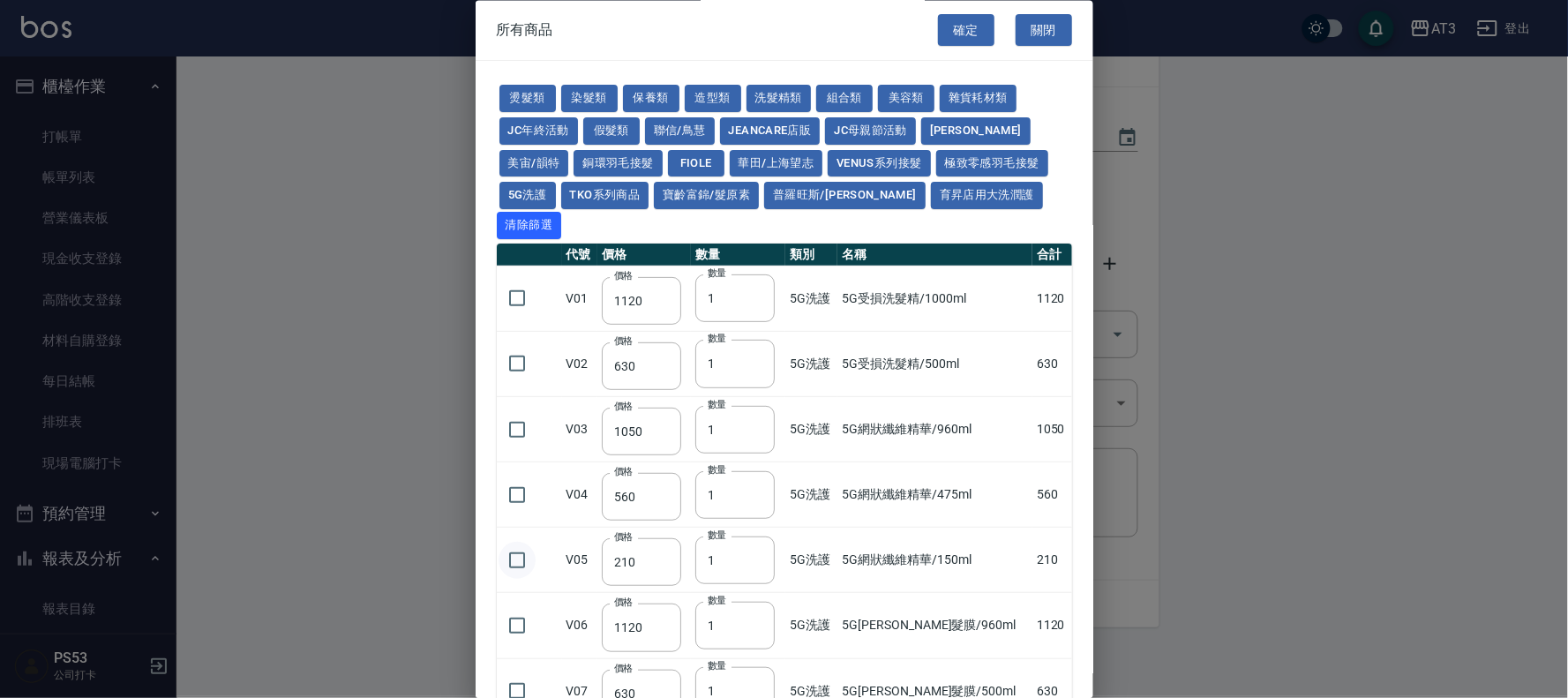
click at [510, 542] on input "checkbox" at bounding box center [517, 560] width 37 height 37
checkbox input "true"
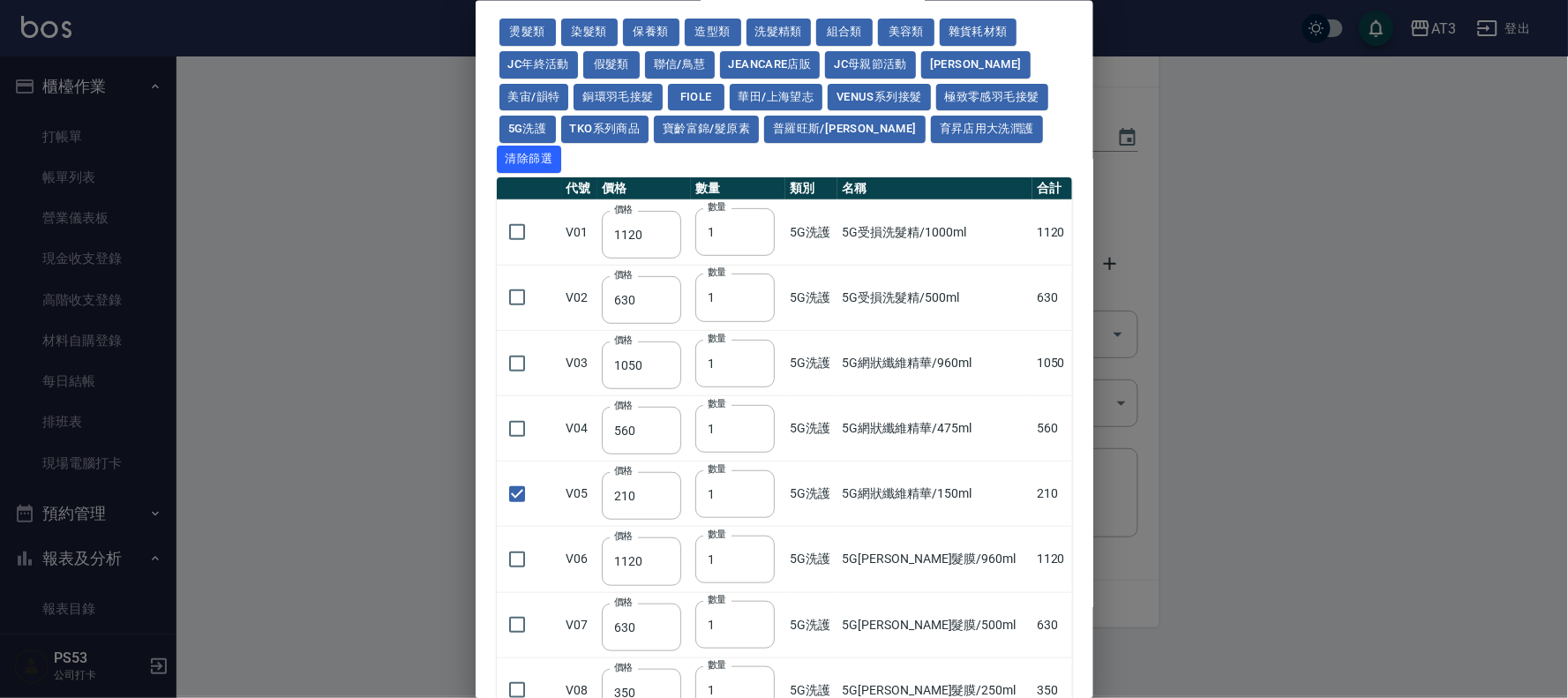
scroll to position [240, 0]
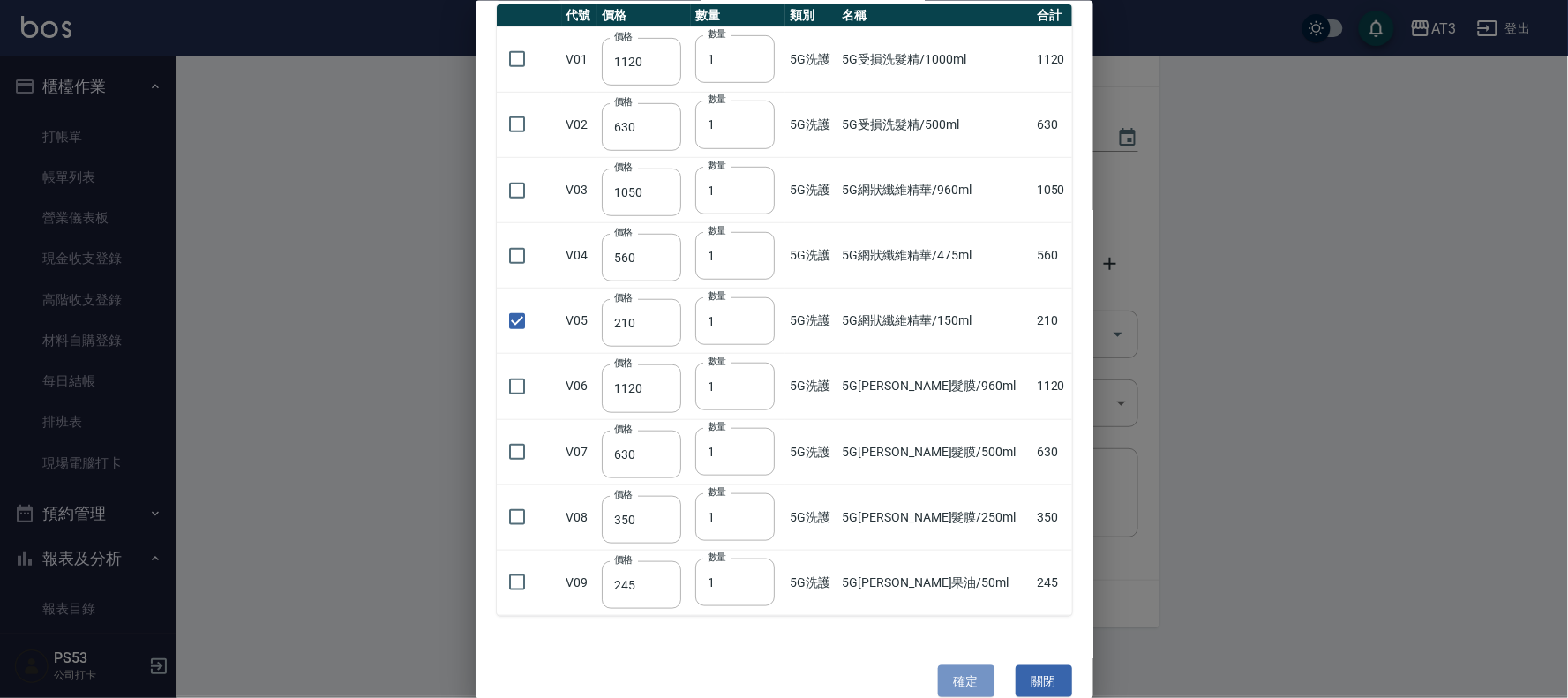
click at [960, 665] on button "確定" at bounding box center [966, 681] width 57 height 33
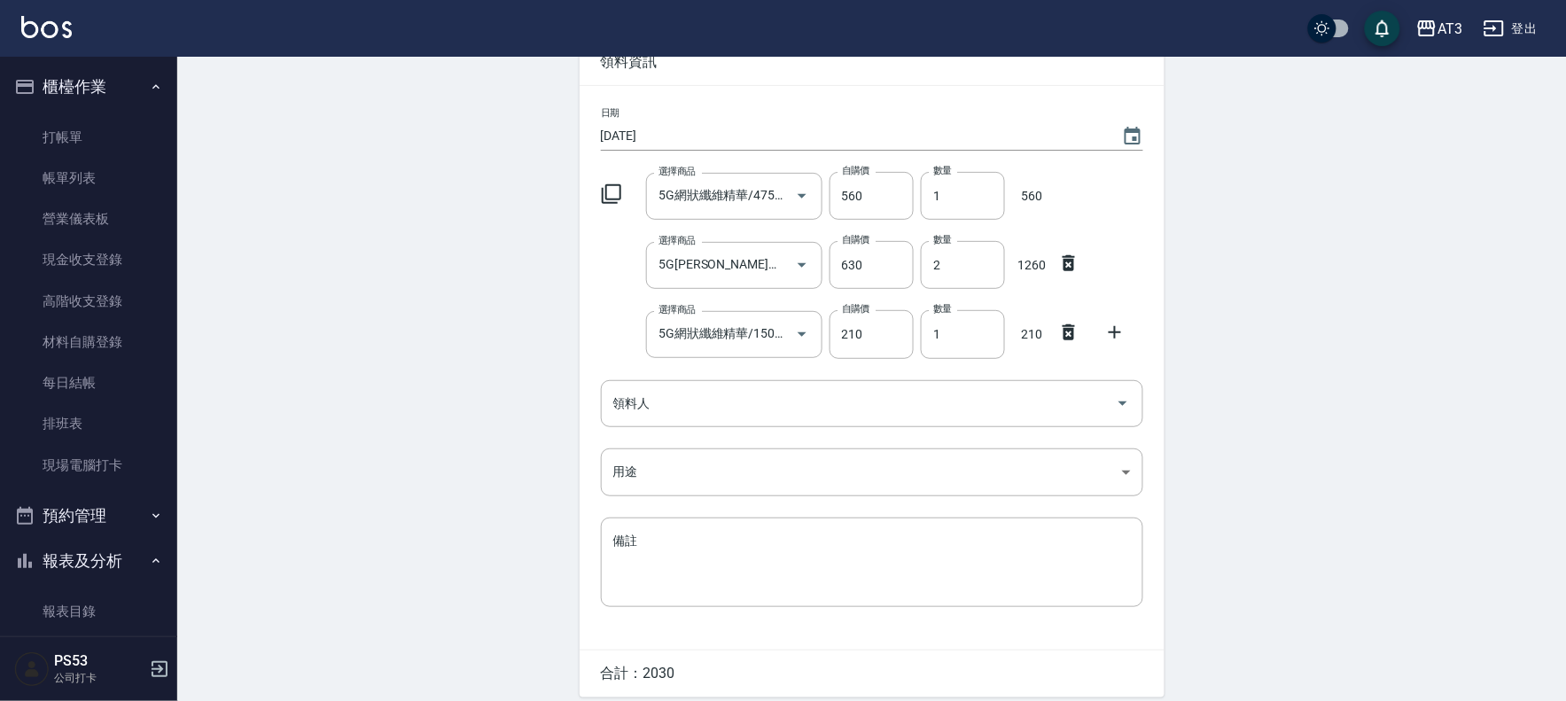
drag, startPoint x: 1049, startPoint y: 186, endPoint x: 1071, endPoint y: 191, distance: 22.8
click at [1050, 187] on p "560" at bounding box center [1031, 196] width 39 height 19
click at [617, 189] on icon at bounding box center [611, 193] width 21 height 21
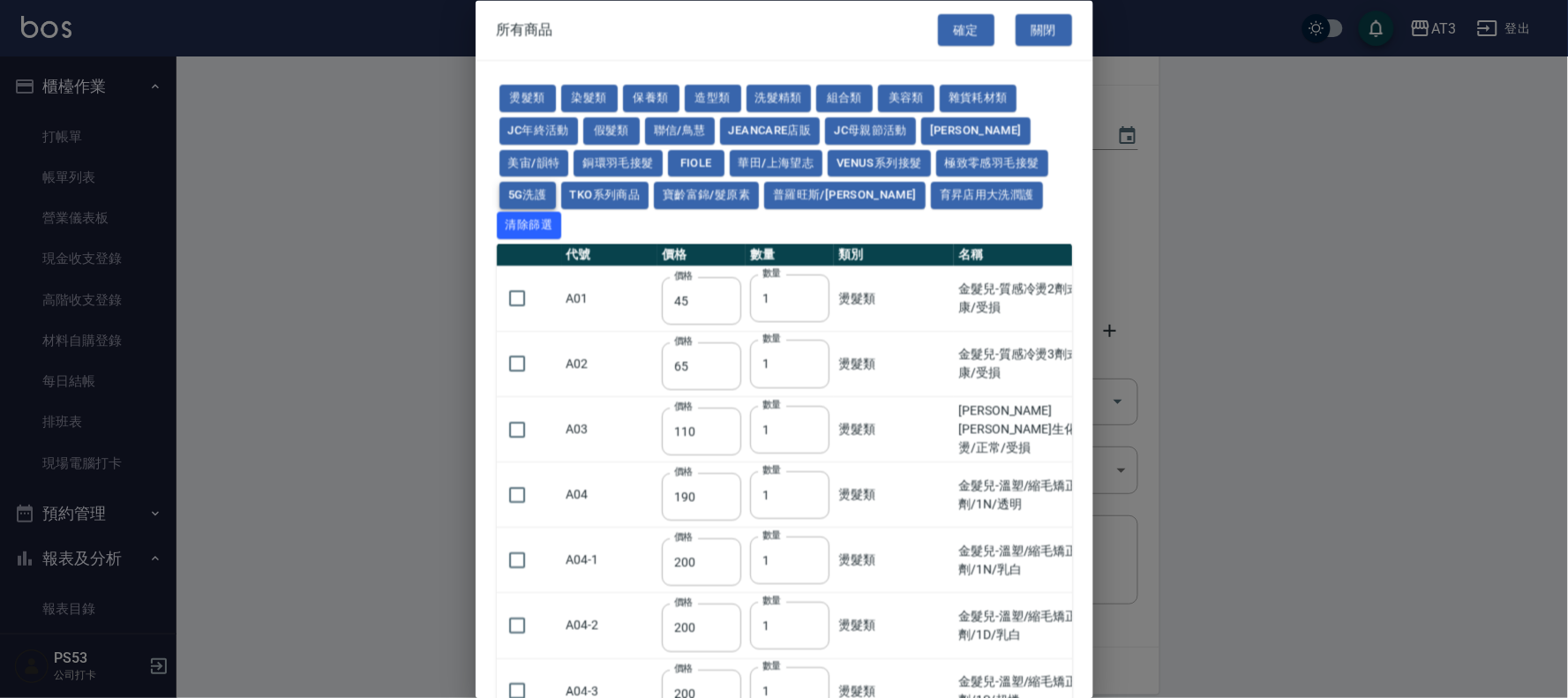
click at [526, 194] on button "5G洗護" at bounding box center [528, 195] width 57 height 27
type input "1120"
type input "630"
type input "1050"
type input "560"
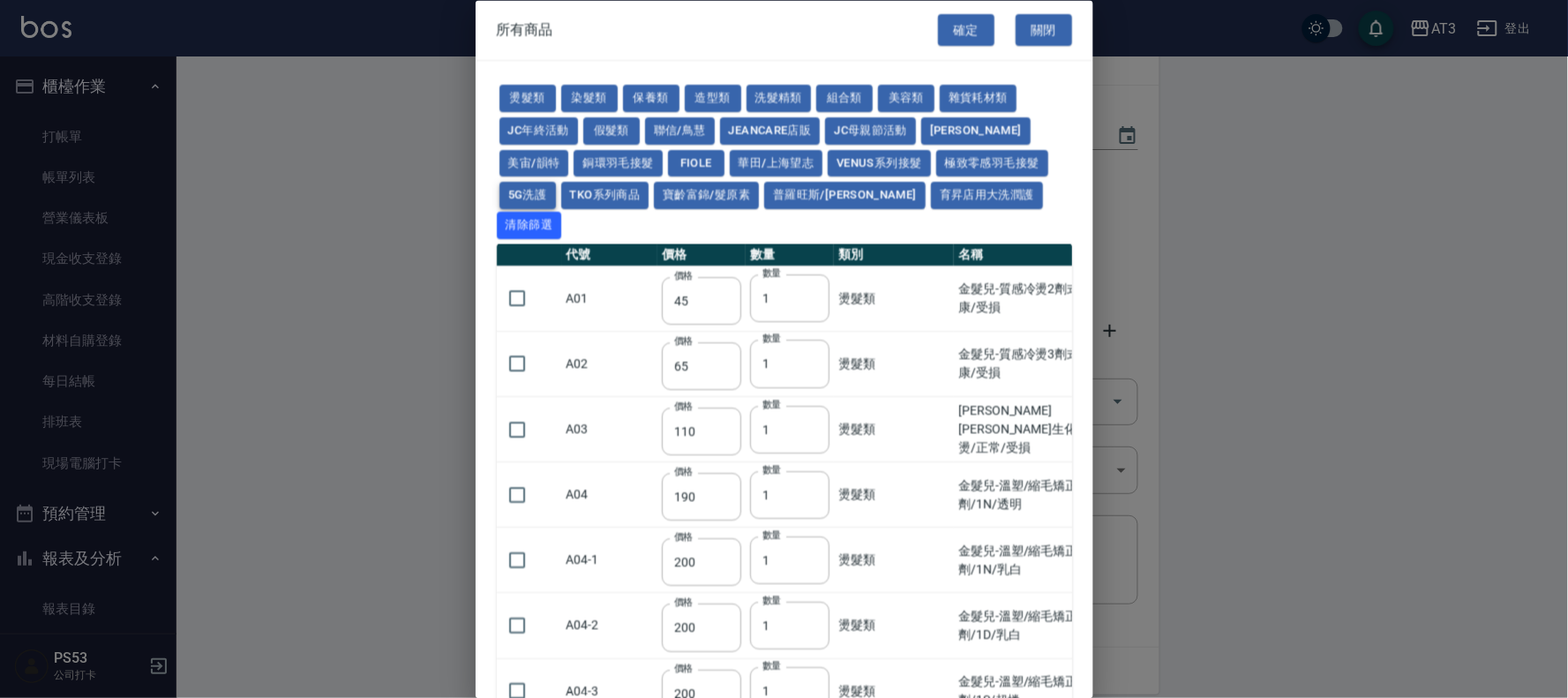
type input "210"
type input "1120"
type input "630"
type input "350"
type input "245"
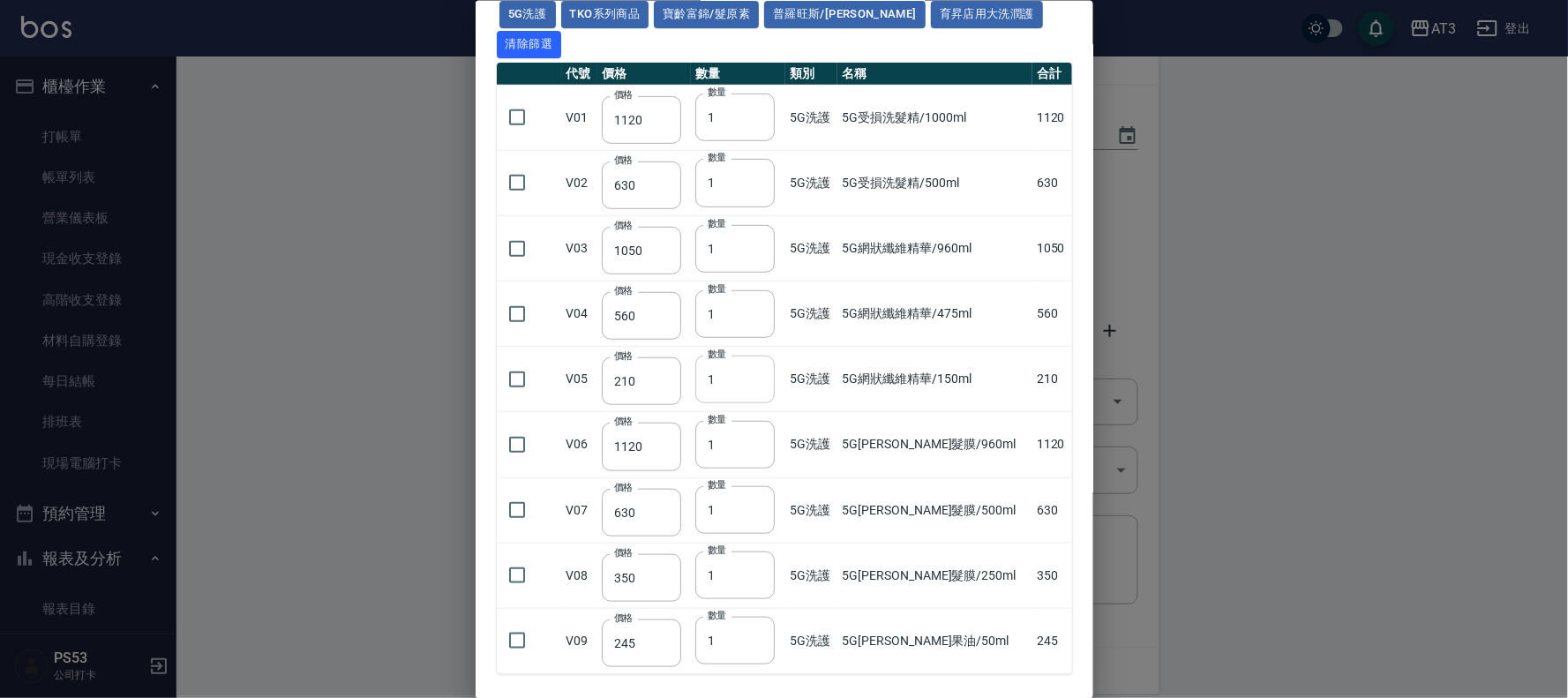
scroll to position [196, 0]
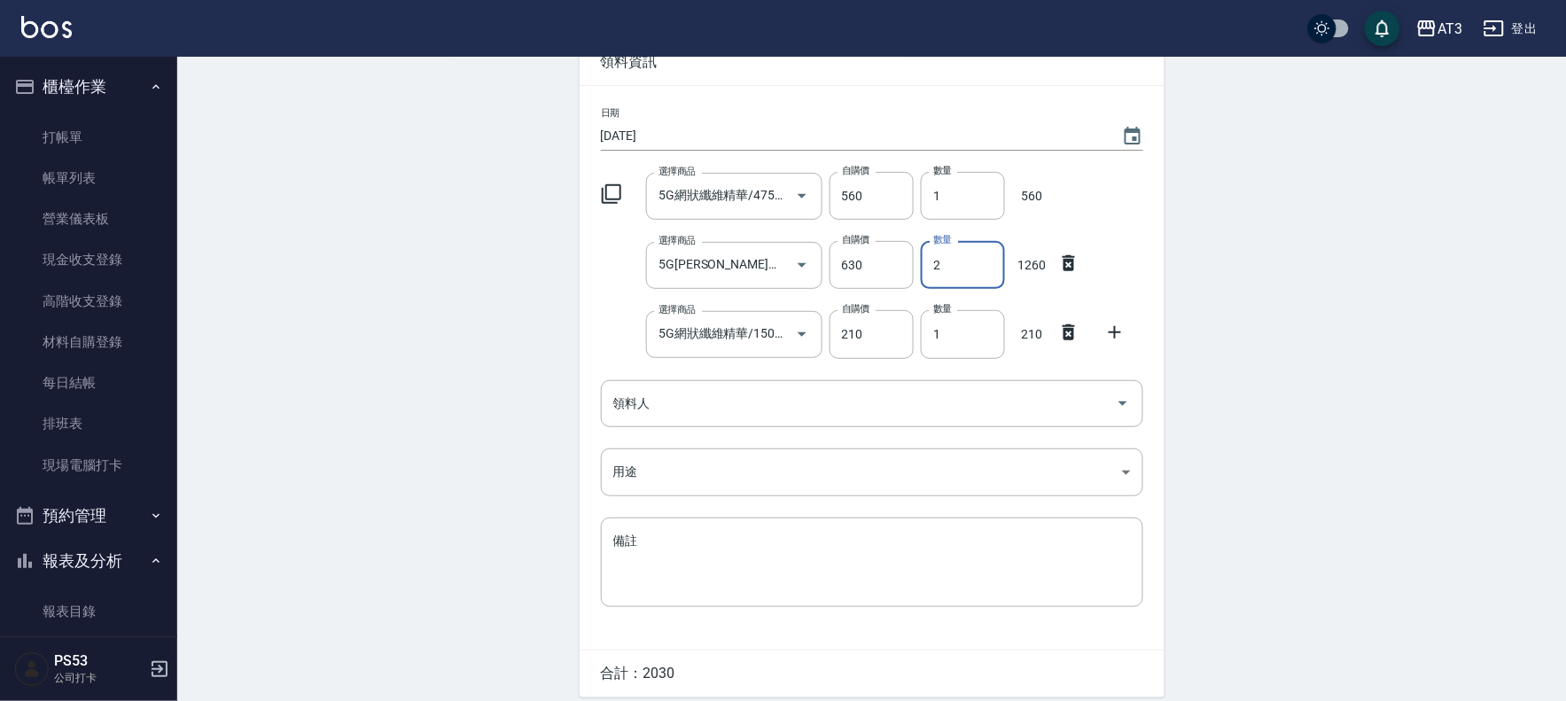
click at [957, 264] on input "2" at bounding box center [963, 265] width 84 height 48
drag, startPoint x: 957, startPoint y: 264, endPoint x: 923, endPoint y: 264, distance: 34.6
click at [923, 264] on input "2" at bounding box center [963, 265] width 84 height 48
type input "3"
click at [1069, 326] on icon at bounding box center [1068, 332] width 21 height 21
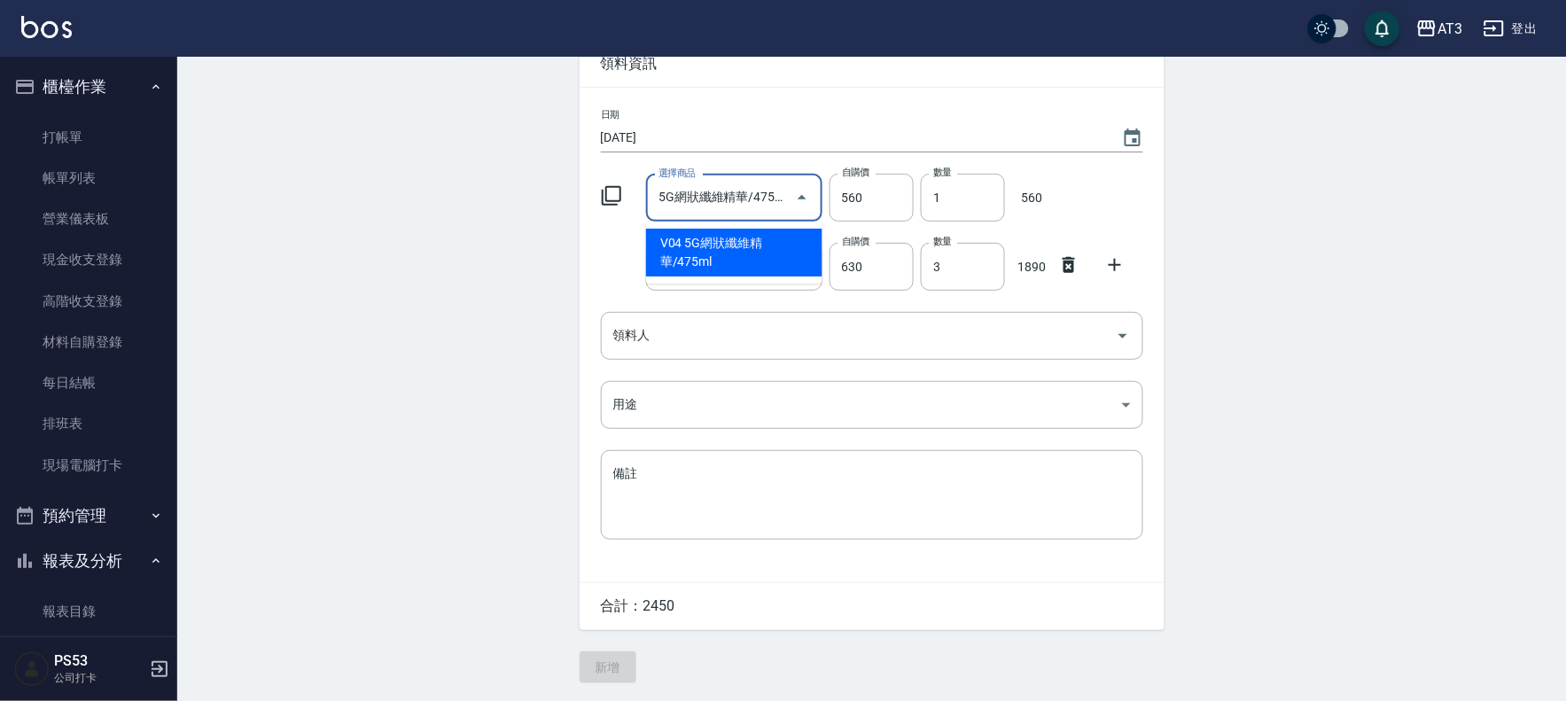
click at [758, 201] on input "5G網狀纖維精華/475ml" at bounding box center [721, 198] width 134 height 31
click at [761, 197] on input "5G網狀纖維精華/475ml" at bounding box center [721, 198] width 134 height 31
click at [1058, 191] on div at bounding box center [1074, 194] width 46 height 7
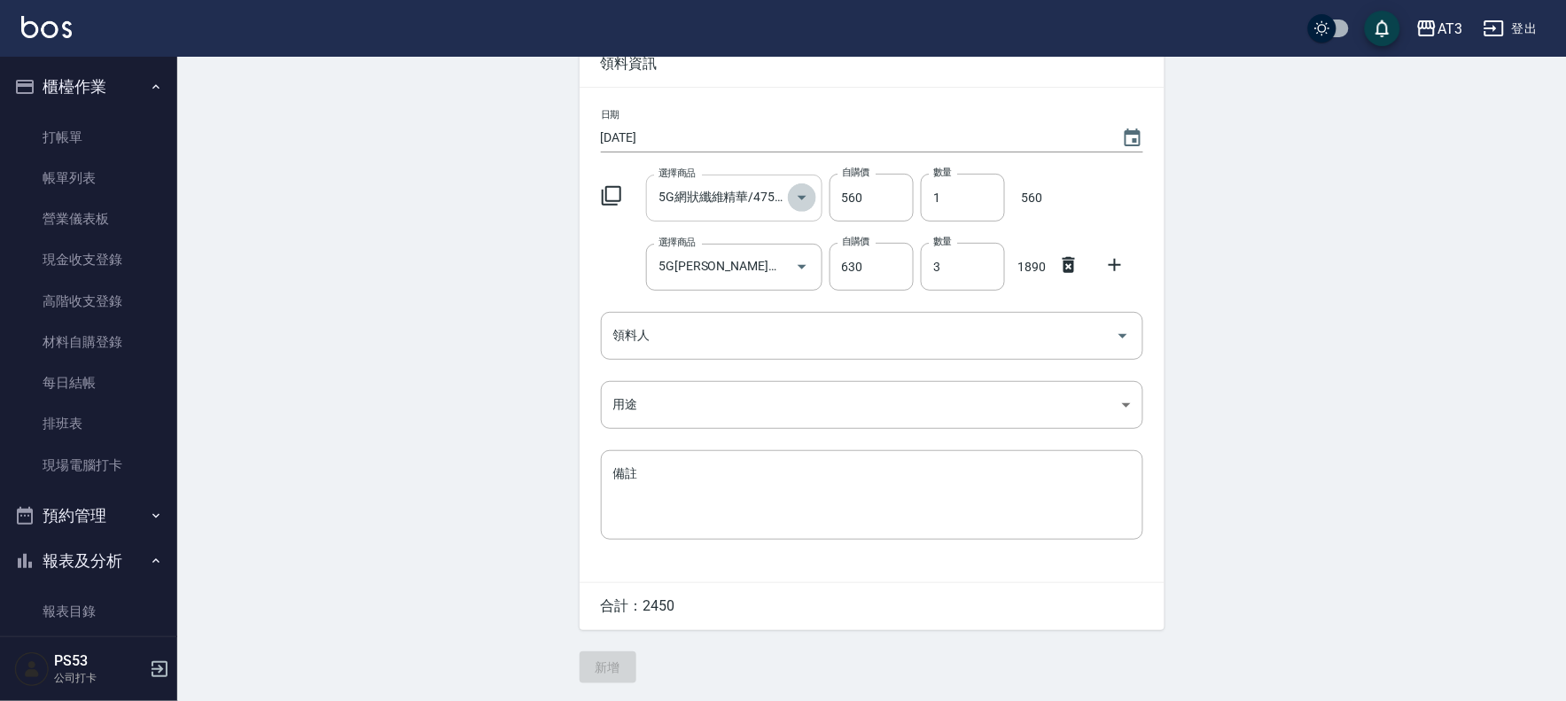
click at [803, 196] on icon "Open" at bounding box center [802, 198] width 9 height 4
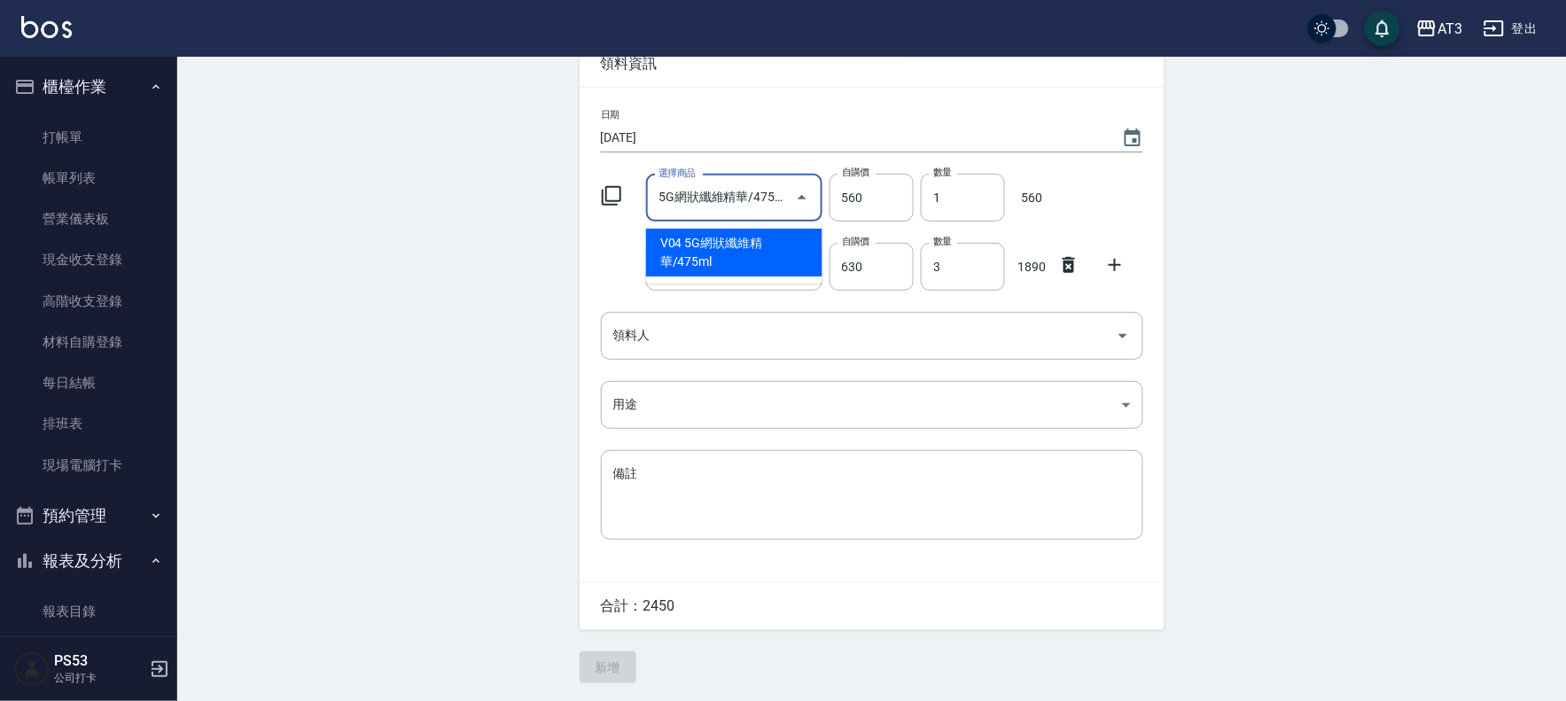
click at [785, 189] on input "5G網狀纖維精華/475ml" at bounding box center [721, 198] width 134 height 31
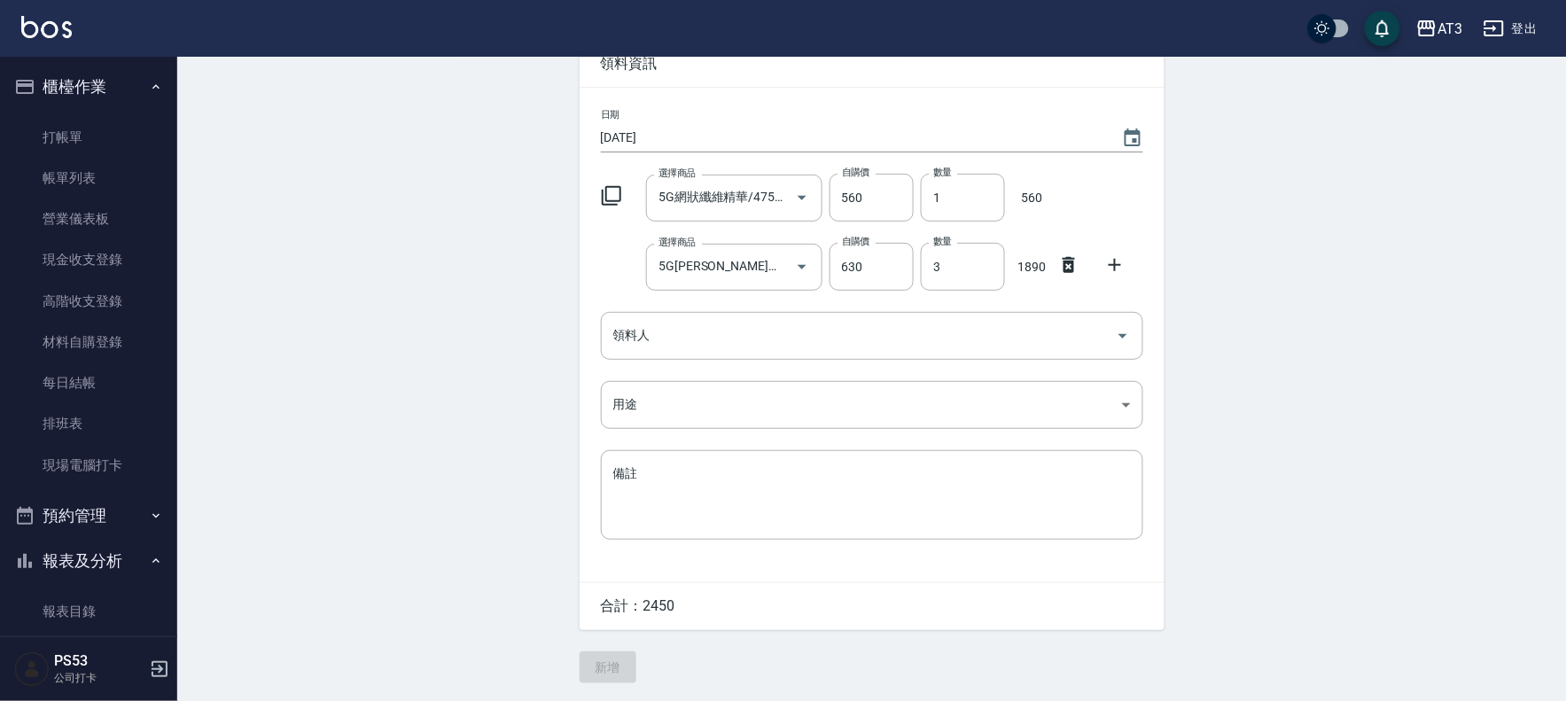
click at [617, 190] on icon at bounding box center [611, 195] width 21 height 21
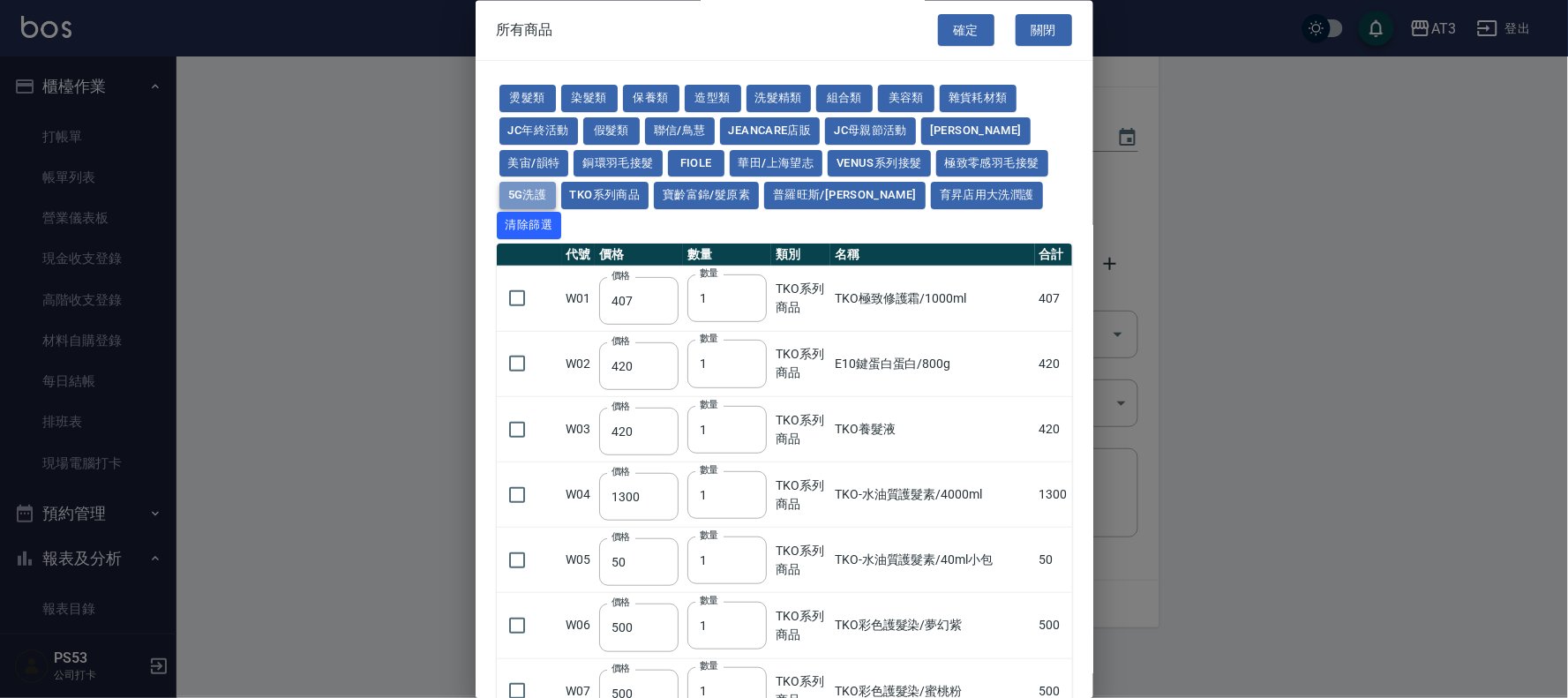
click at [533, 190] on button "5G洗護" at bounding box center [528, 195] width 57 height 27
type input "1120"
type input "630"
type input "1050"
type input "560"
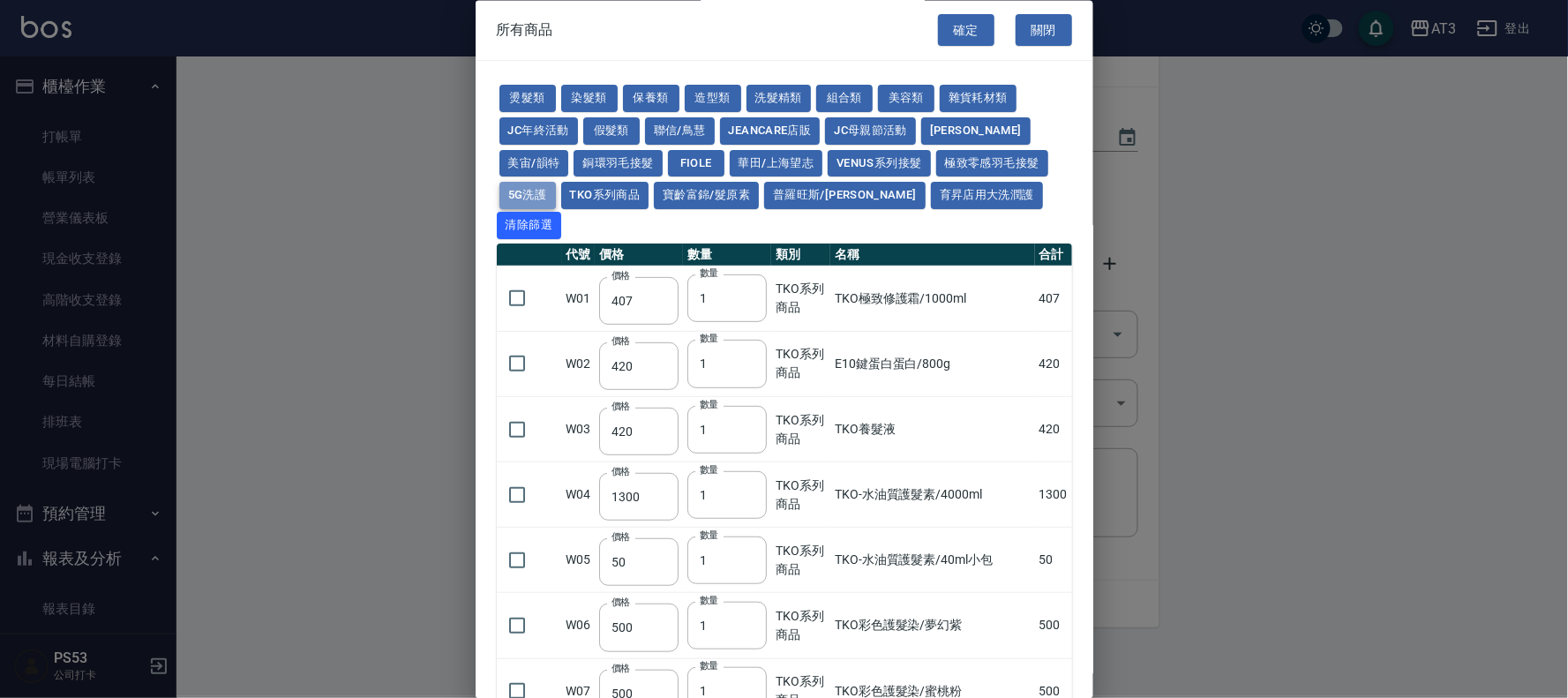
type input "210"
type input "1120"
type input "630"
type input "350"
type input "245"
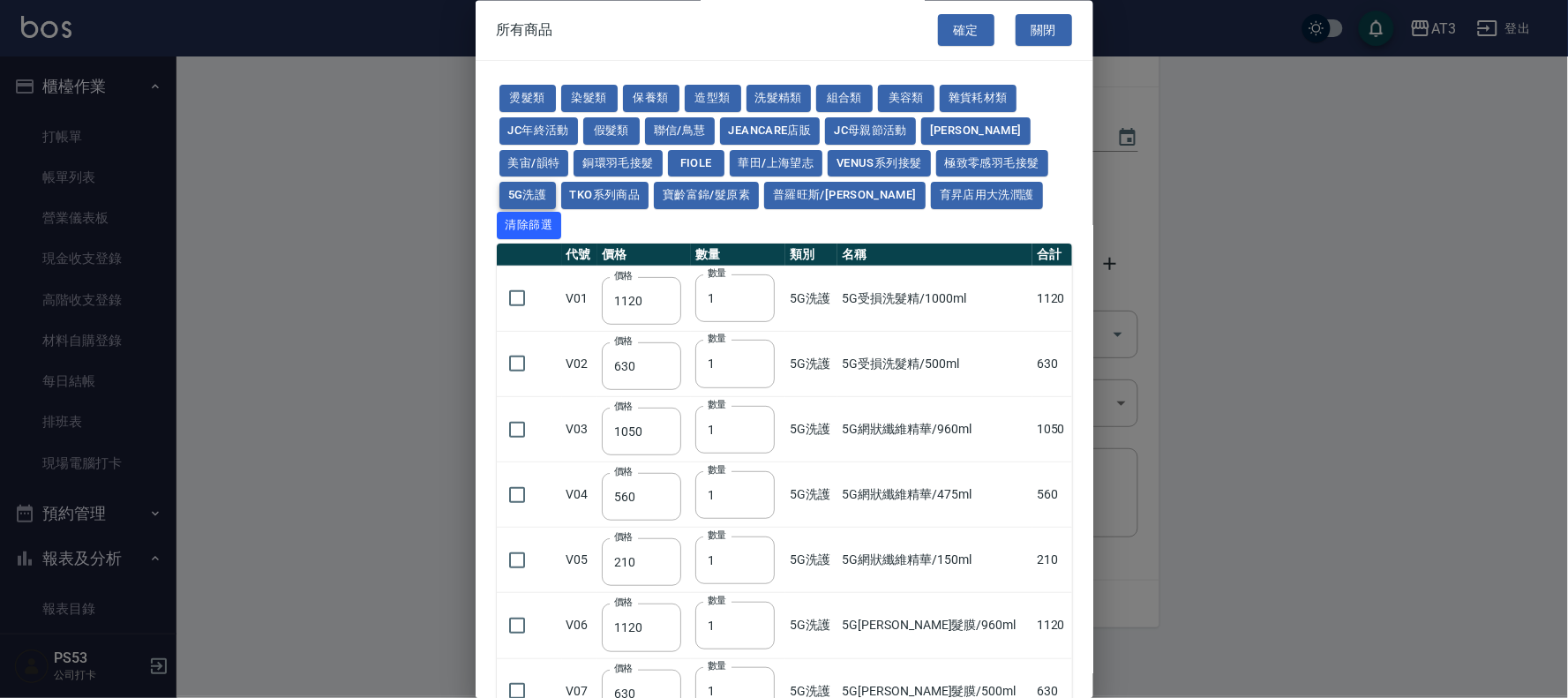
click at [535, 196] on button "5G洗護" at bounding box center [528, 195] width 57 height 27
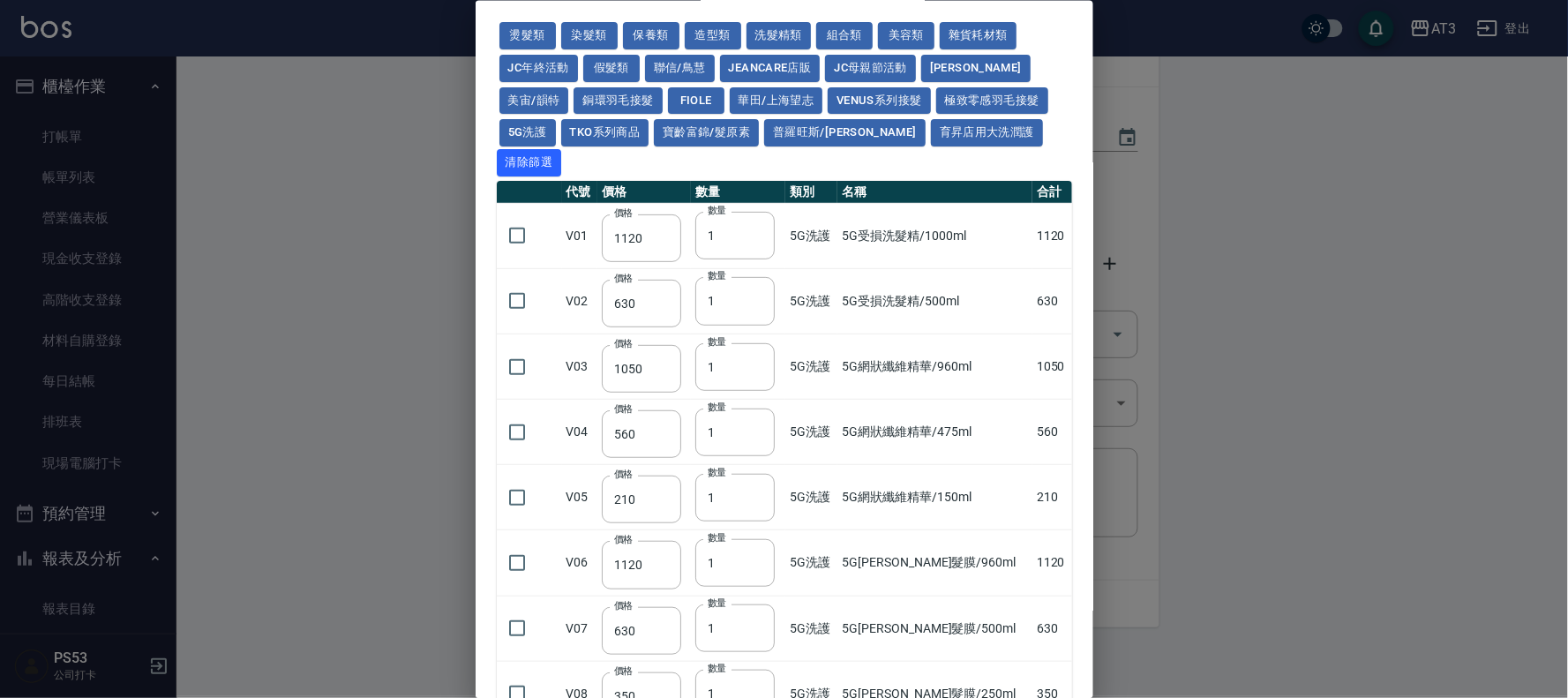
scroll to position [98, 0]
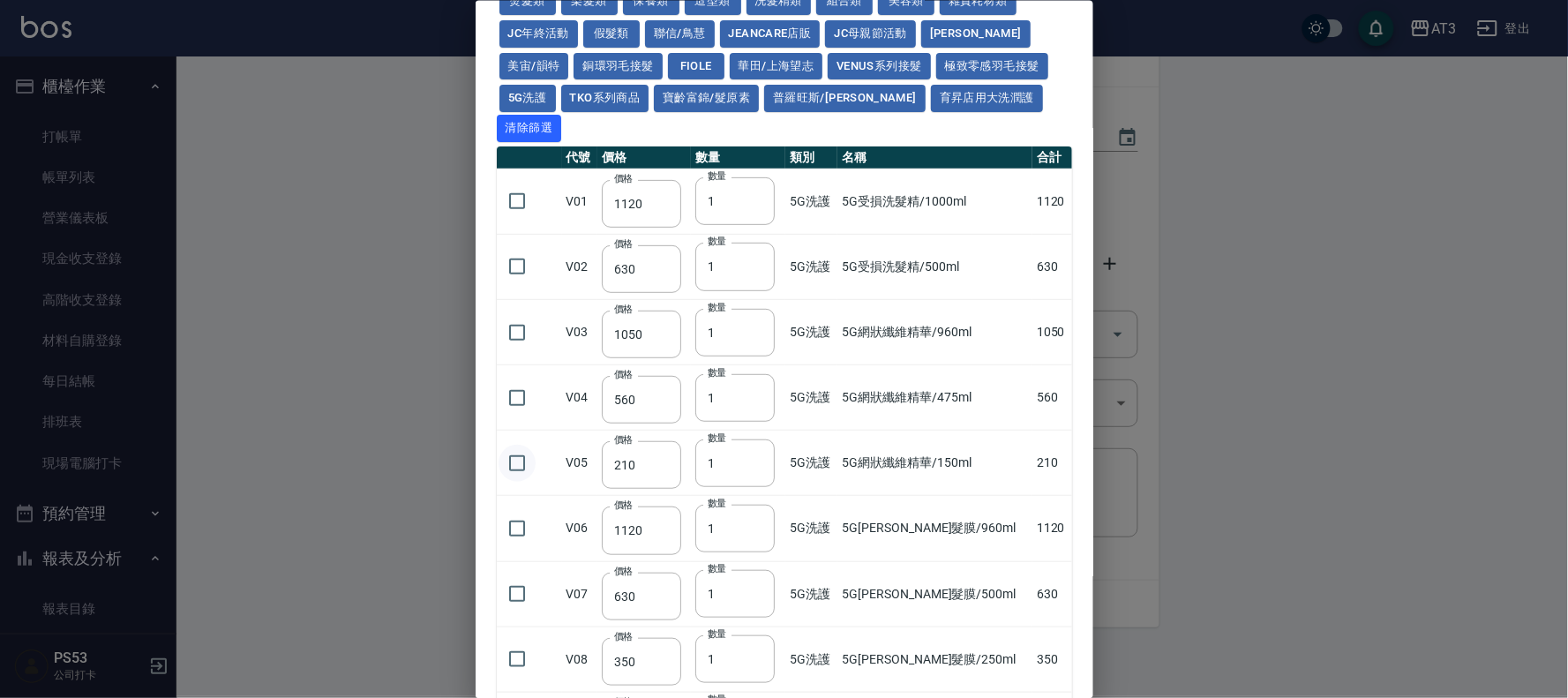
click at [518, 444] on input "checkbox" at bounding box center [517, 462] width 37 height 37
checkbox input "true"
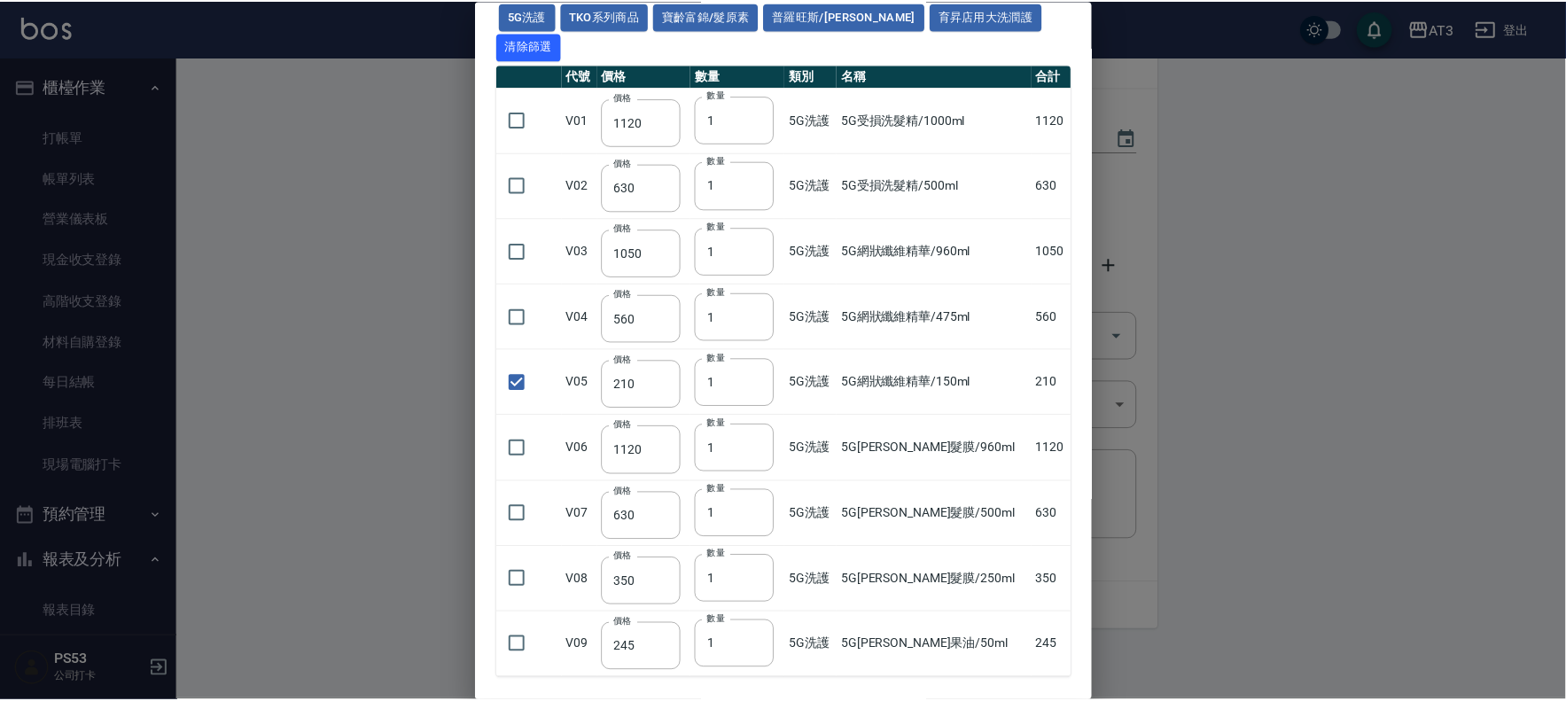
scroll to position [241, 0]
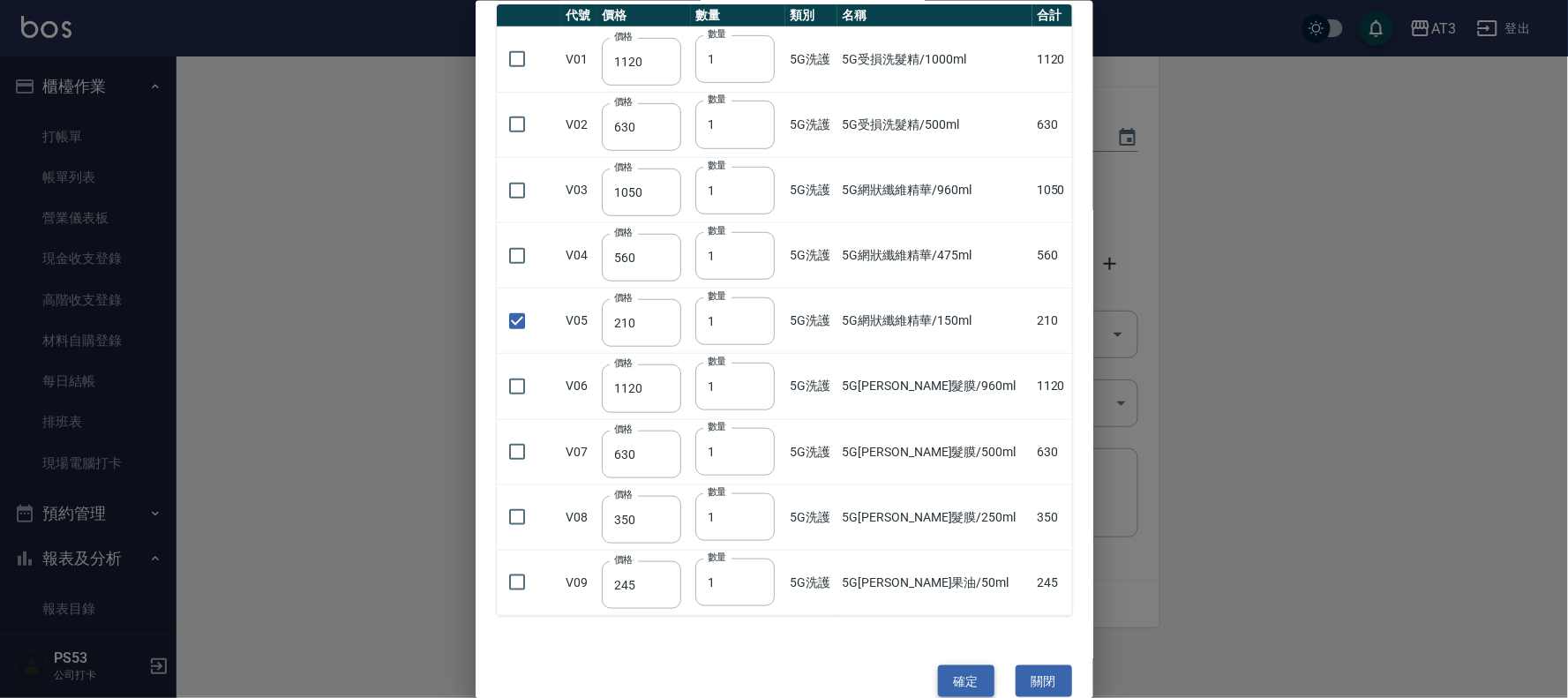
click at [958, 665] on button "確定" at bounding box center [966, 681] width 57 height 33
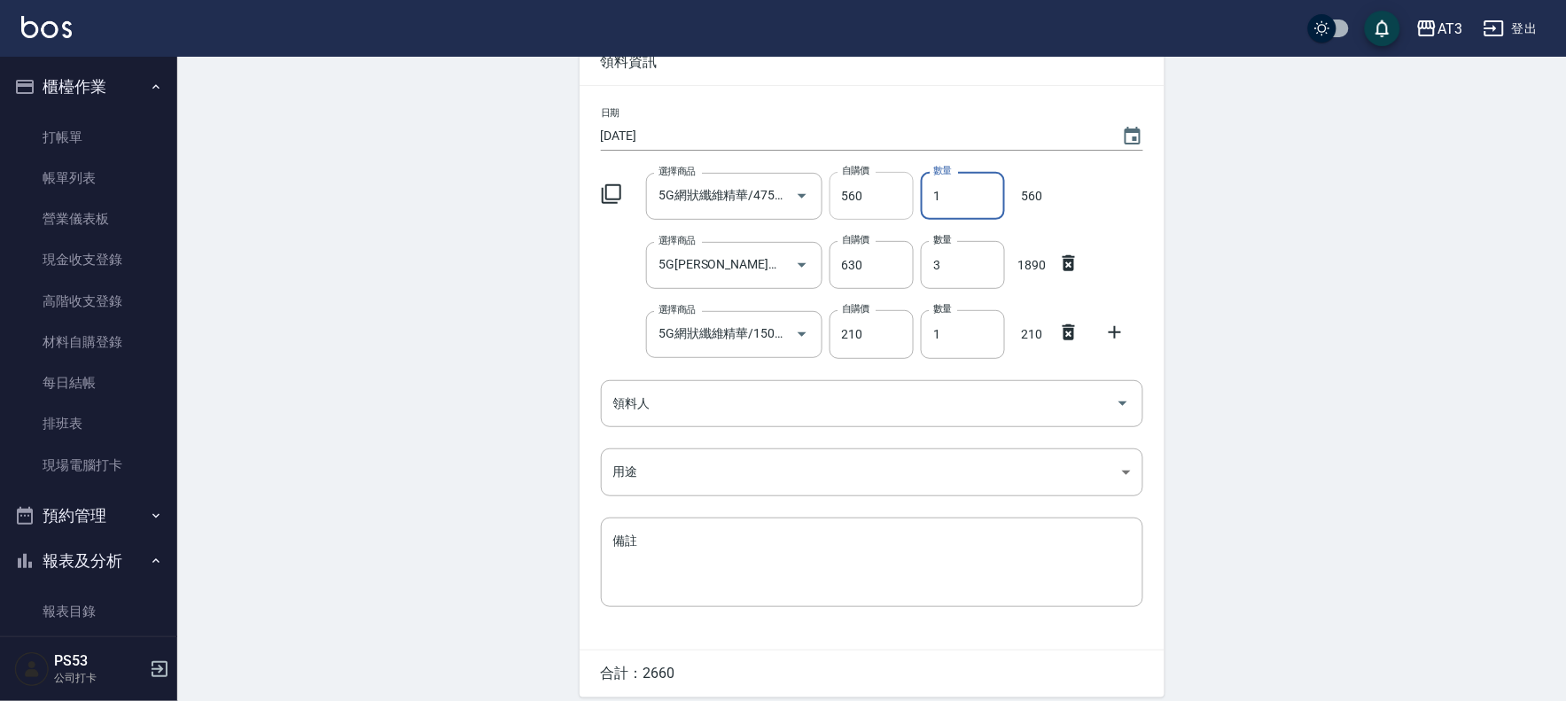
drag, startPoint x: 966, startPoint y: 189, endPoint x: 899, endPoint y: 195, distance: 67.7
click at [899, 195] on div "選擇商品 5G網狀纖維精華/475ml 選擇商品 自購價 560 自購價 數量 1 數量 560" at bounding box center [869, 192] width 550 height 55
type input "0"
click at [1120, 189] on div at bounding box center [1120, 192] width 46 height 7
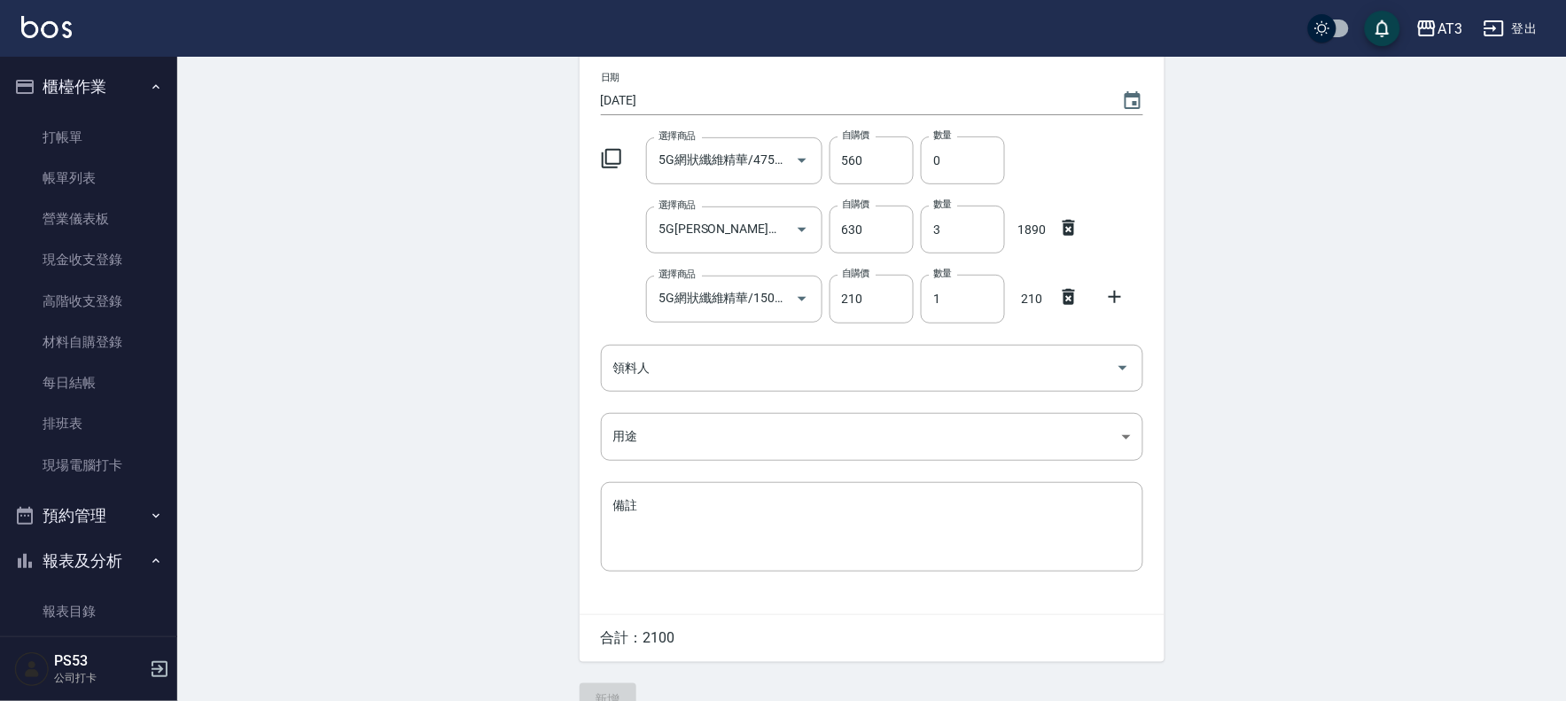
scroll to position [169, 0]
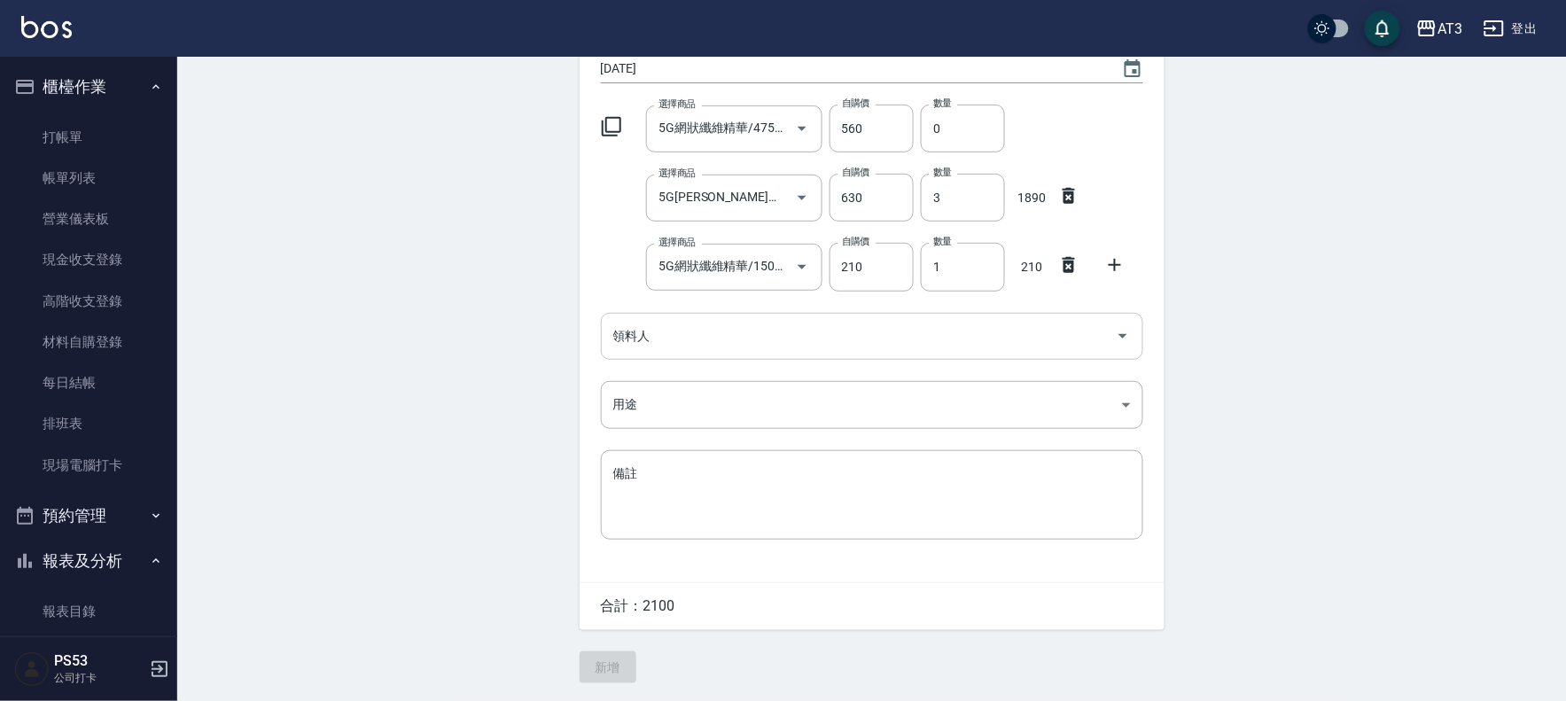
click at [675, 325] on input "領料人" at bounding box center [859, 336] width 500 height 31
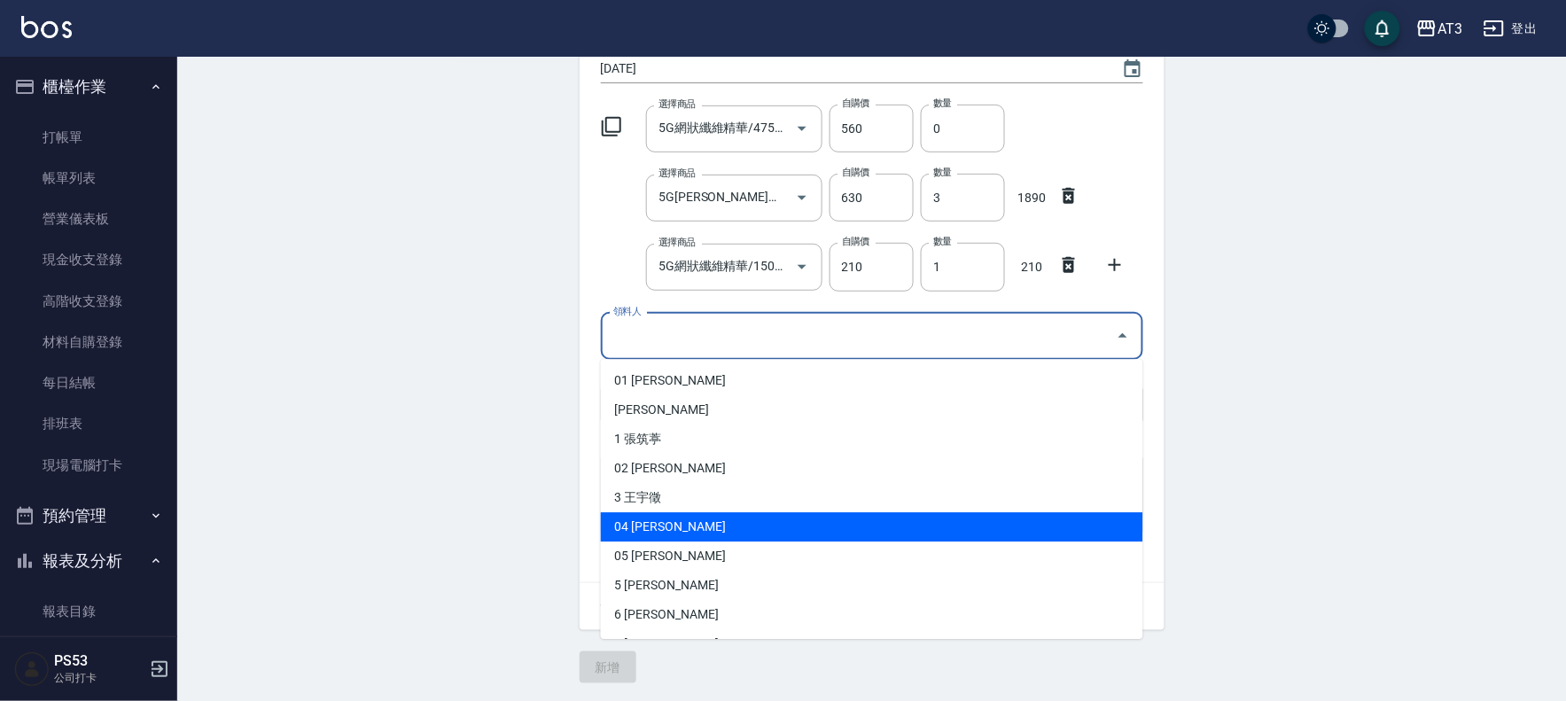
click at [705, 519] on li "04 [PERSON_NAME]" at bounding box center [872, 526] width 543 height 29
type input "王惠麗"
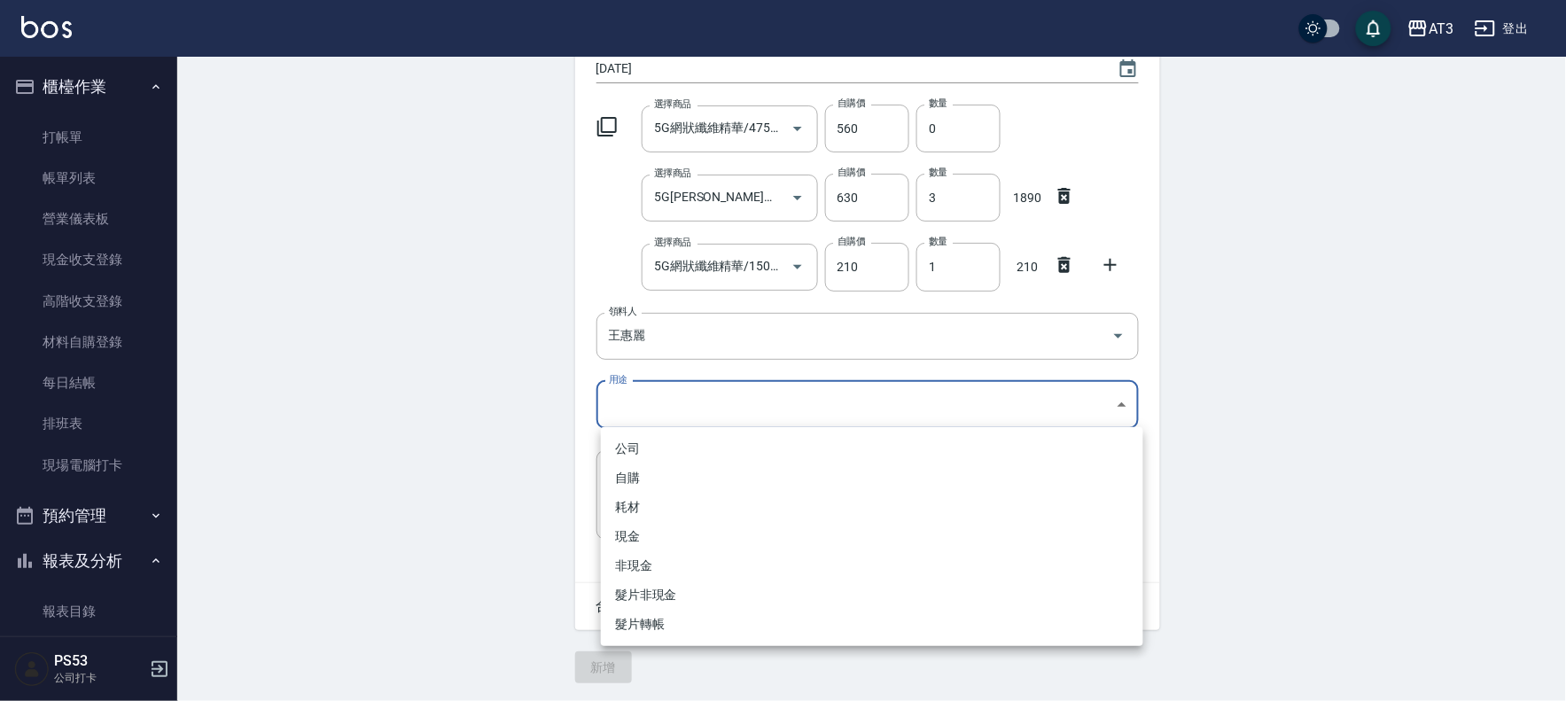
click at [660, 404] on body "AT3 登出 櫃檯作業 打帳單 帳單列表 營業儀表板 現金收支登錄 高階收支登錄 材料自購登錄 每日結帳 排班表 現場電腦打卡 預約管理 預約管理 單日預約紀…" at bounding box center [783, 266] width 1566 height 869
click at [677, 534] on li "現金" at bounding box center [872, 536] width 543 height 29
type input "現金"
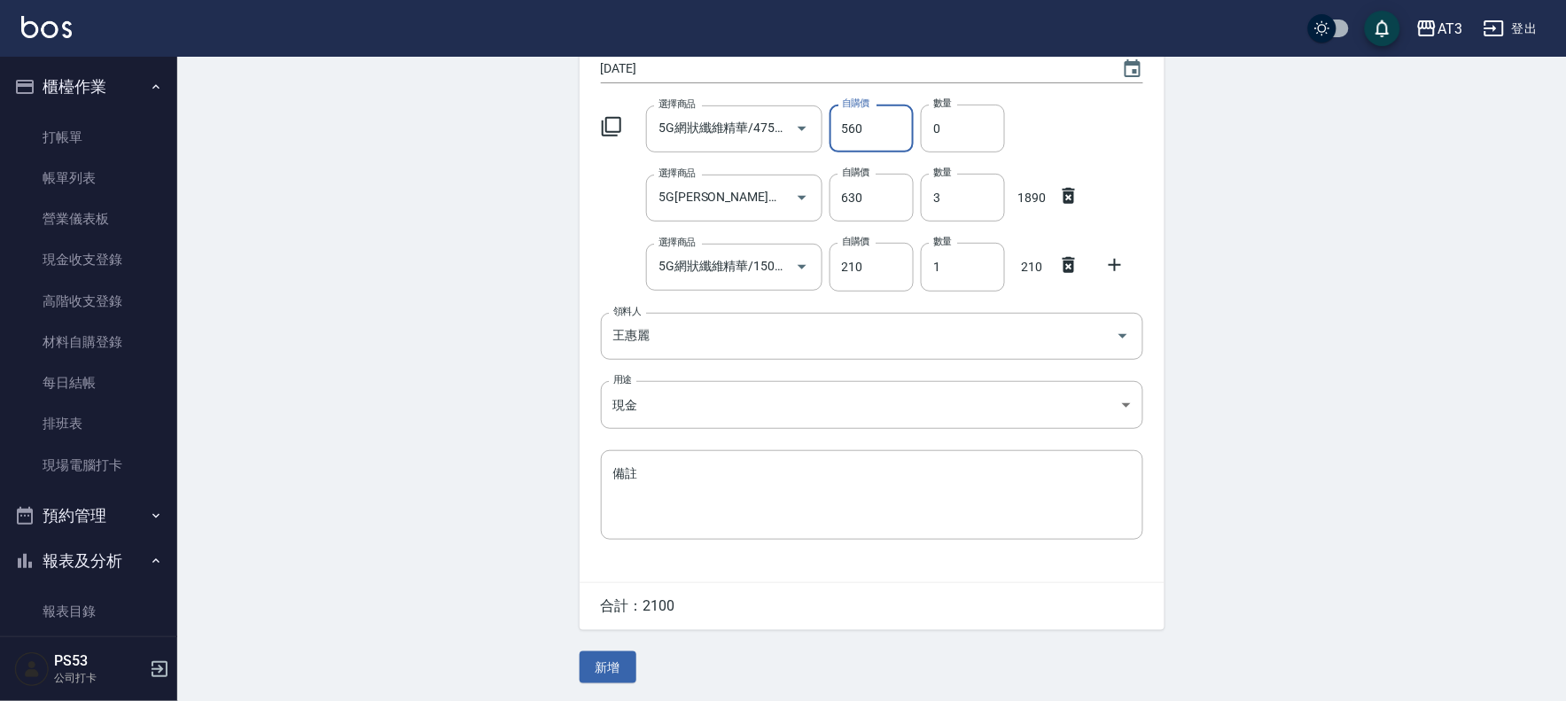
drag, startPoint x: 870, startPoint y: 125, endPoint x: 829, endPoint y: 125, distance: 40.8
click at [830, 125] on input "560" at bounding box center [872, 129] width 84 height 48
type input "0"
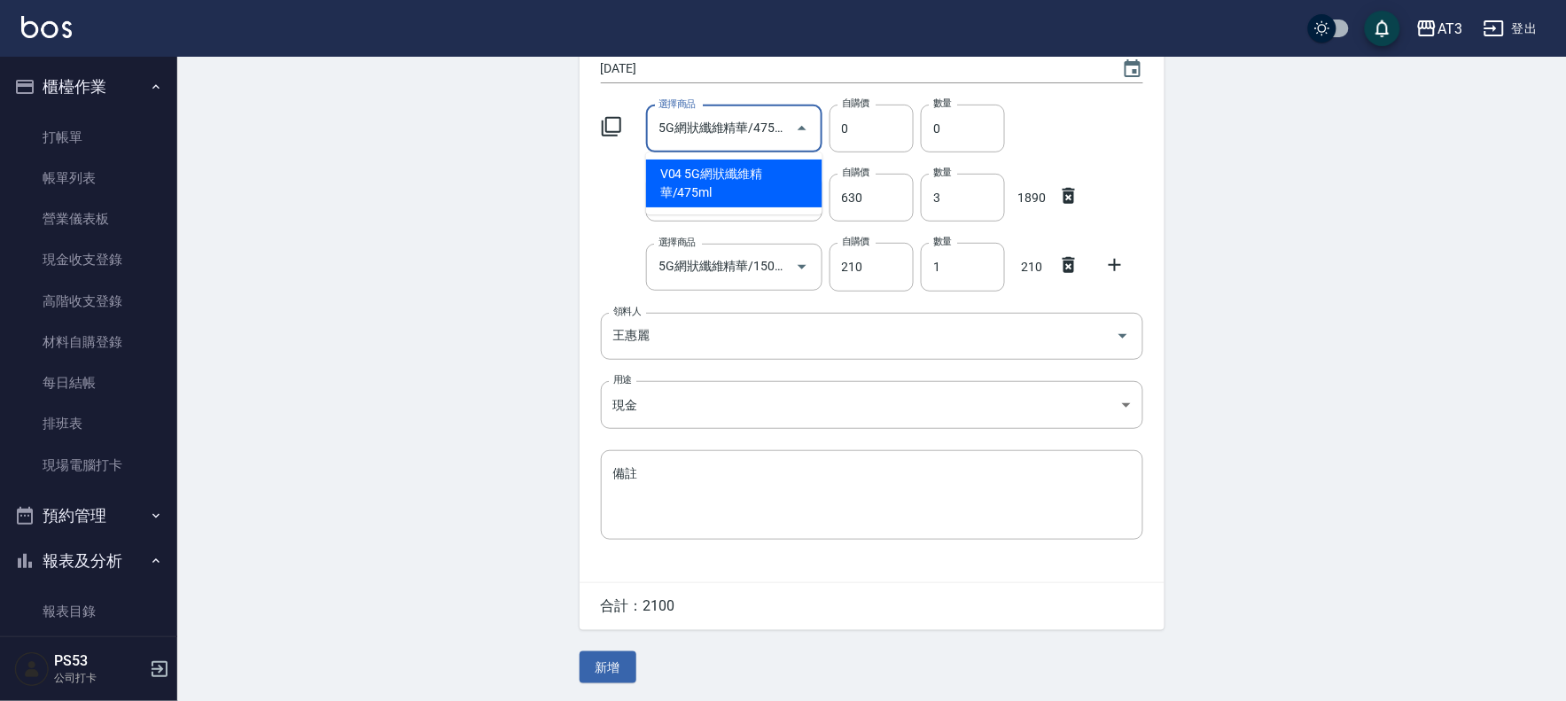
scroll to position [0, 0]
drag, startPoint x: 774, startPoint y: 133, endPoint x: 659, endPoint y: 126, distance: 115.5
click at [659, 126] on input "5G網狀纖維精華/475ml" at bounding box center [721, 128] width 134 height 31
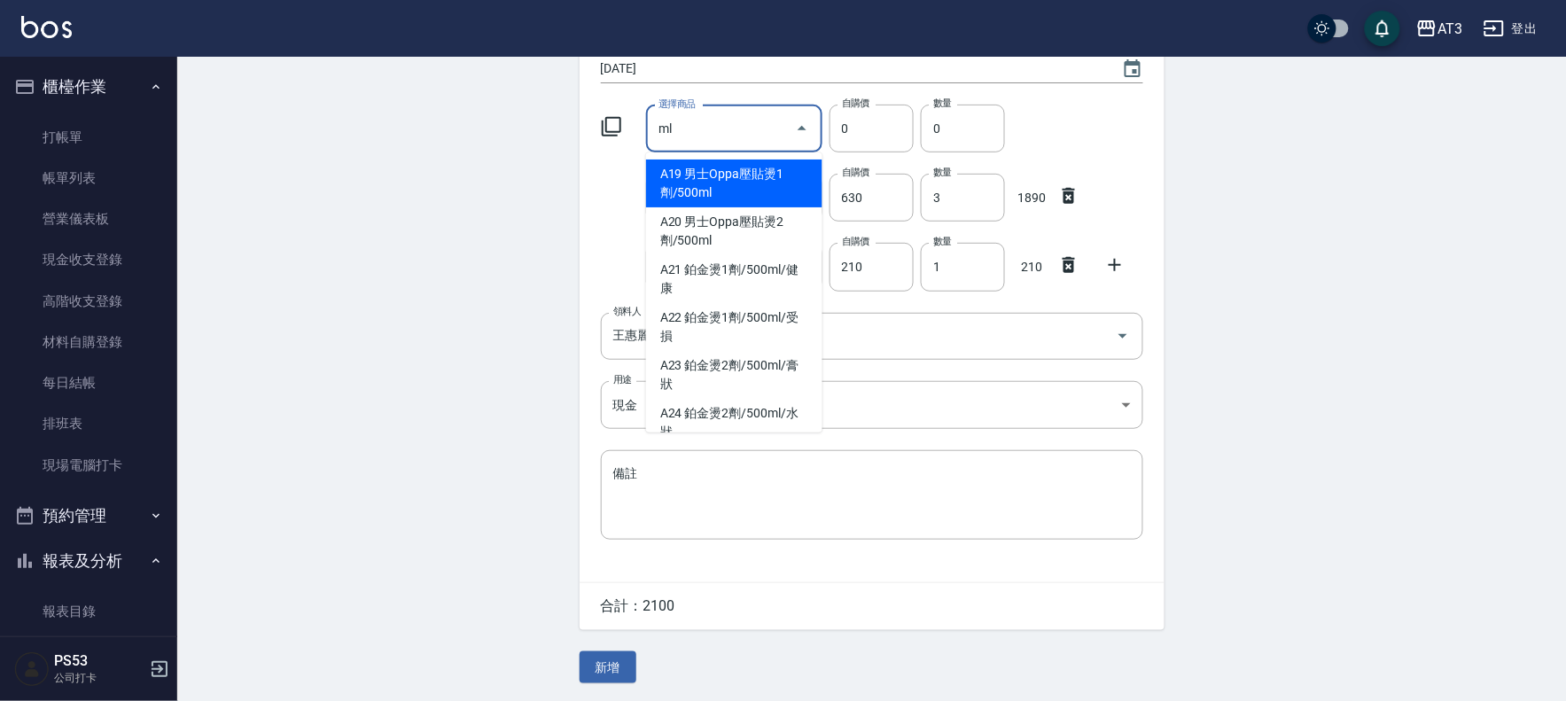
type input "ml"
click at [621, 197] on div "選擇商品 5G[PERSON_NAME]髮膜/500ml 選擇商品 自購價 630 自購價 數量 3 數量 1890" at bounding box center [869, 194] width 550 height 55
drag, startPoint x: 713, startPoint y: 121, endPoint x: 641, endPoint y: 126, distance: 72.0
click at [641, 126] on div "選擇商品 ml 選擇商品" at bounding box center [730, 125] width 183 height 54
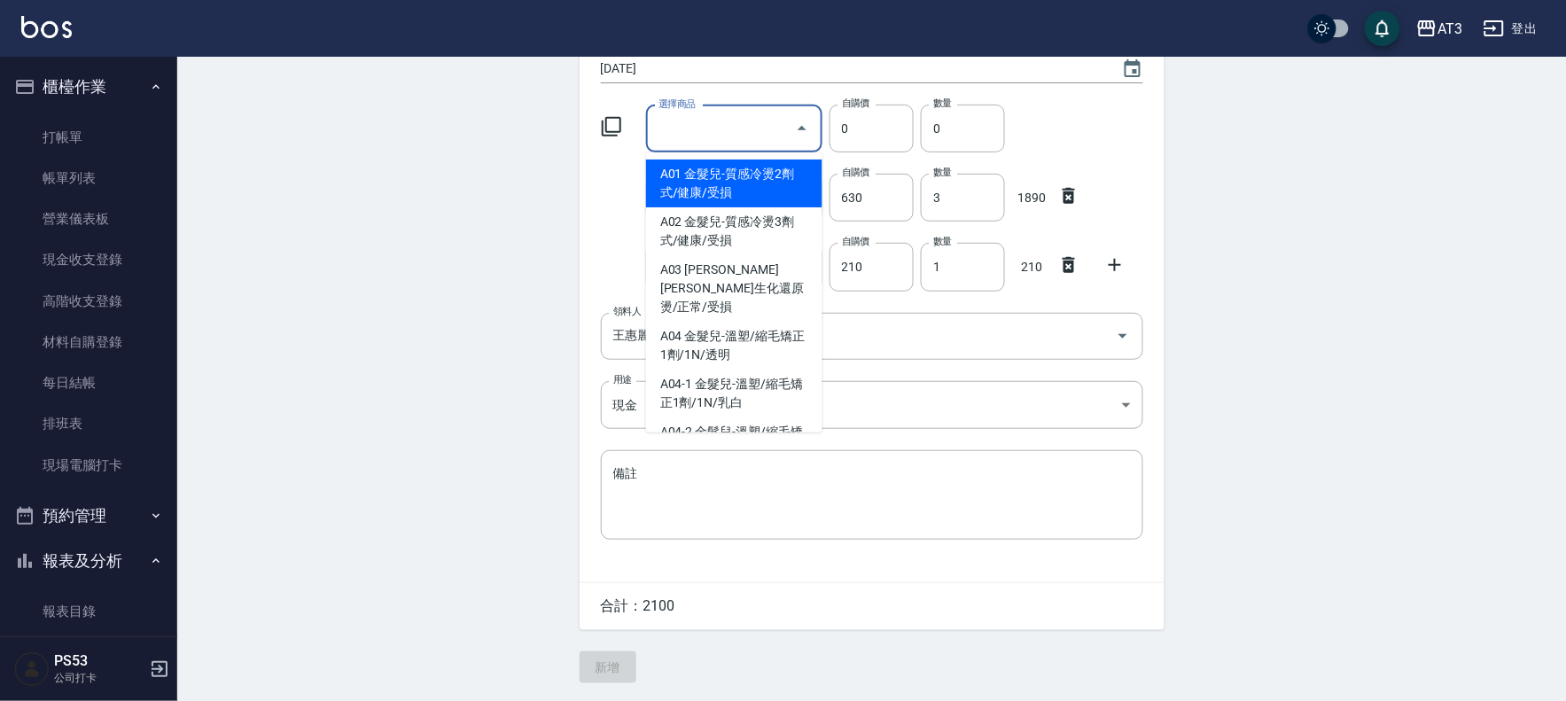
click at [606, 226] on div "日期 [DATE] 選擇商品 選擇商品 自購價 0 自購價 數量 0 數量 選擇商品 5G[PERSON_NAME]髮膜/500ml 選擇商品 自購價 630…" at bounding box center [872, 301] width 585 height 564
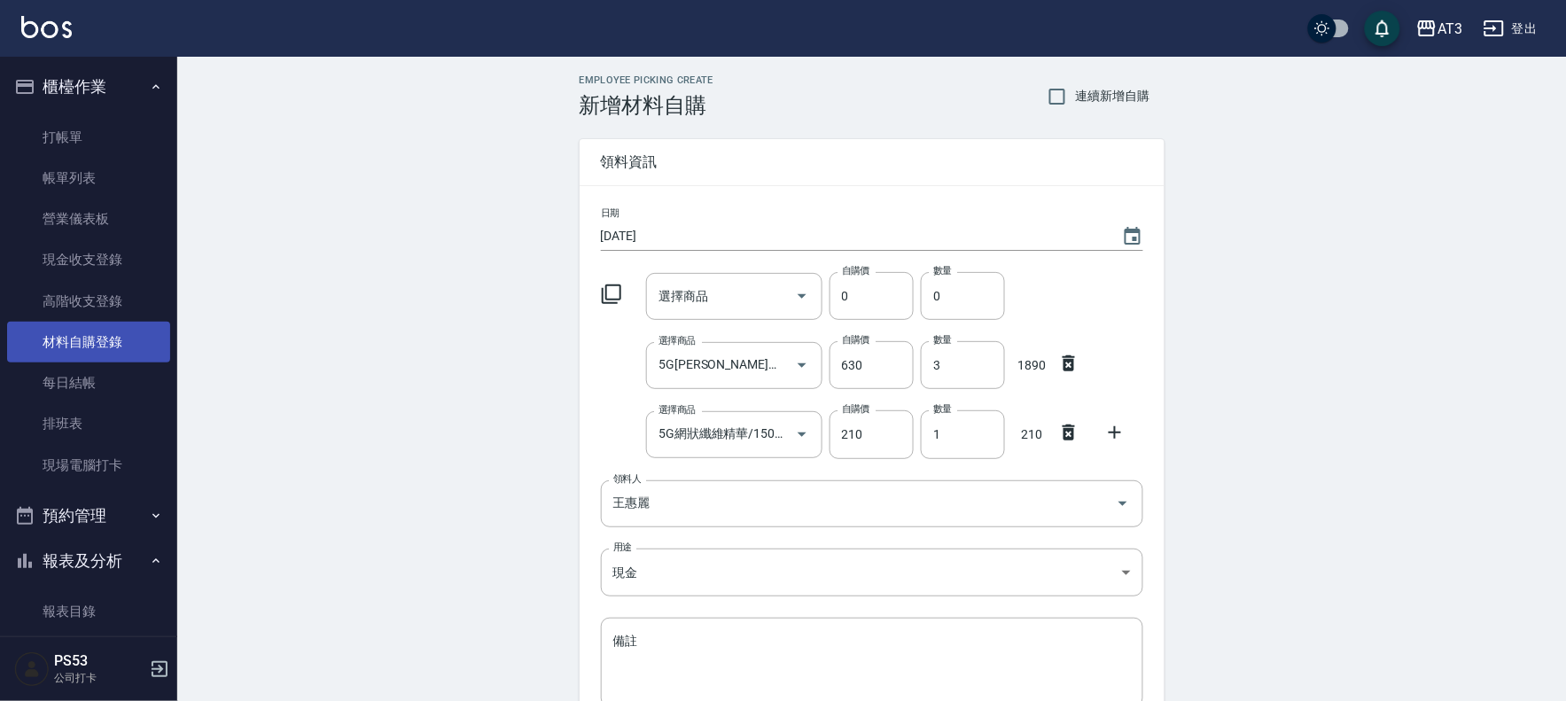
click at [105, 347] on link "材料自購登錄" at bounding box center [88, 342] width 163 height 41
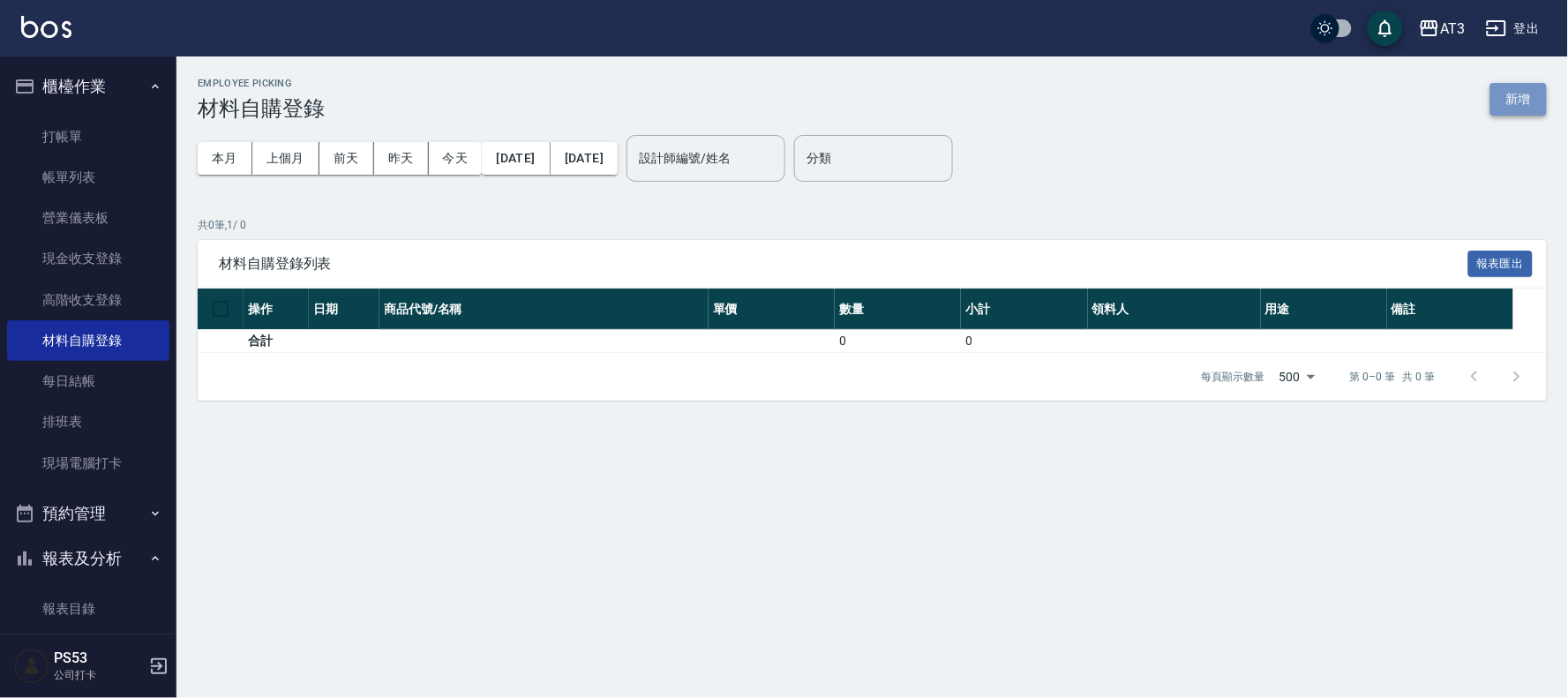
click at [1509, 105] on button "新增" at bounding box center [1518, 99] width 57 height 33
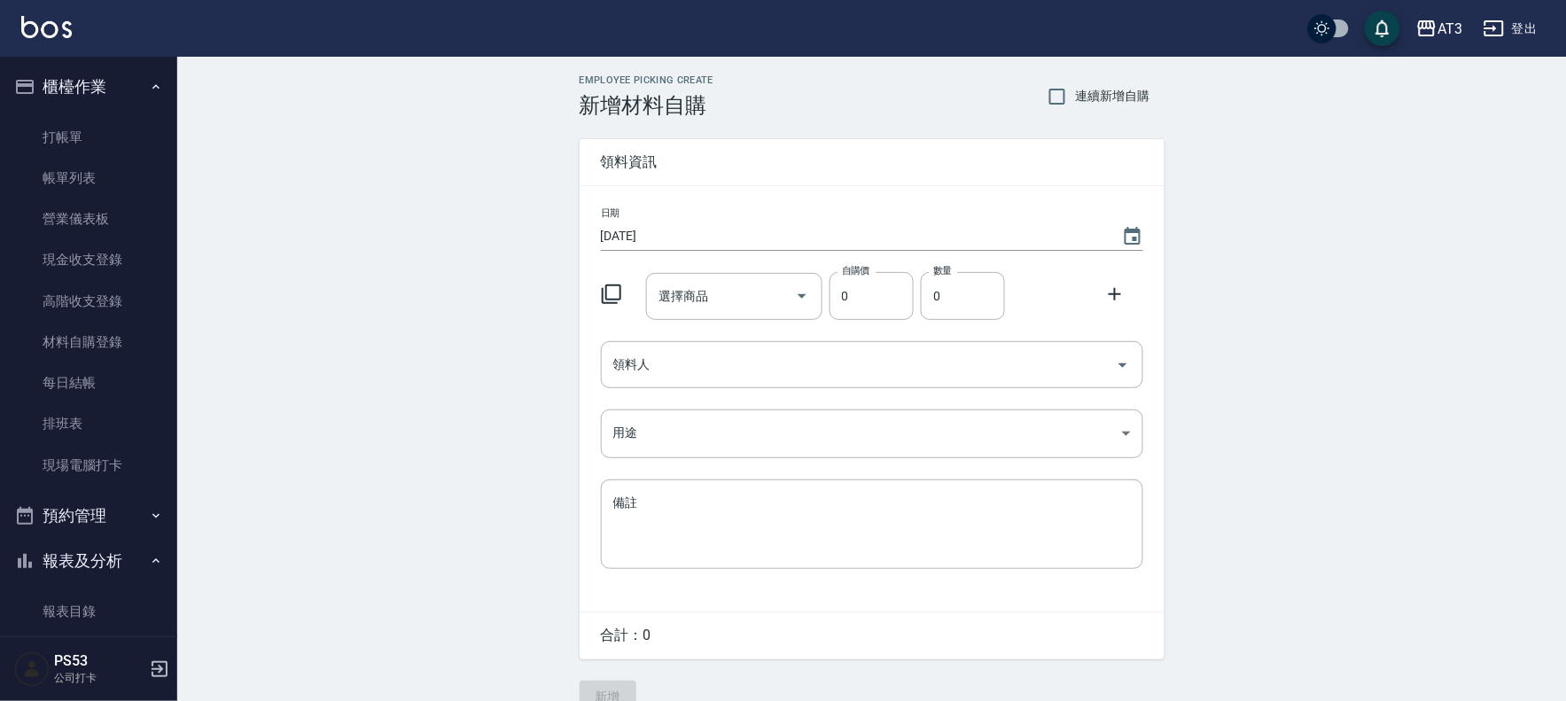
click at [605, 287] on icon at bounding box center [611, 294] width 21 height 21
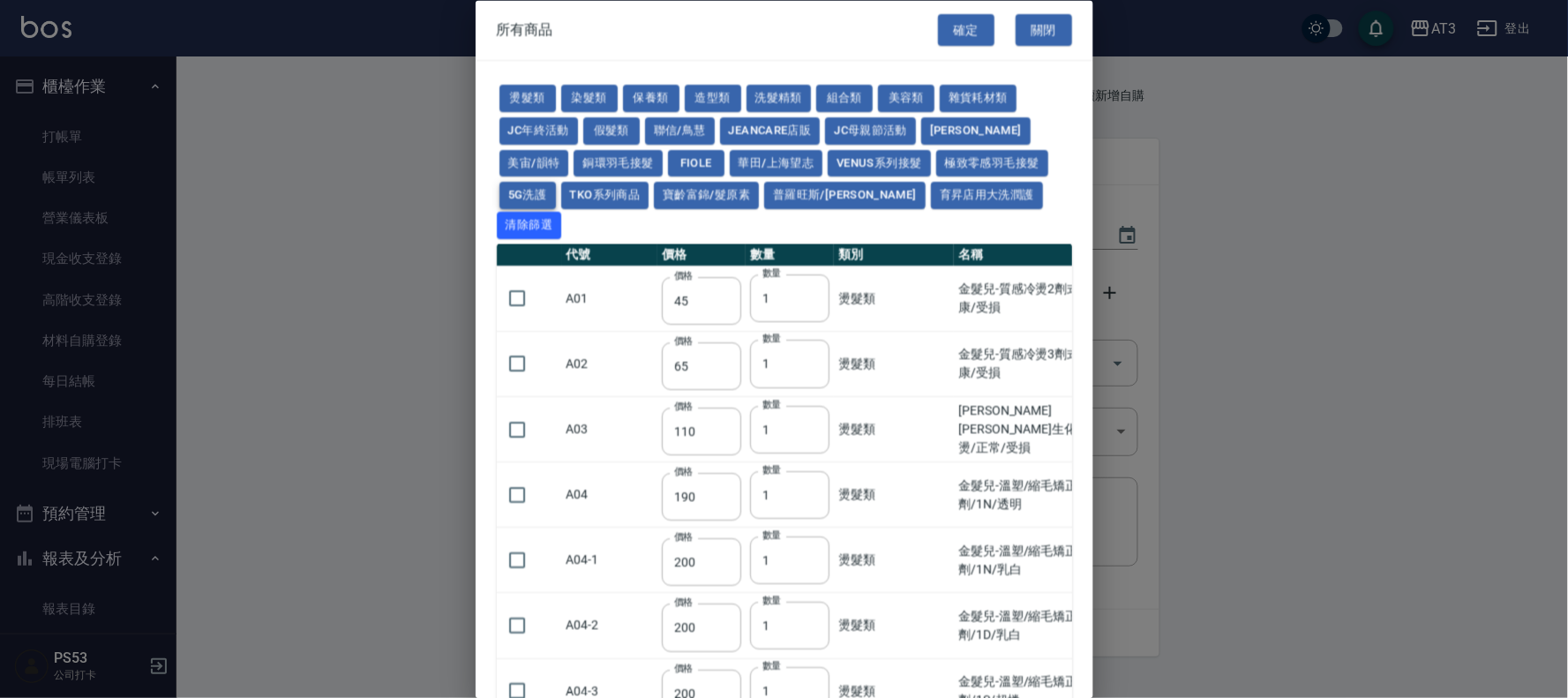
click at [522, 201] on button "5G洗護" at bounding box center [528, 195] width 57 height 27
type input "1120"
type input "630"
type input "1050"
type input "560"
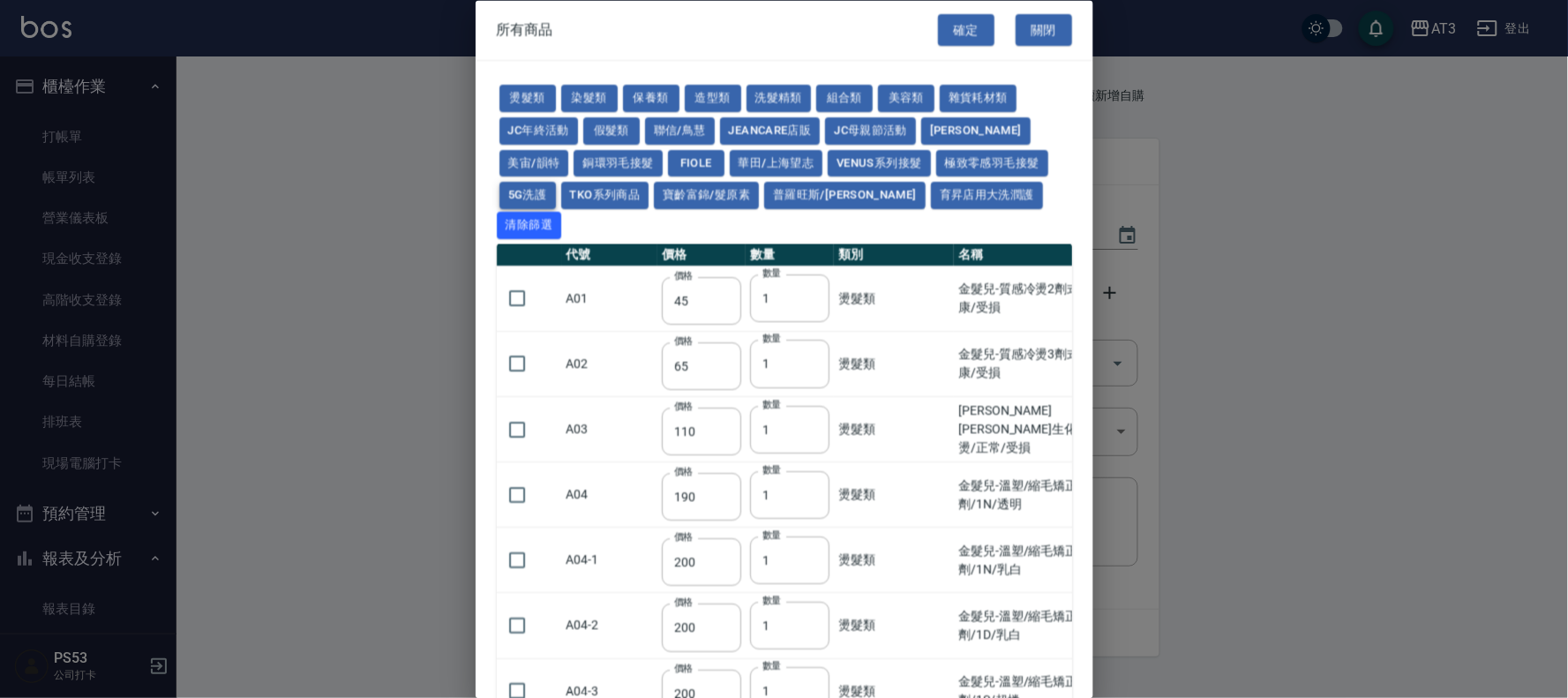
type input "210"
type input "1120"
type input "630"
type input "350"
type input "245"
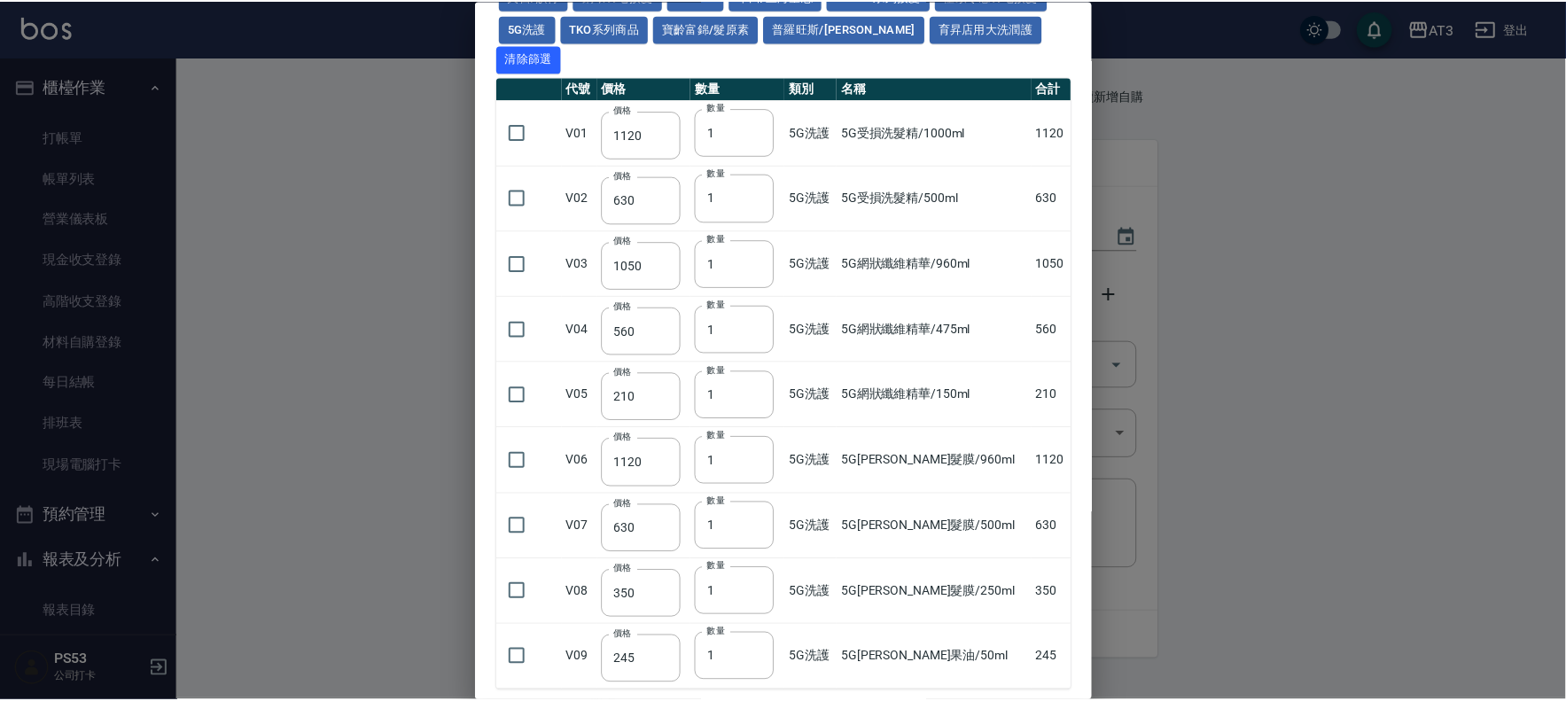
scroll to position [197, 0]
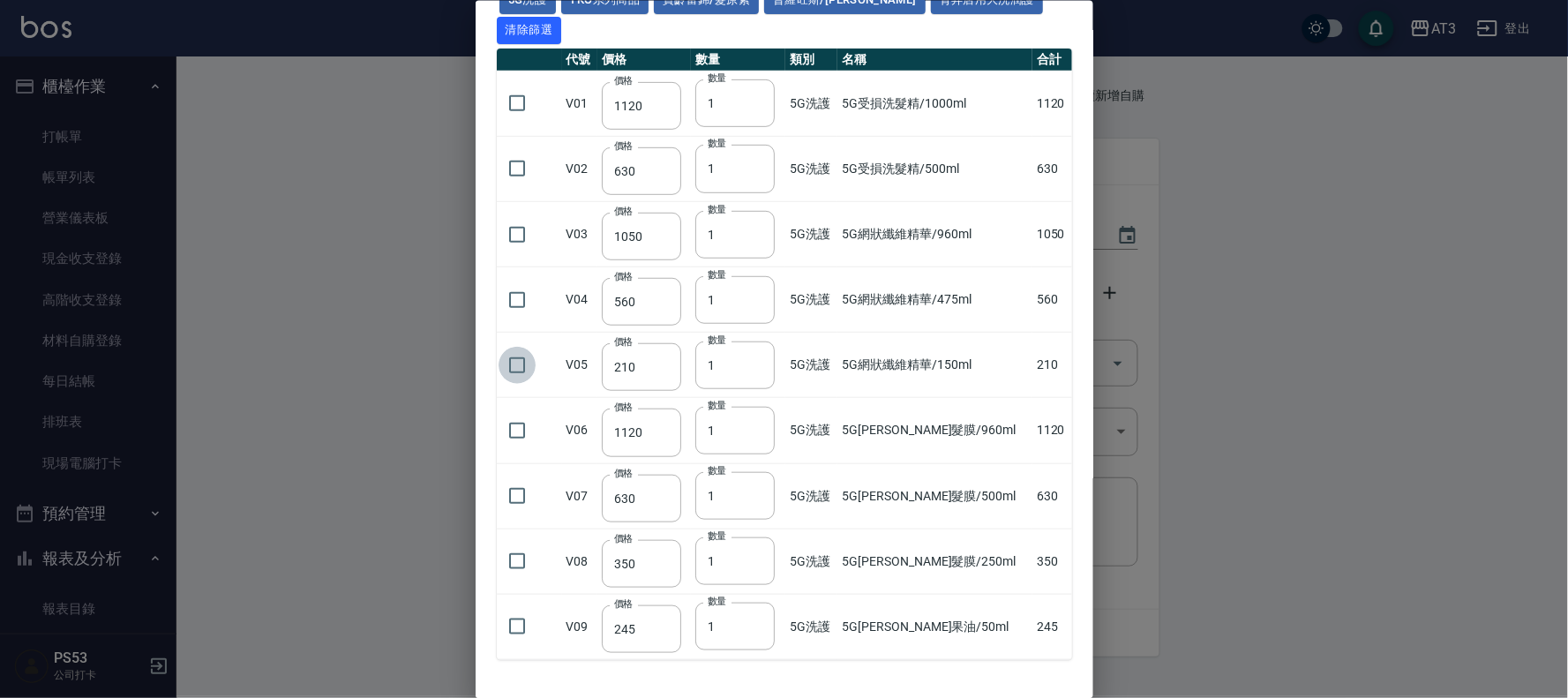
click at [517, 346] on input "checkbox" at bounding box center [517, 363] width 37 height 37
checkbox input "true"
click at [519, 478] on input "checkbox" at bounding box center [517, 496] width 37 height 37
checkbox input "true"
click at [770, 472] on input "2" at bounding box center [736, 496] width 80 height 48
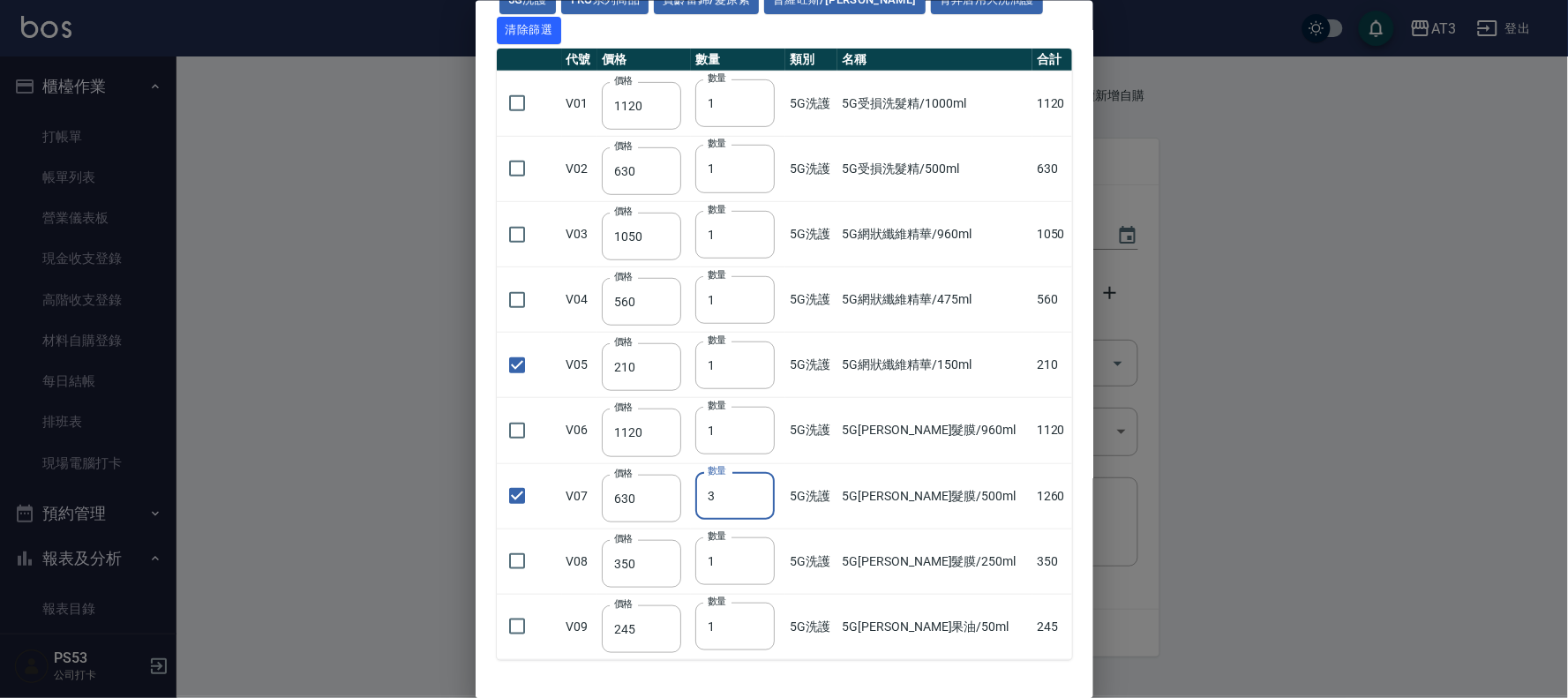
type input "3"
click at [770, 472] on input "3" at bounding box center [736, 496] width 80 height 48
type input "5G網狀纖維精華/150ml"
type input "210"
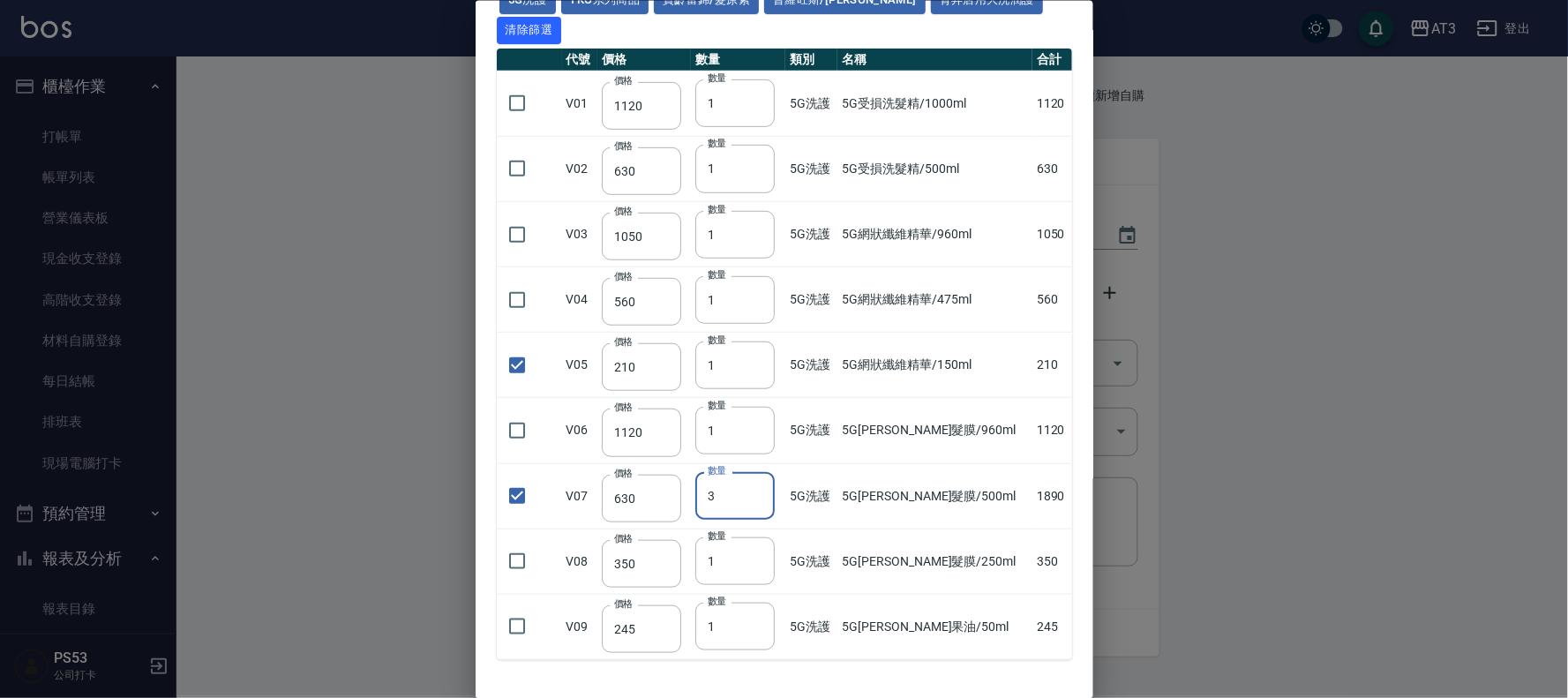
type input "1"
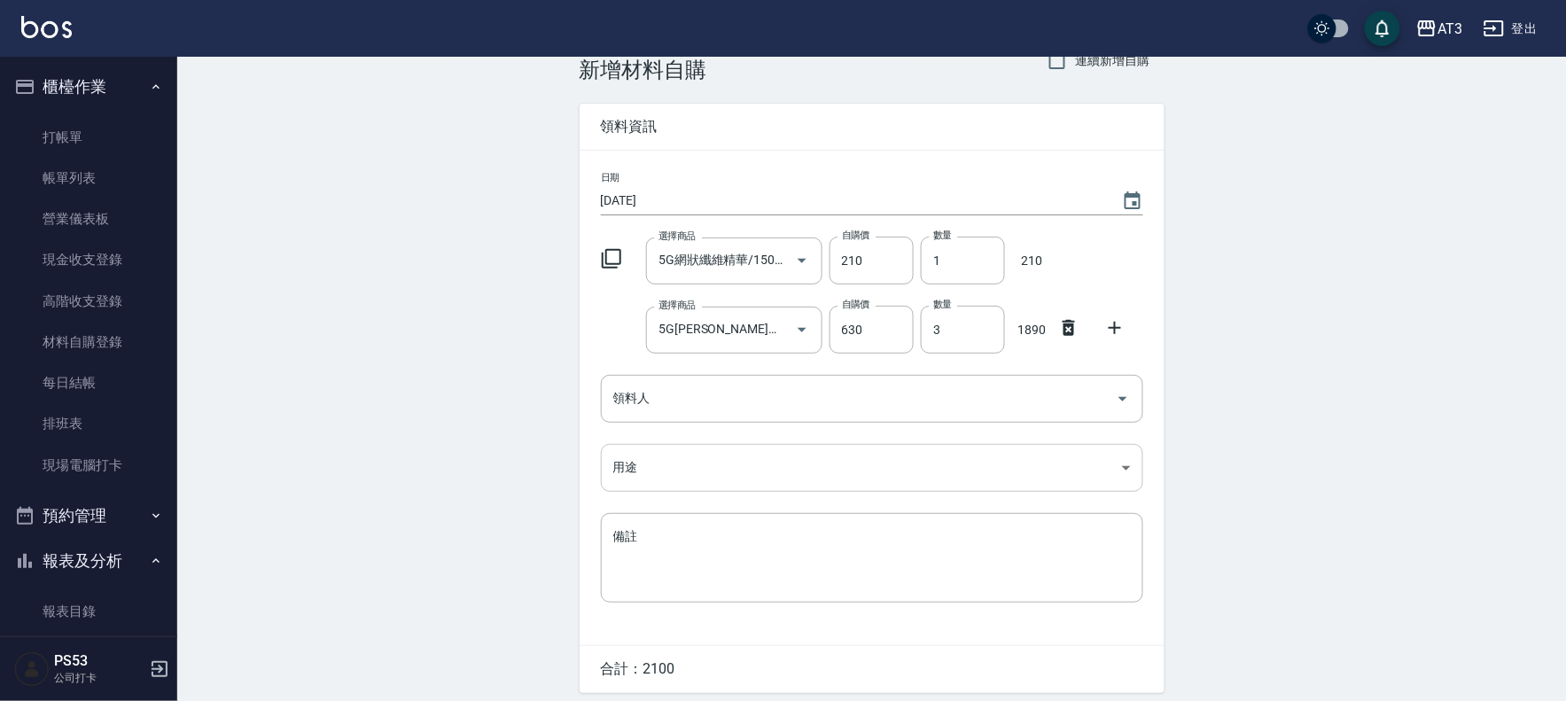
scroll to position [98, 0]
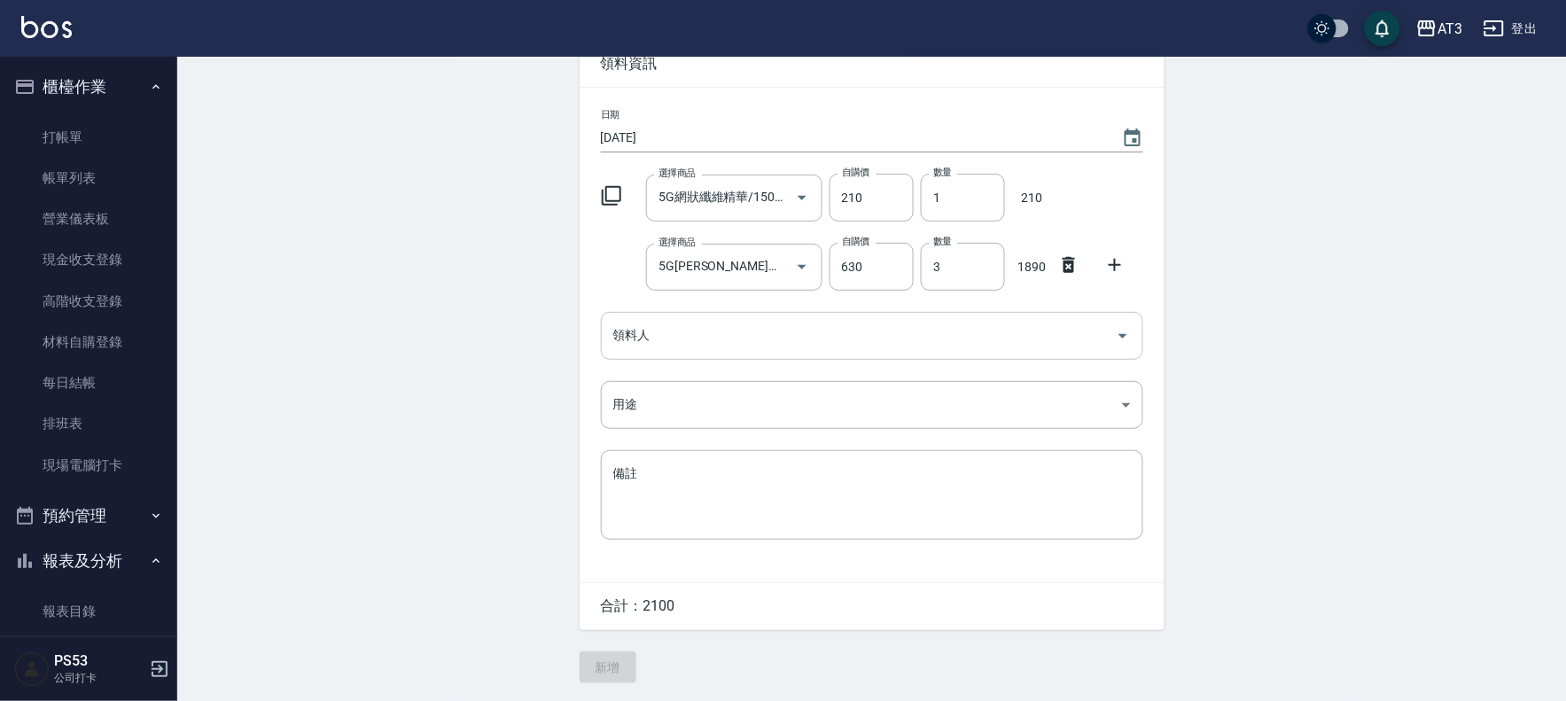
click at [641, 344] on input "領料人" at bounding box center [859, 335] width 500 height 31
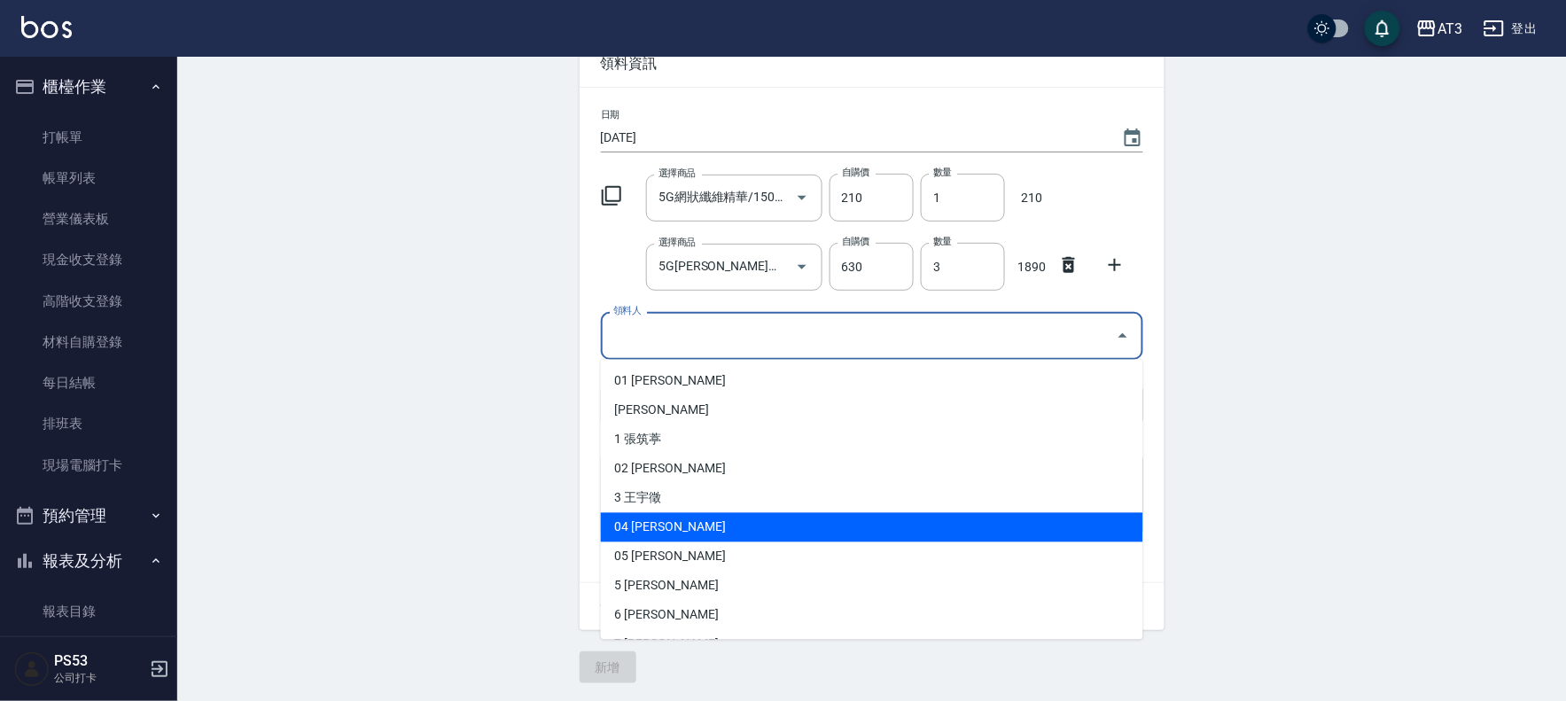
click at [666, 521] on li "04 [PERSON_NAME]" at bounding box center [872, 527] width 543 height 29
type input "王惠麗"
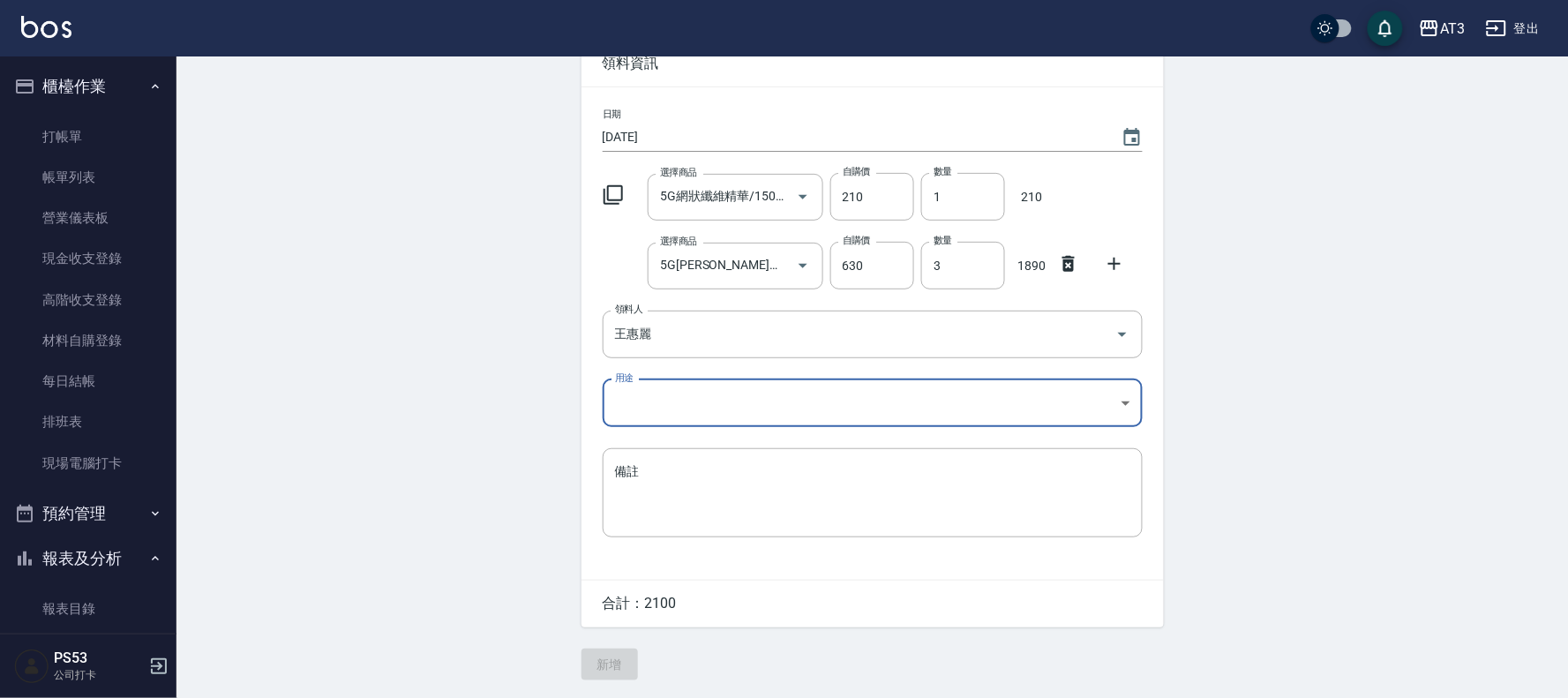
click at [639, 412] on body "AT3 登出 櫃檯作業 打帳單 帳單列表 營業儀表板 現金收支登錄 高階收支登錄 材料自購登錄 每日結帳 排班表 現場電腦打卡 預約管理 預約管理 單日預約紀…" at bounding box center [784, 301] width 1568 height 797
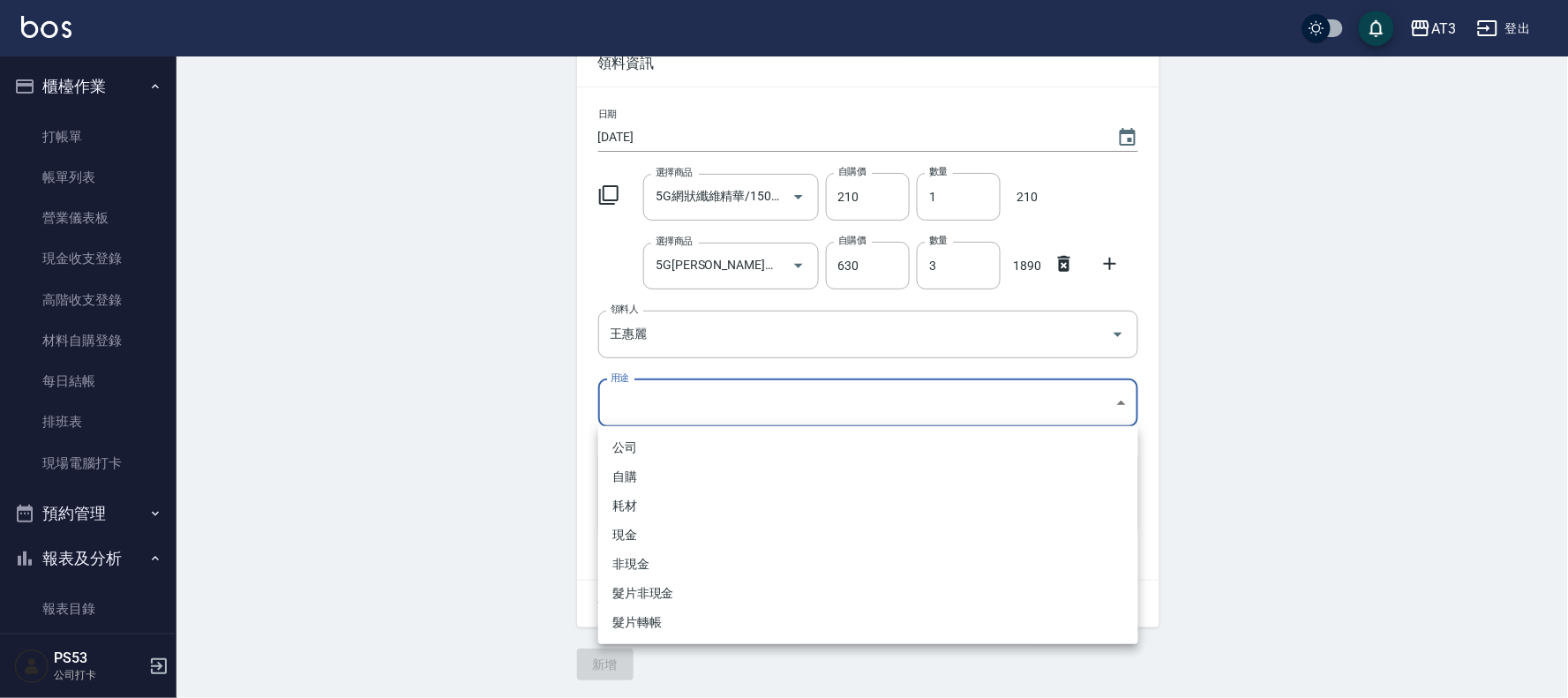
click at [649, 478] on li "自購" at bounding box center [868, 477] width 541 height 29
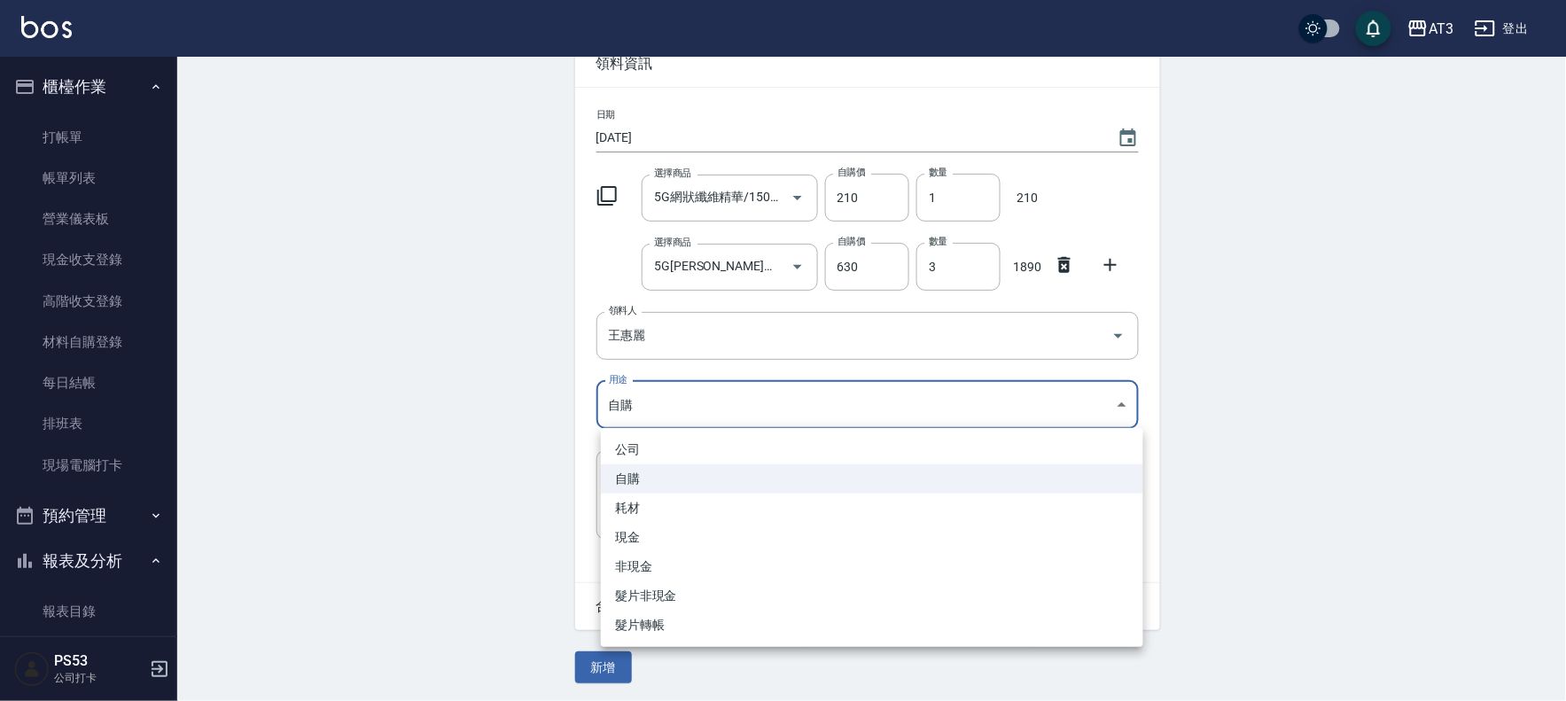
click at [647, 399] on body "AT3 登出 櫃檯作業 打帳單 帳單列表 營業儀表板 現金收支登錄 高階收支登錄 材料自購登錄 每日結帳 排班表 現場電腦打卡 預約管理 預約管理 單日預約紀…" at bounding box center [783, 302] width 1566 height 800
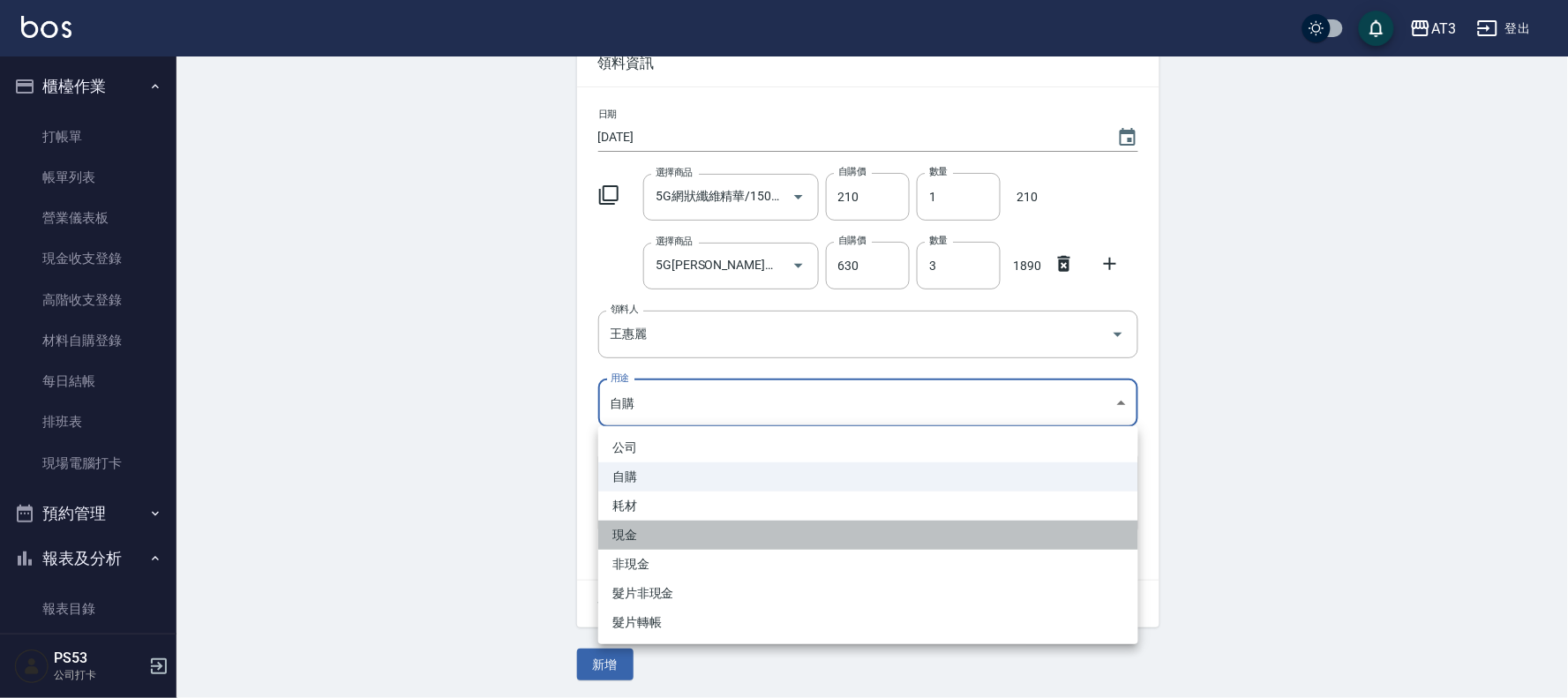
click at [650, 533] on li "現金" at bounding box center [868, 535] width 541 height 29
type input "現金"
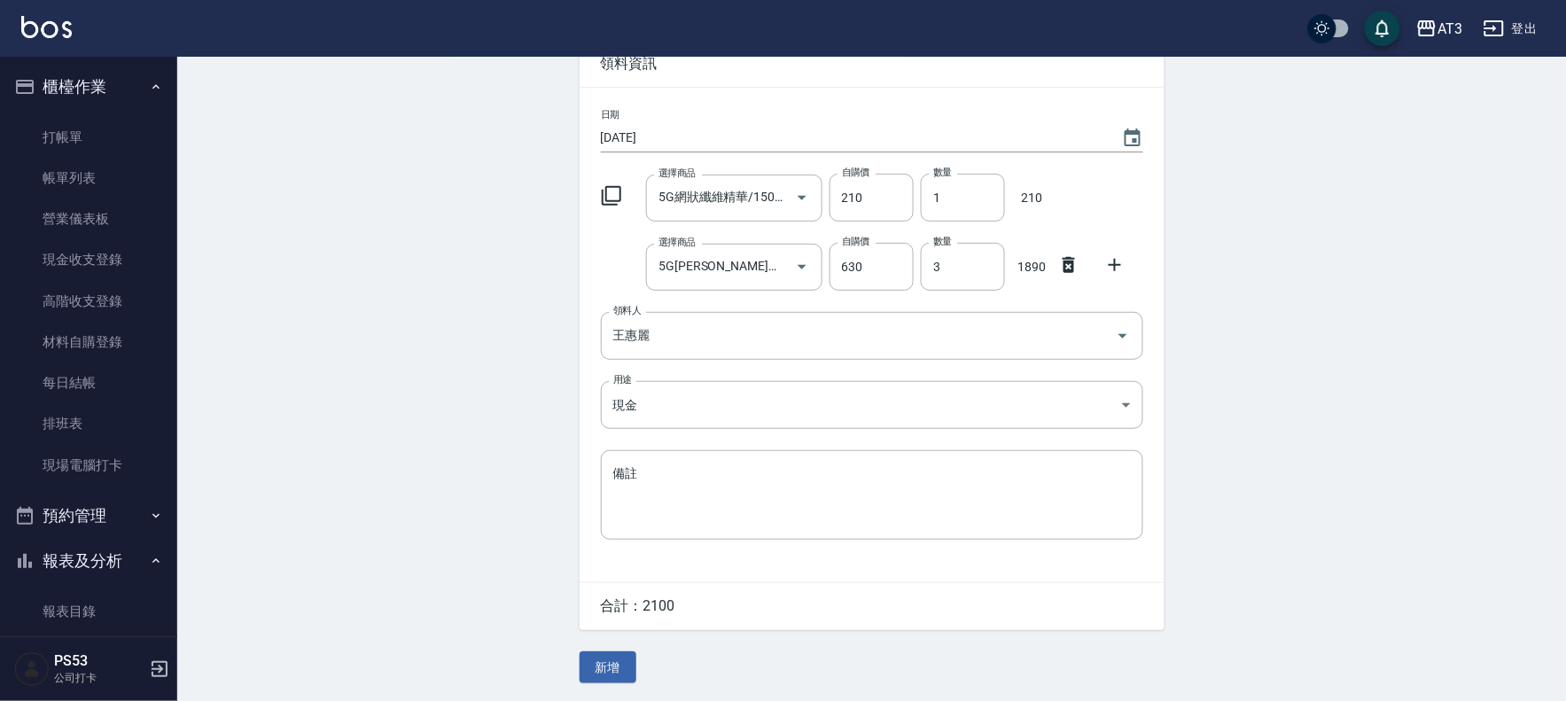
click at [542, 406] on div "Employee Picking Create 新增材料自購 連續新增自購 領料資訊 日期 [DATE] 選擇商品 5G網狀纖維精華/150ml 選擇商品 自…" at bounding box center [871, 329] width 1389 height 743
click at [621, 670] on button "新增" at bounding box center [608, 668] width 57 height 33
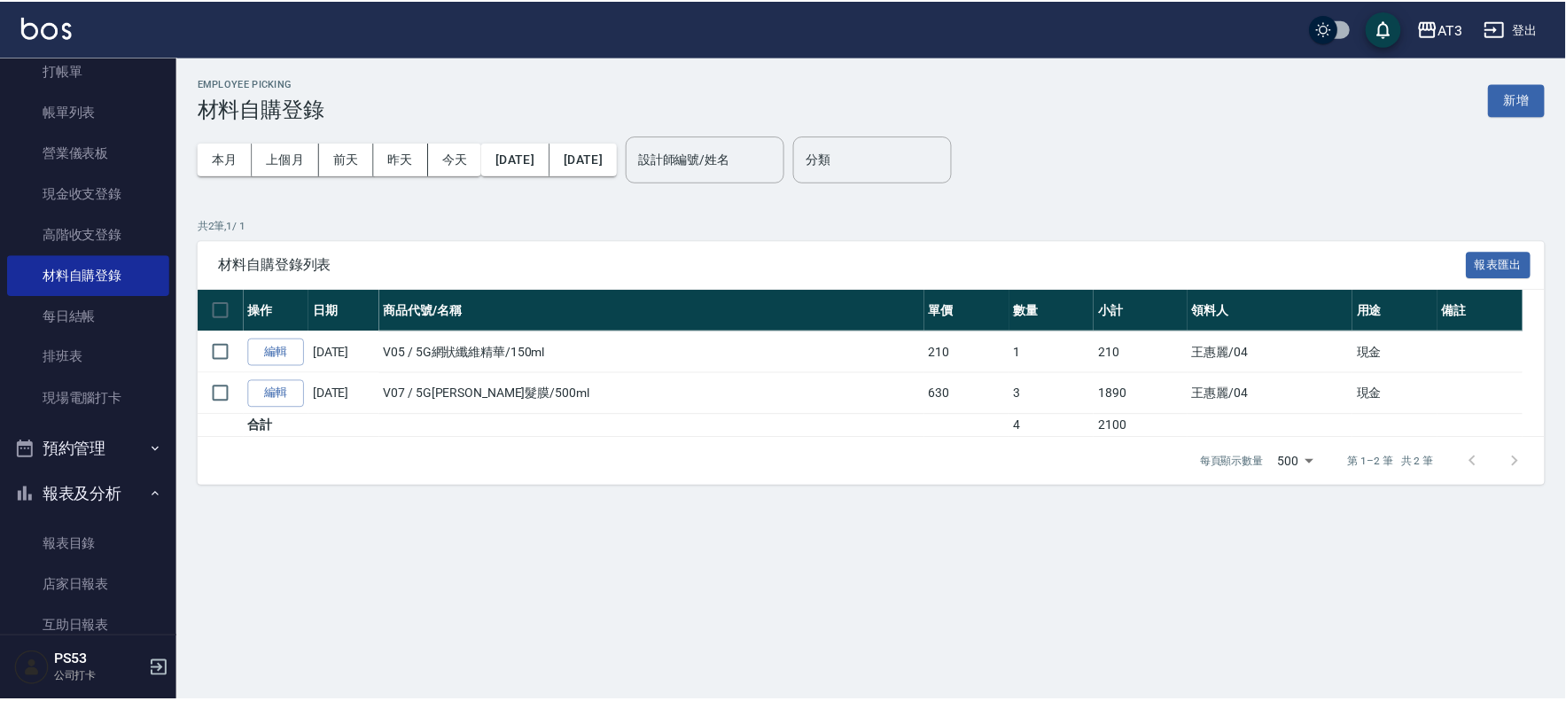
scroll to position [197, 0]
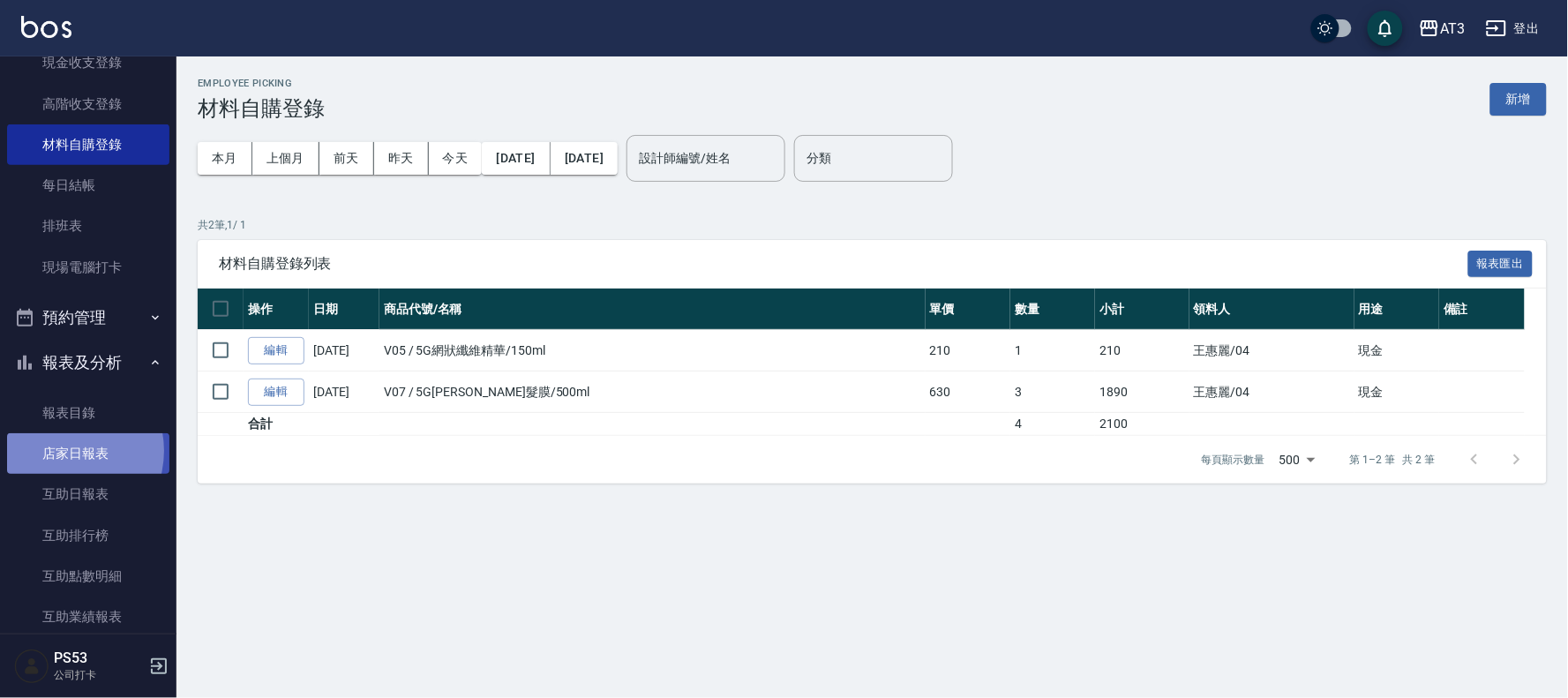
click at [63, 451] on link "店家日報表" at bounding box center [88, 453] width 162 height 41
